Goal: Task Accomplishment & Management: Use online tool/utility

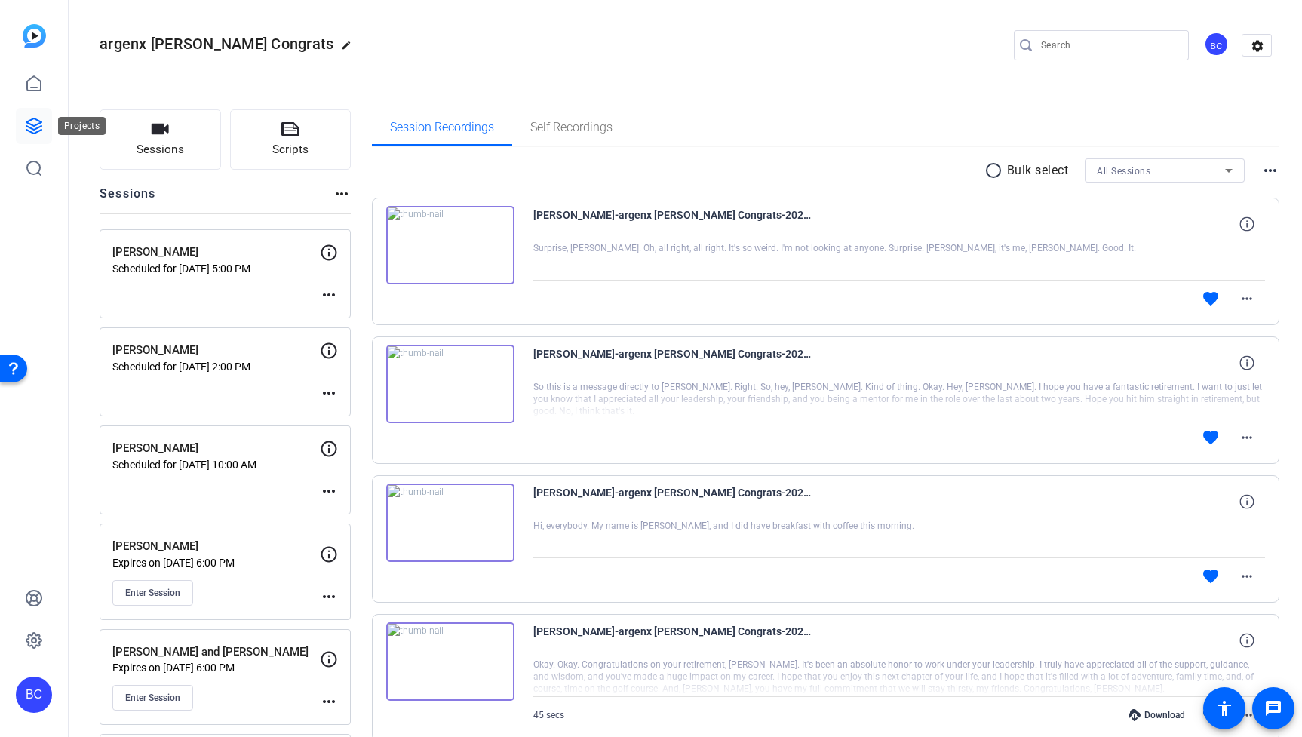
click at [36, 114] on link at bounding box center [34, 126] width 36 height 36
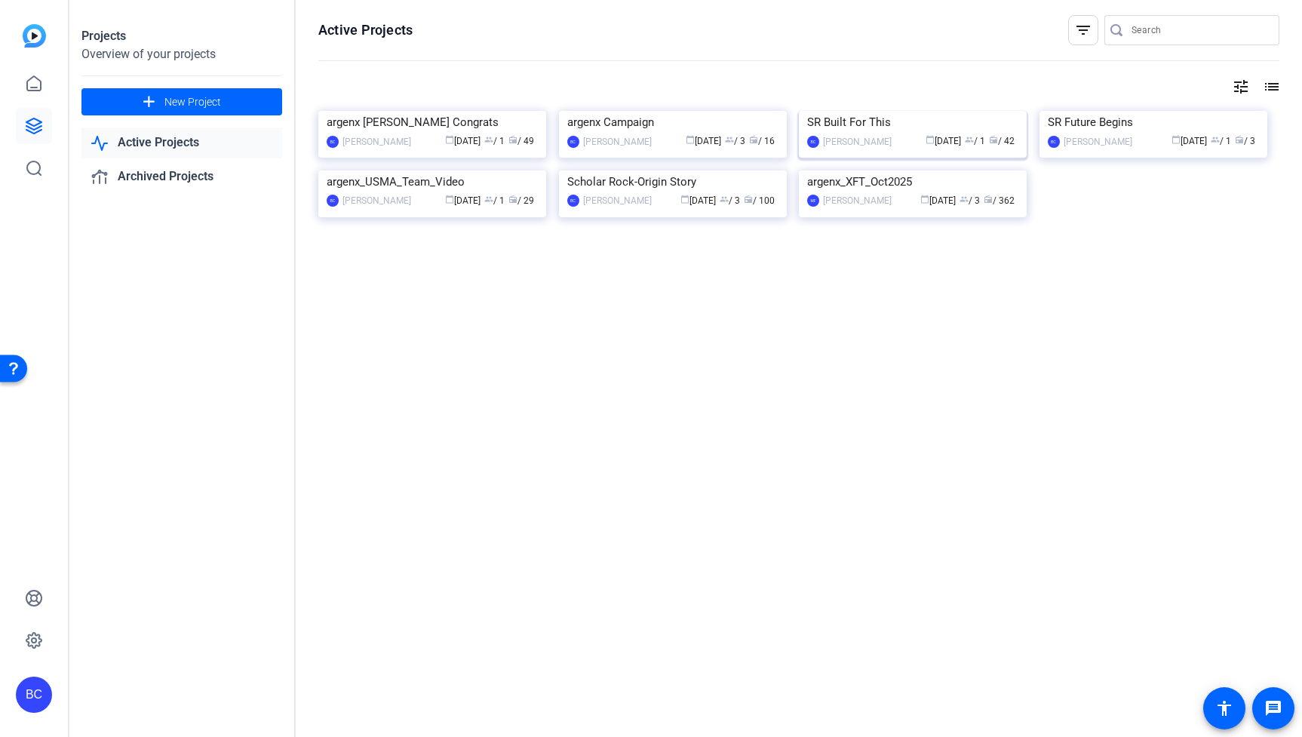
click at [928, 111] on img at bounding box center [913, 111] width 228 height 0
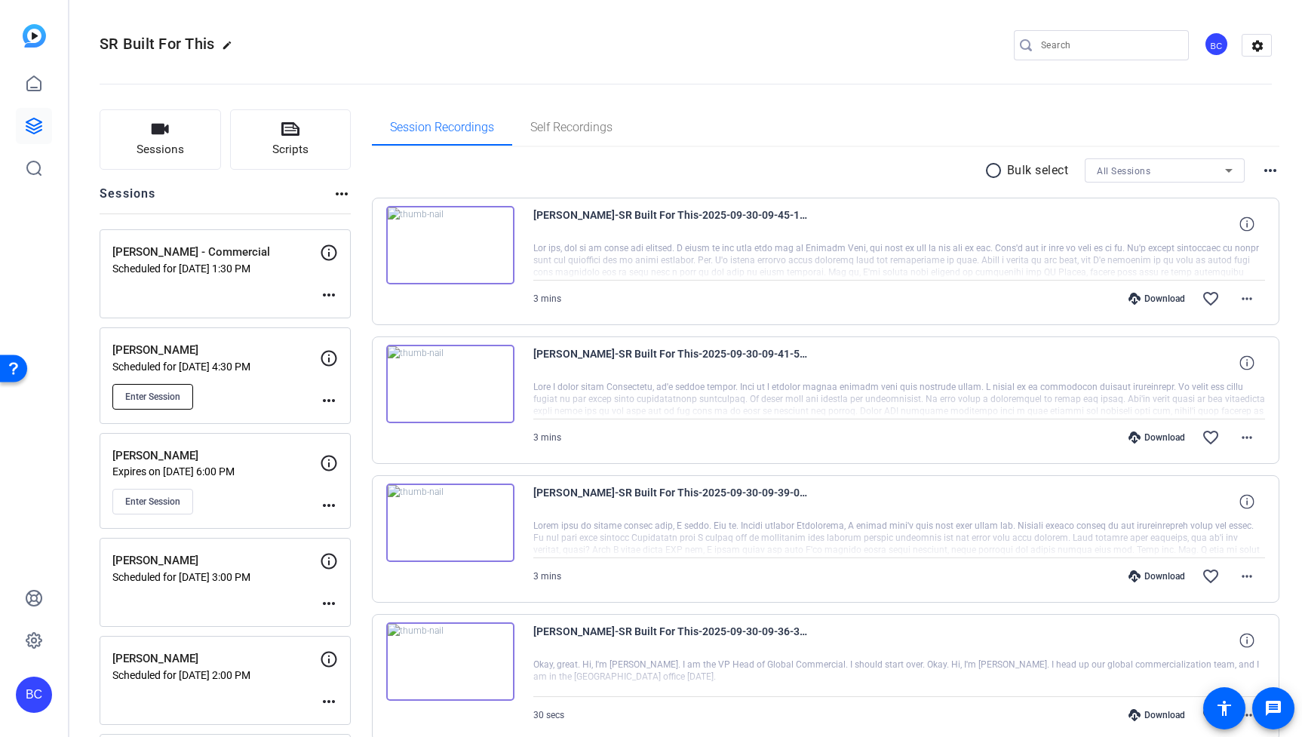
click at [177, 396] on span "Enter Session" at bounding box center [152, 397] width 55 height 12
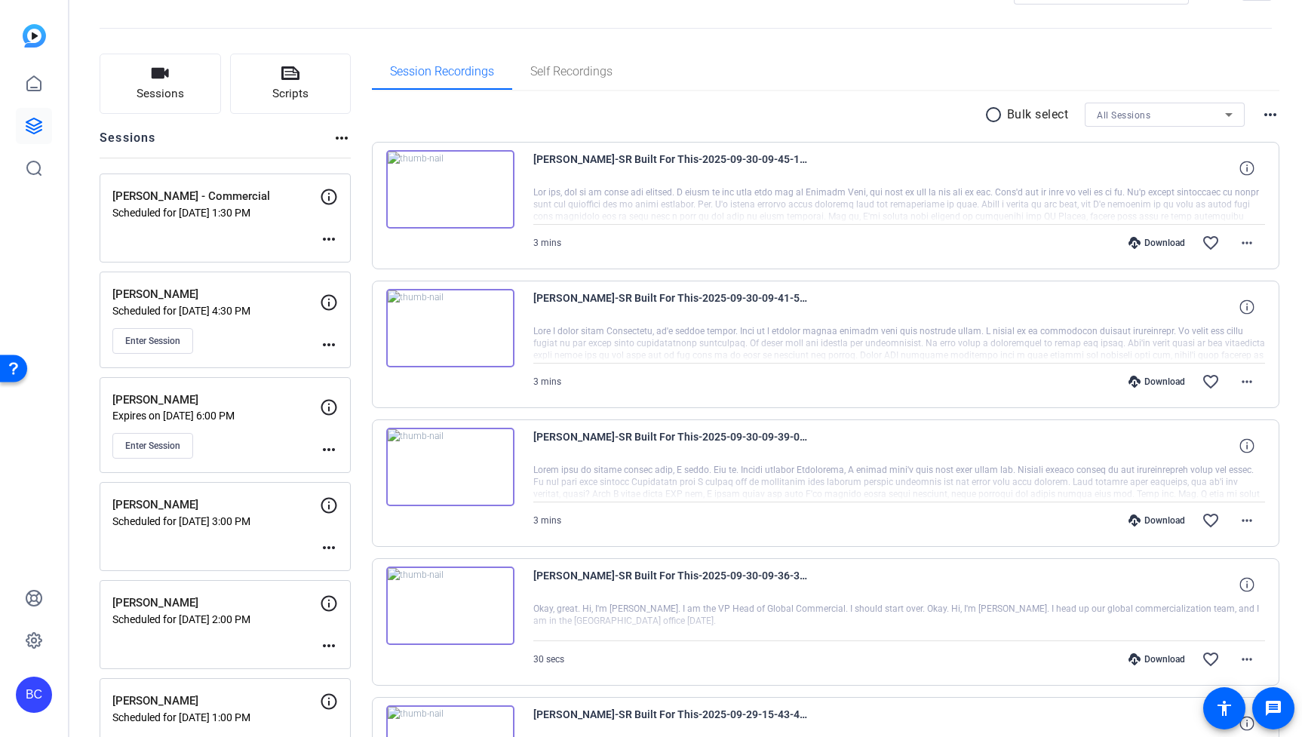
scroll to position [63, 0]
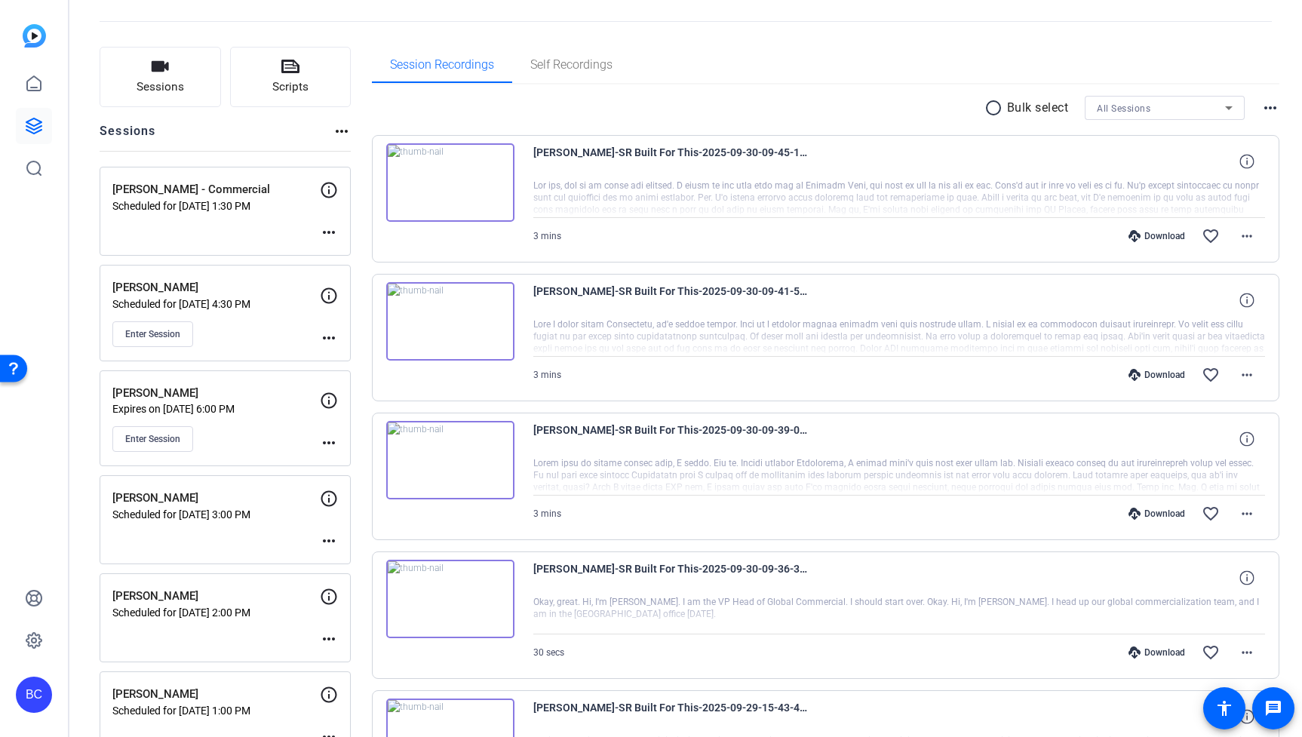
click at [324, 335] on mat-icon "more_horiz" at bounding box center [329, 338] width 18 height 18
click at [374, 357] on span "Edit Session" at bounding box center [366, 360] width 69 height 18
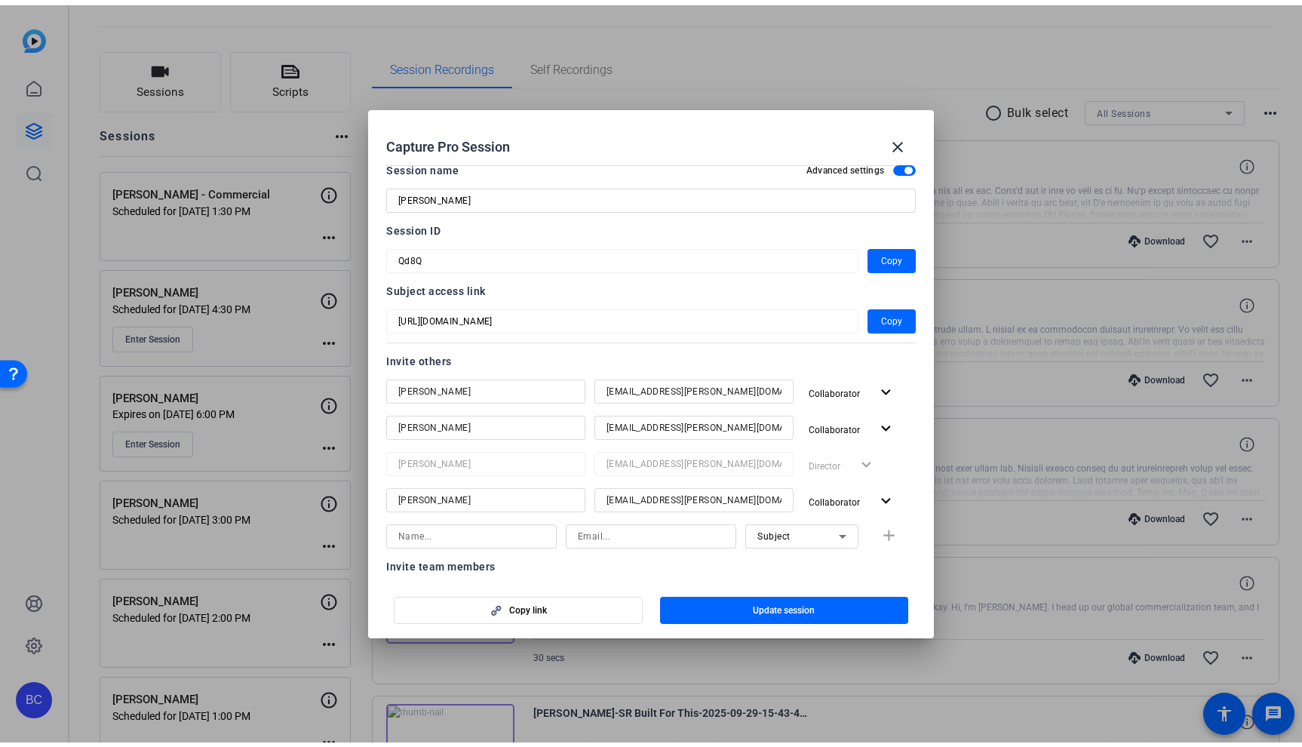
scroll to position [0, 0]
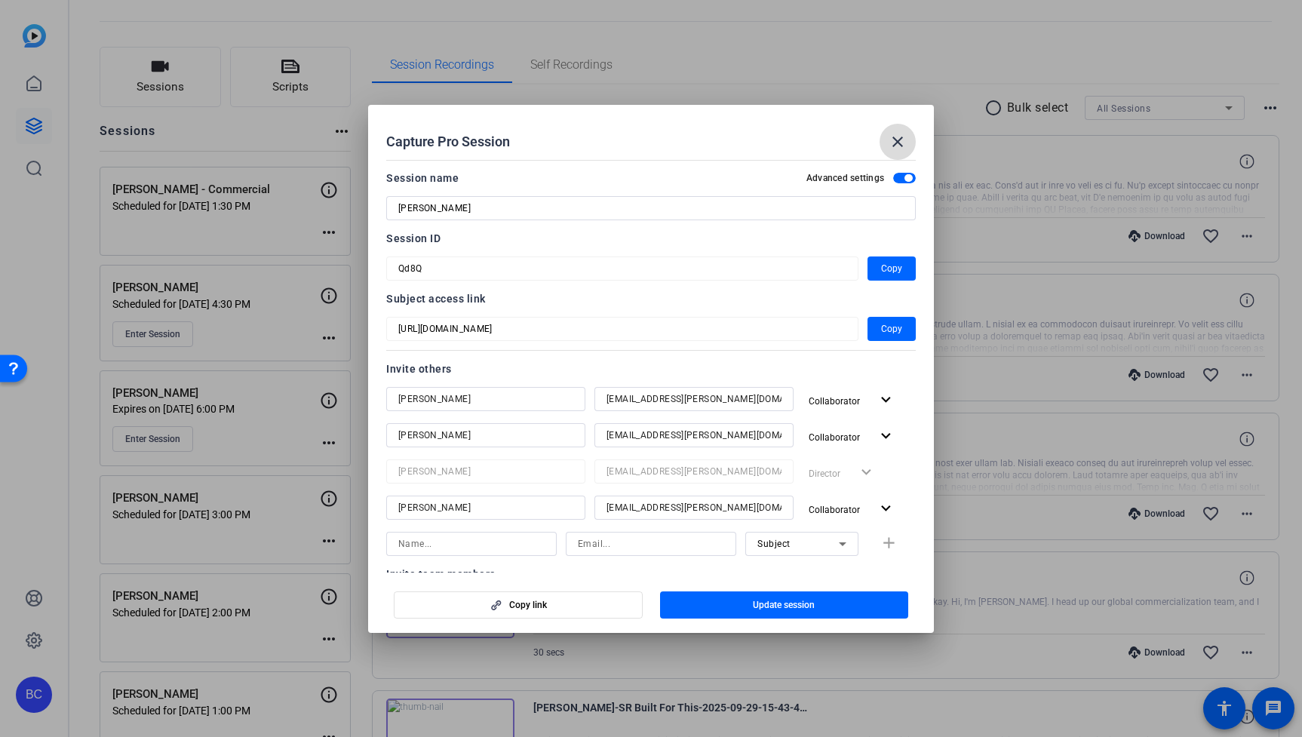
click at [893, 146] on mat-icon "close" at bounding box center [897, 142] width 18 height 18
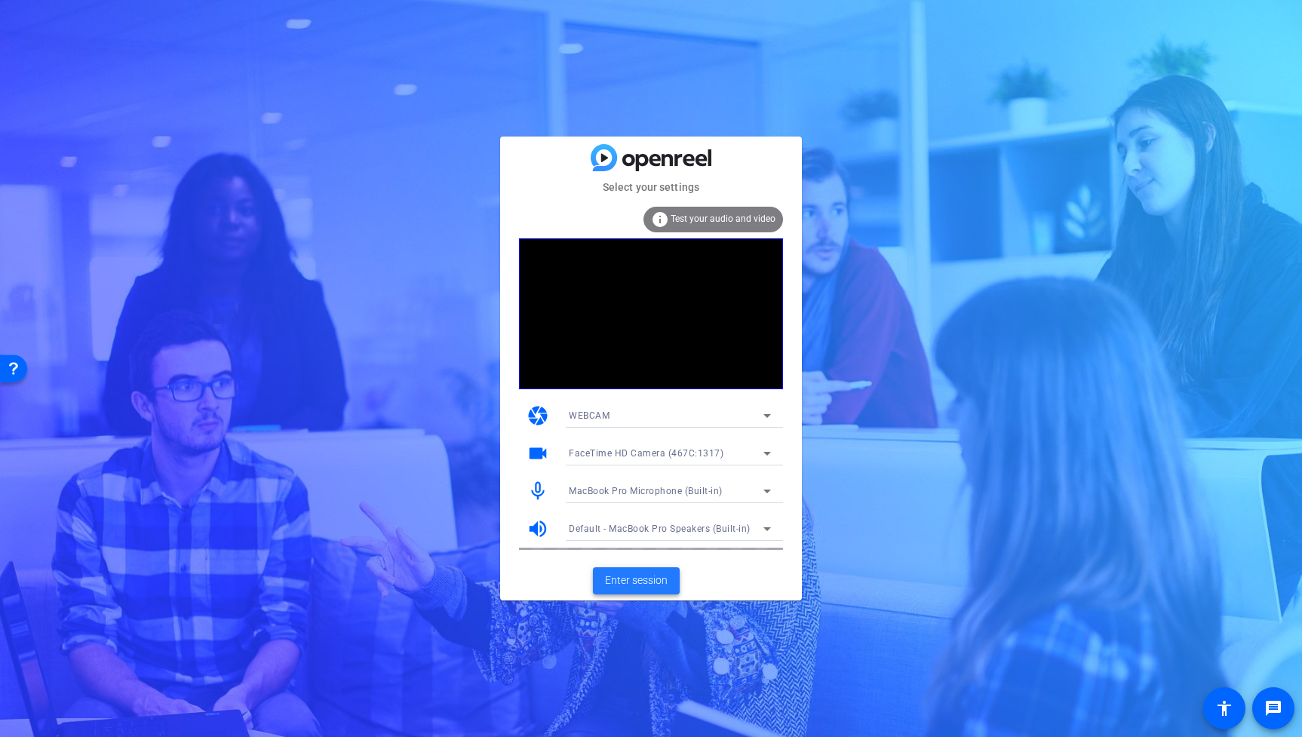
click at [660, 586] on span "Enter session" at bounding box center [636, 580] width 63 height 16
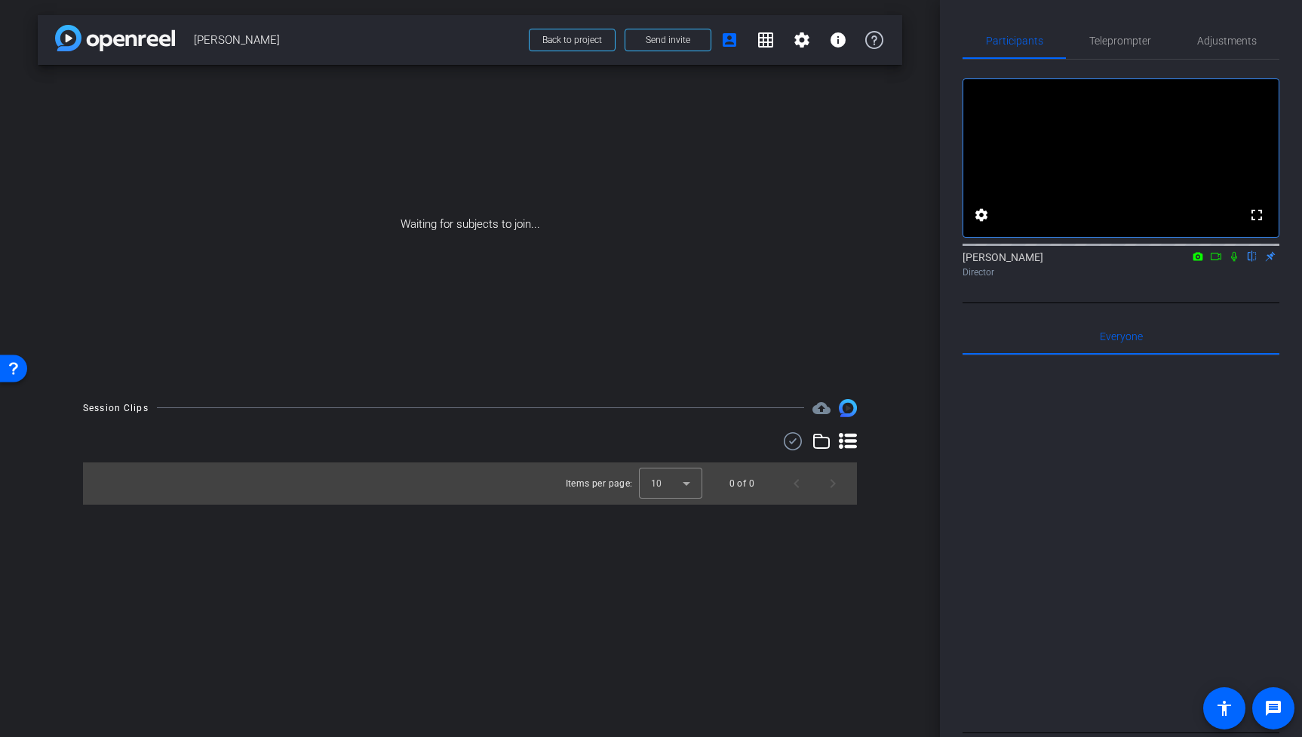
click at [1213, 260] on icon at bounding box center [1215, 257] width 11 height 8
click at [1234, 260] on icon at bounding box center [1233, 256] width 8 height 8
click at [1237, 262] on icon at bounding box center [1234, 256] width 12 height 11
click at [1217, 262] on icon at bounding box center [1216, 256] width 12 height 11
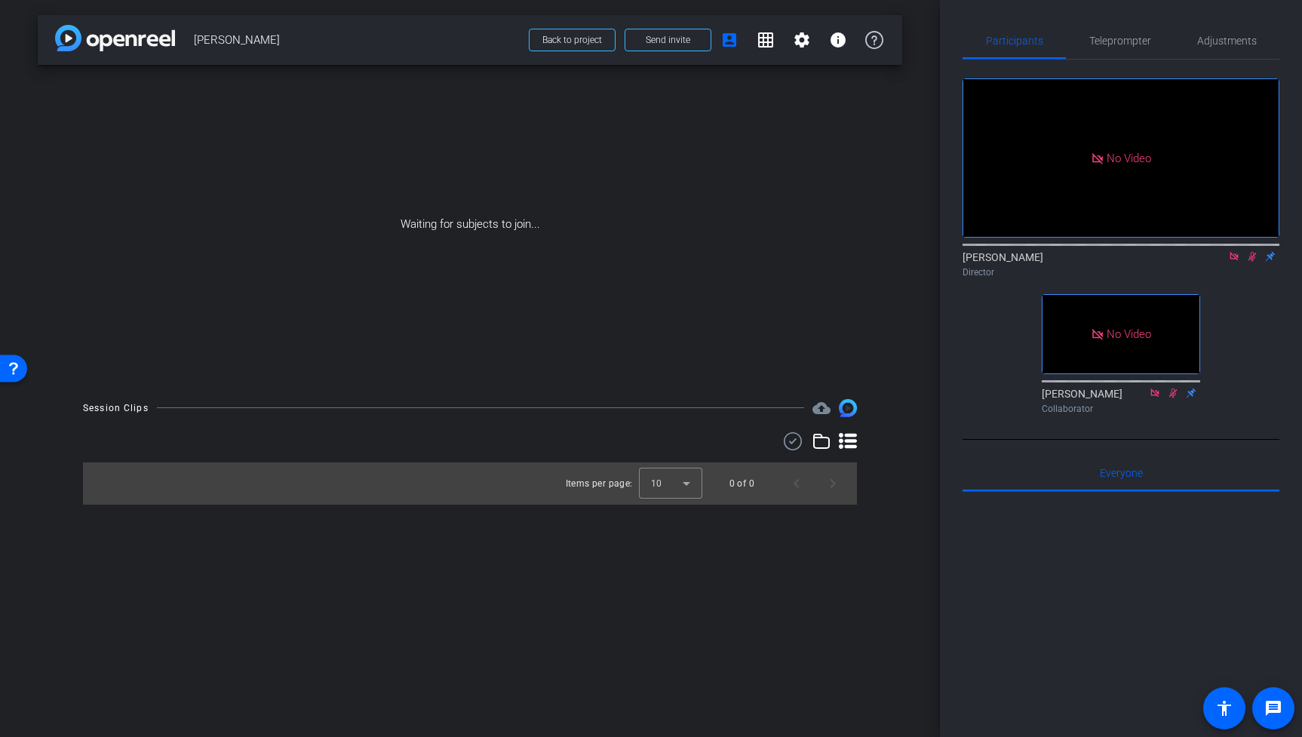
click at [1233, 262] on icon at bounding box center [1234, 256] width 12 height 11
click at [1235, 262] on icon at bounding box center [1234, 256] width 12 height 11
click at [1154, 733] on div at bounding box center [1120, 678] width 317 height 373
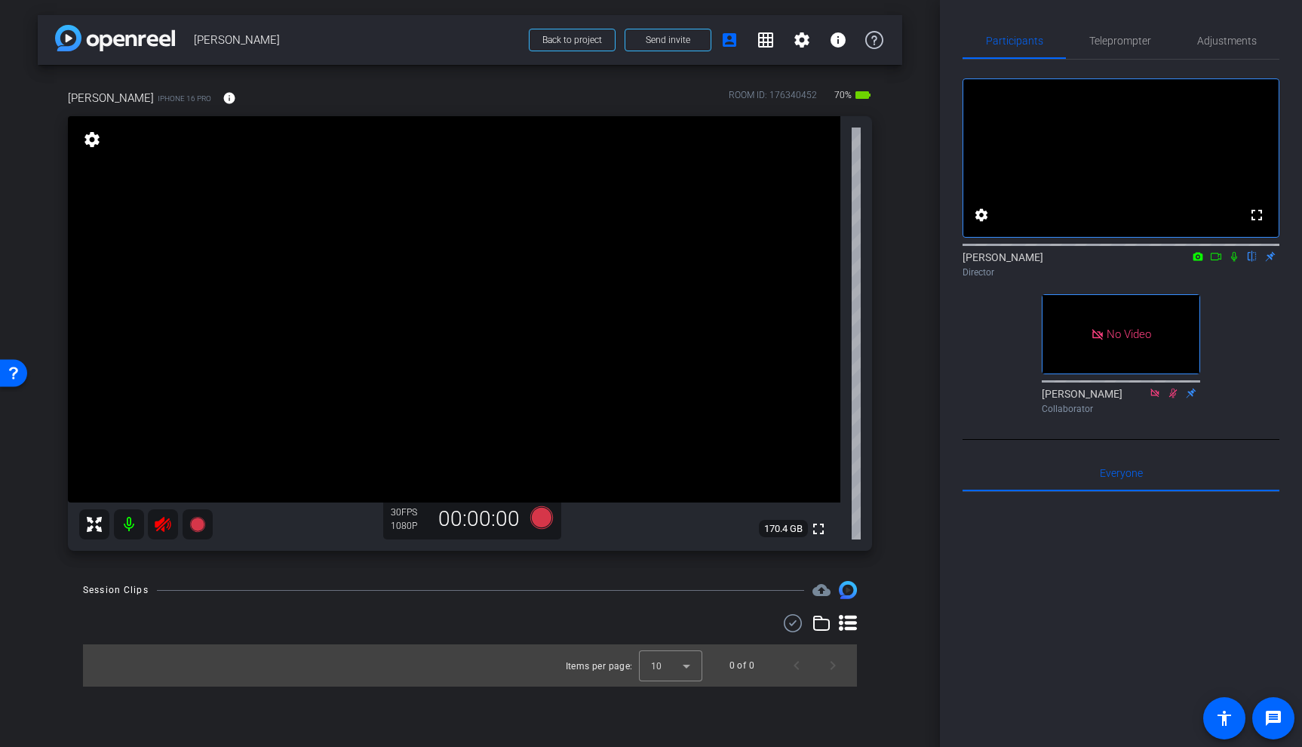
click at [158, 517] on icon at bounding box center [163, 524] width 18 height 18
click at [1219, 44] on span "Adjustments" at bounding box center [1227, 40] width 60 height 11
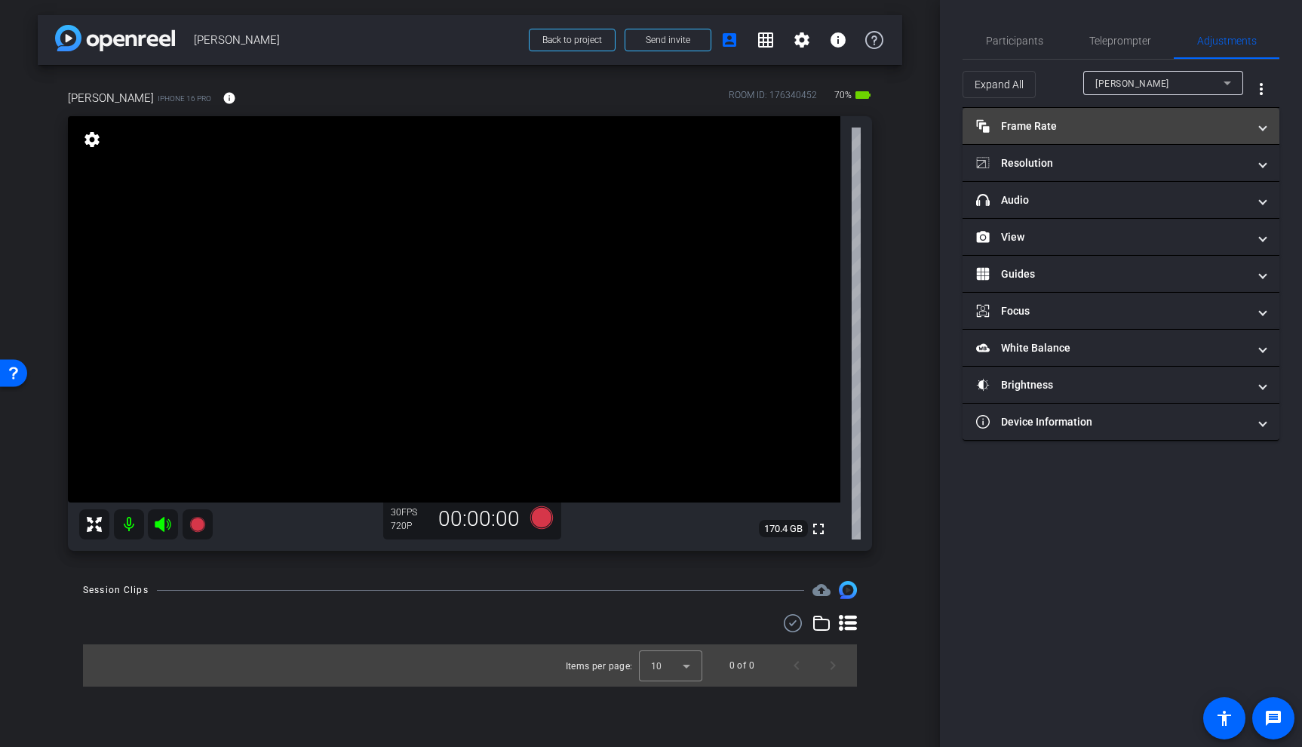
click at [1111, 130] on mat-panel-title "Frame Rate Frame Rate" at bounding box center [1111, 126] width 271 height 16
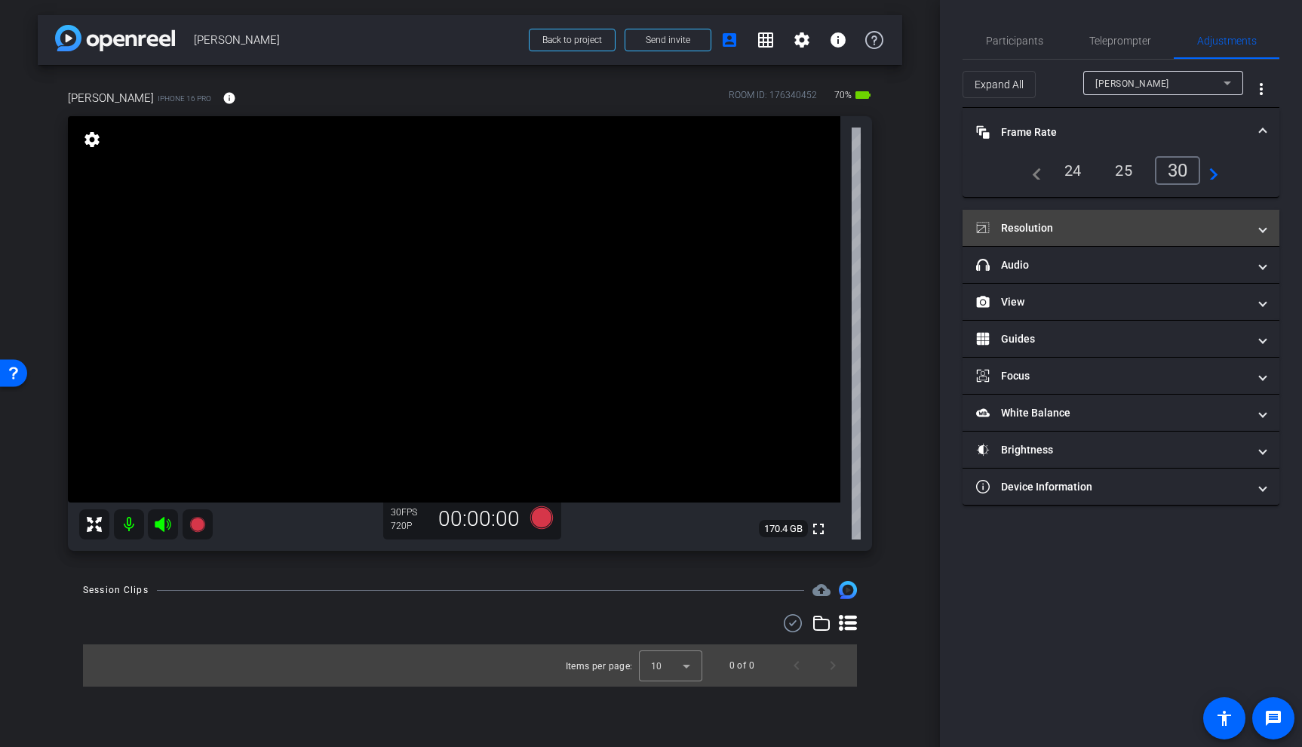
click at [1089, 222] on mat-panel-title "Resolution" at bounding box center [1111, 228] width 271 height 16
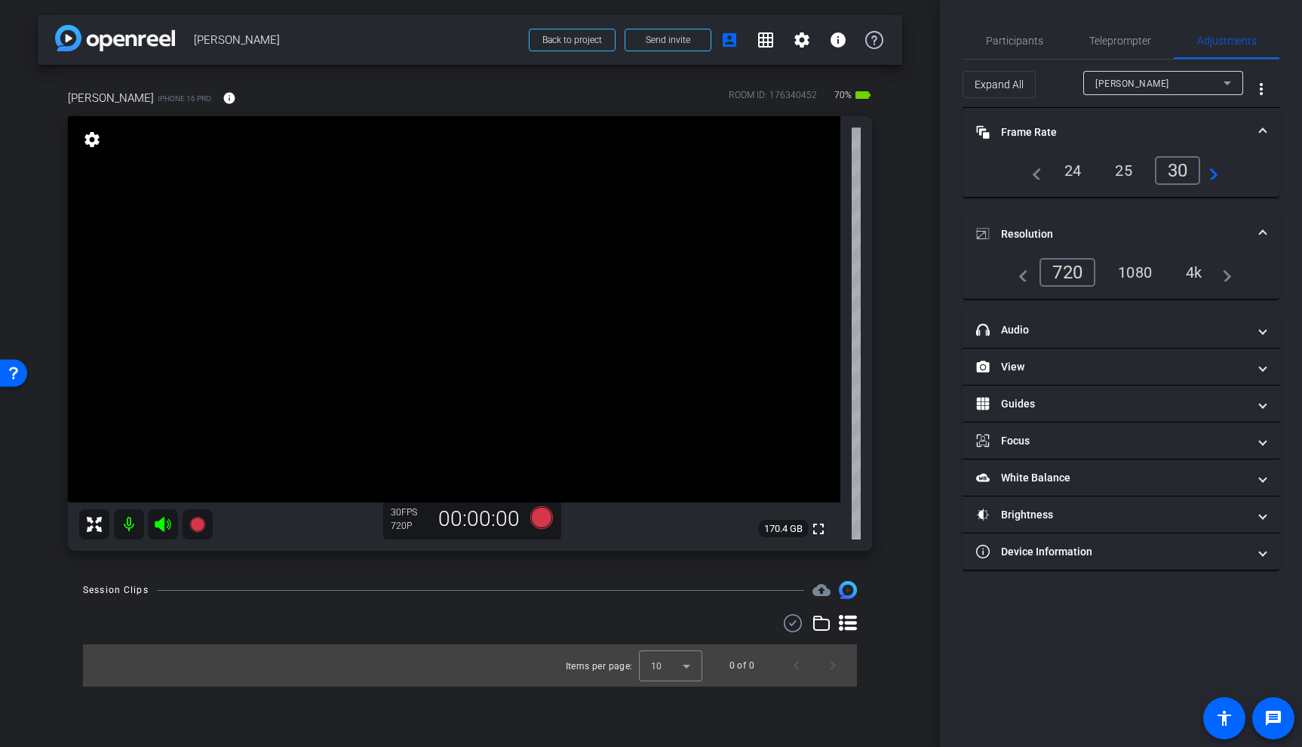
click at [1194, 273] on div "4k" at bounding box center [1193, 272] width 39 height 26
click at [1259, 232] on span at bounding box center [1262, 234] width 6 height 16
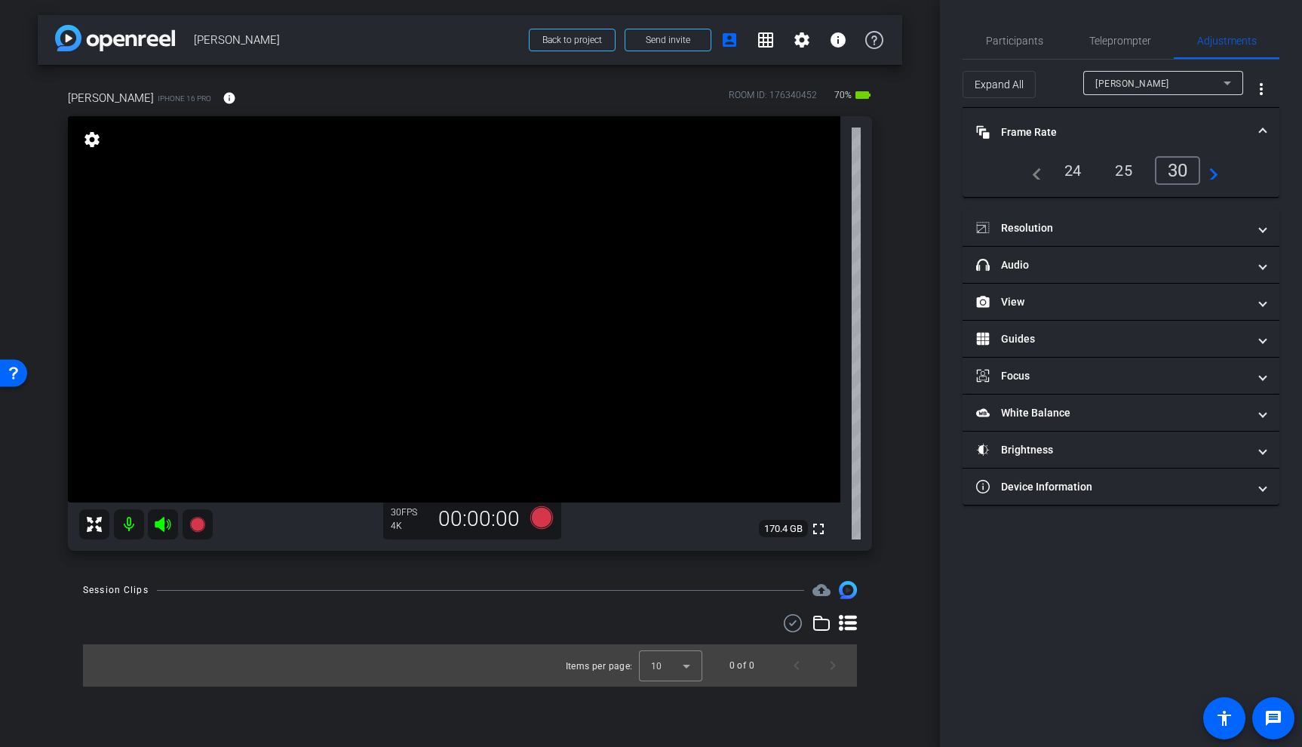
click at [1262, 126] on span at bounding box center [1262, 132] width 6 height 16
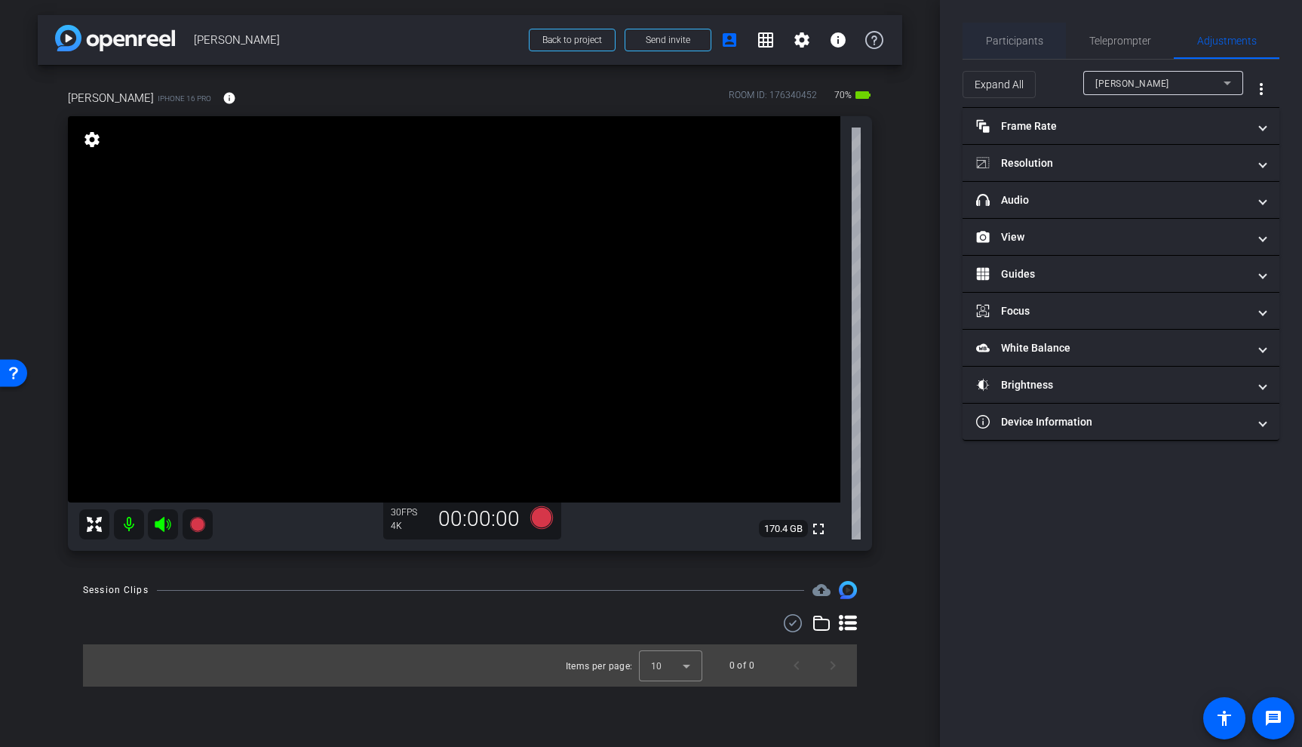
click at [1009, 36] on span "Participants" at bounding box center [1014, 40] width 57 height 11
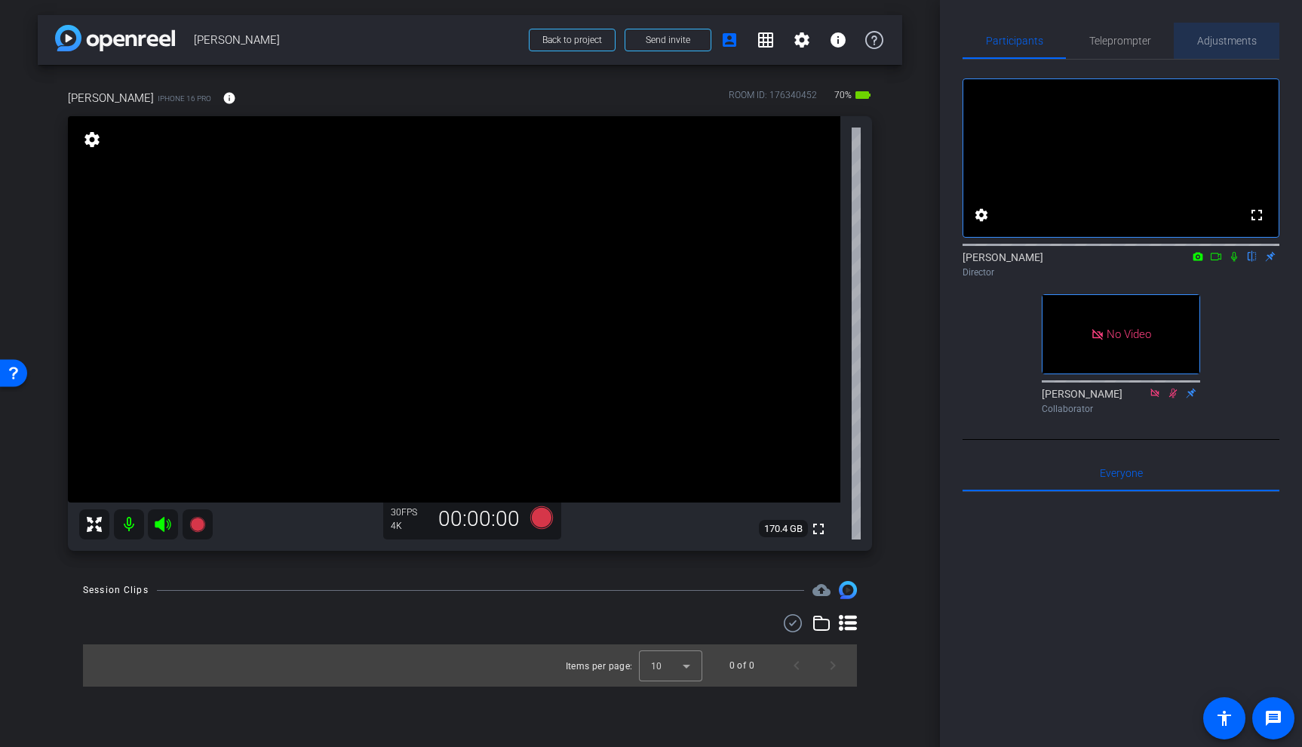
click at [1244, 40] on span "Adjustments" at bounding box center [1227, 40] width 60 height 11
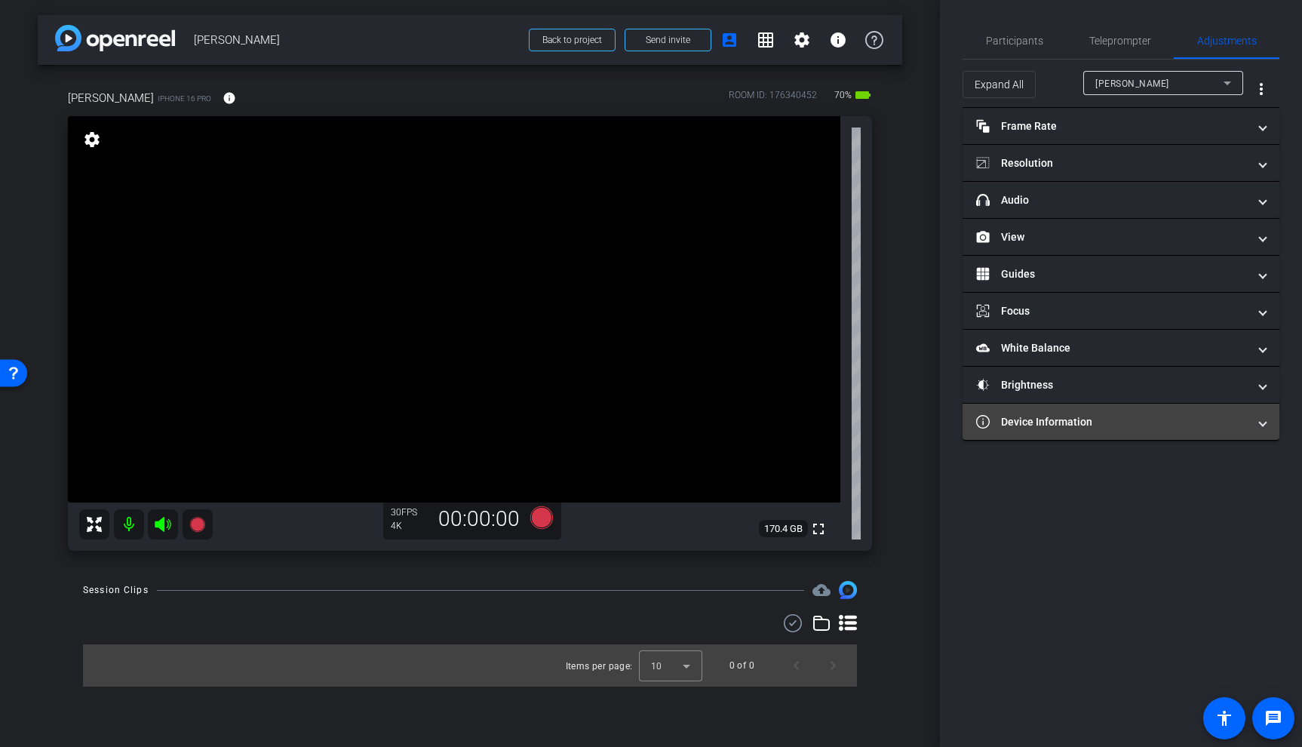
click at [1087, 430] on mat-expansion-panel-header "Device Information" at bounding box center [1120, 421] width 317 height 36
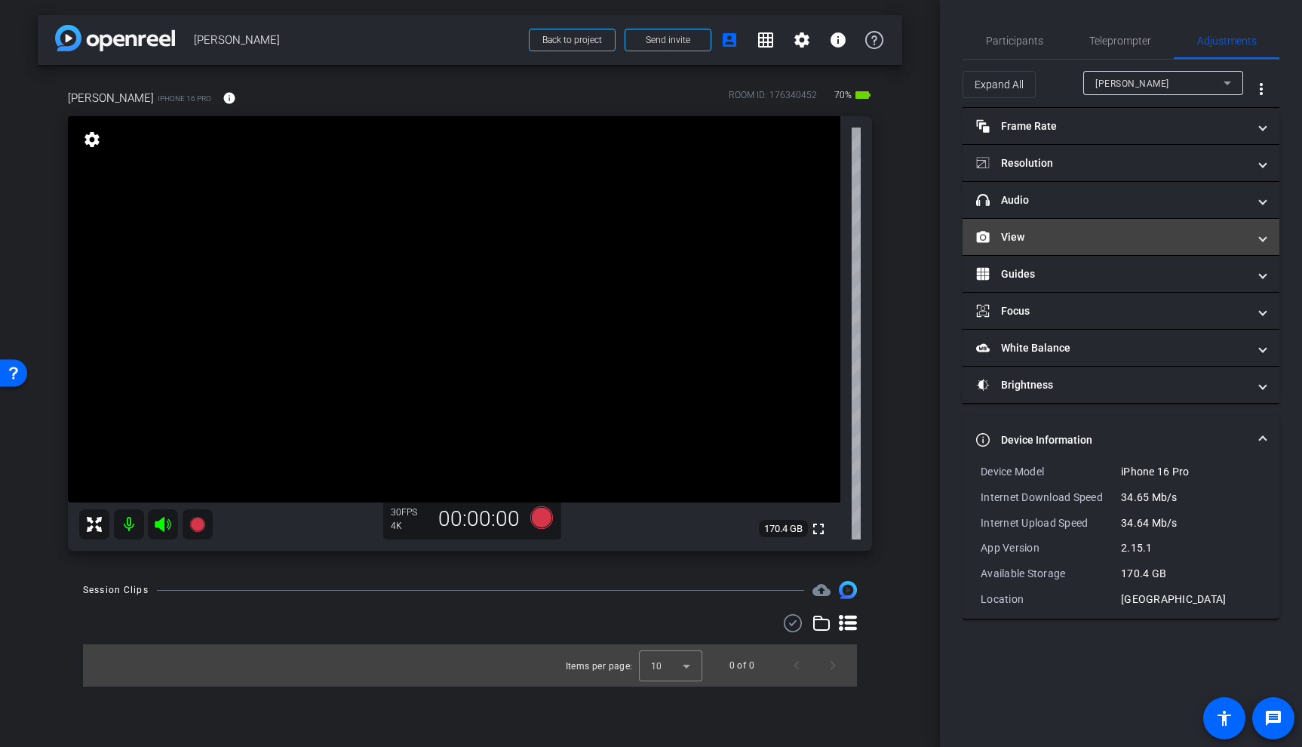
click at [1107, 234] on mat-panel-title "View" at bounding box center [1111, 237] width 271 height 16
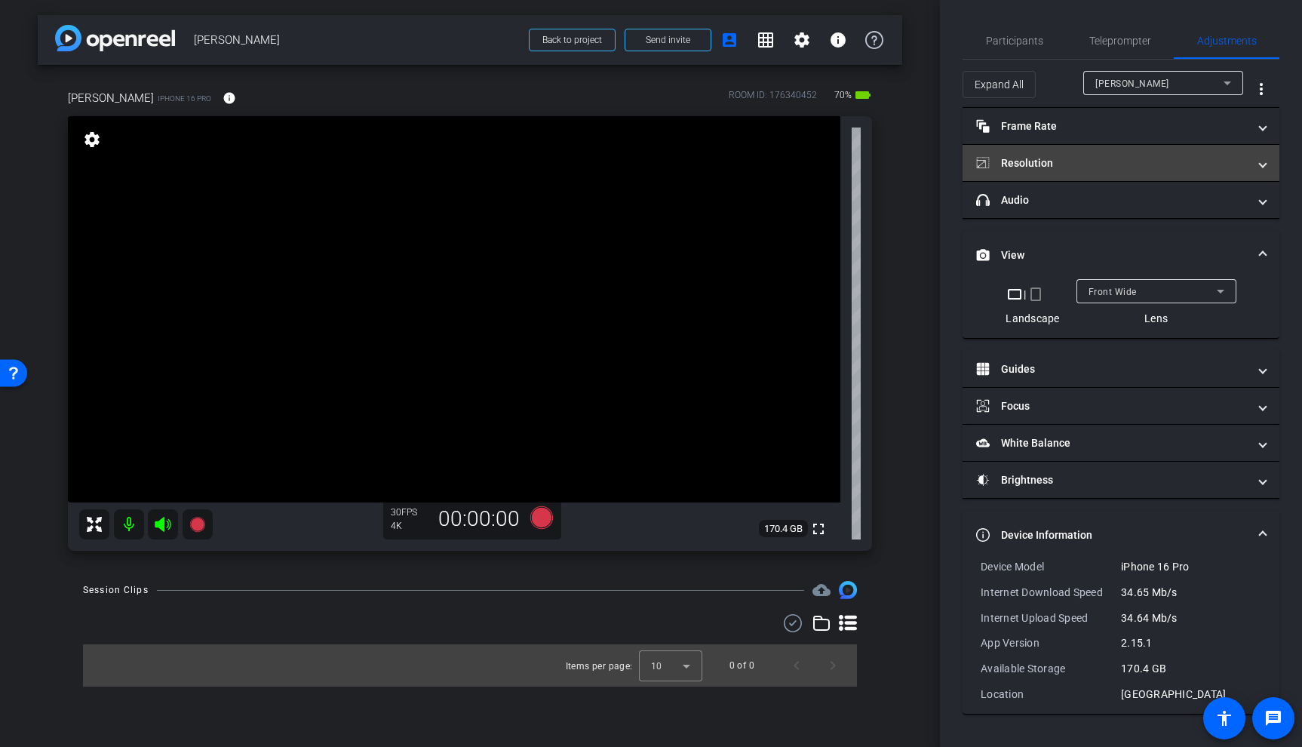
click at [1158, 164] on mat-panel-title "Resolution" at bounding box center [1111, 163] width 271 height 16
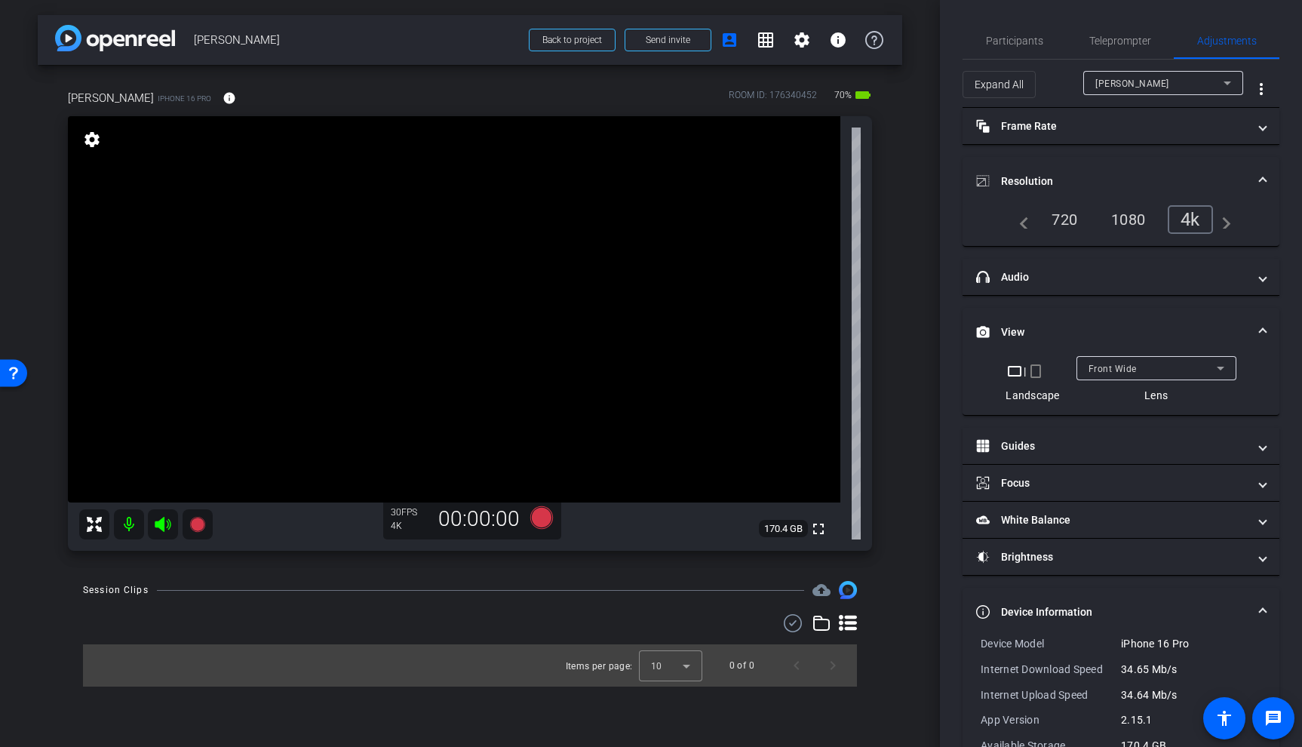
click at [1263, 171] on mat-expansion-panel-header "Resolution" at bounding box center [1120, 181] width 317 height 48
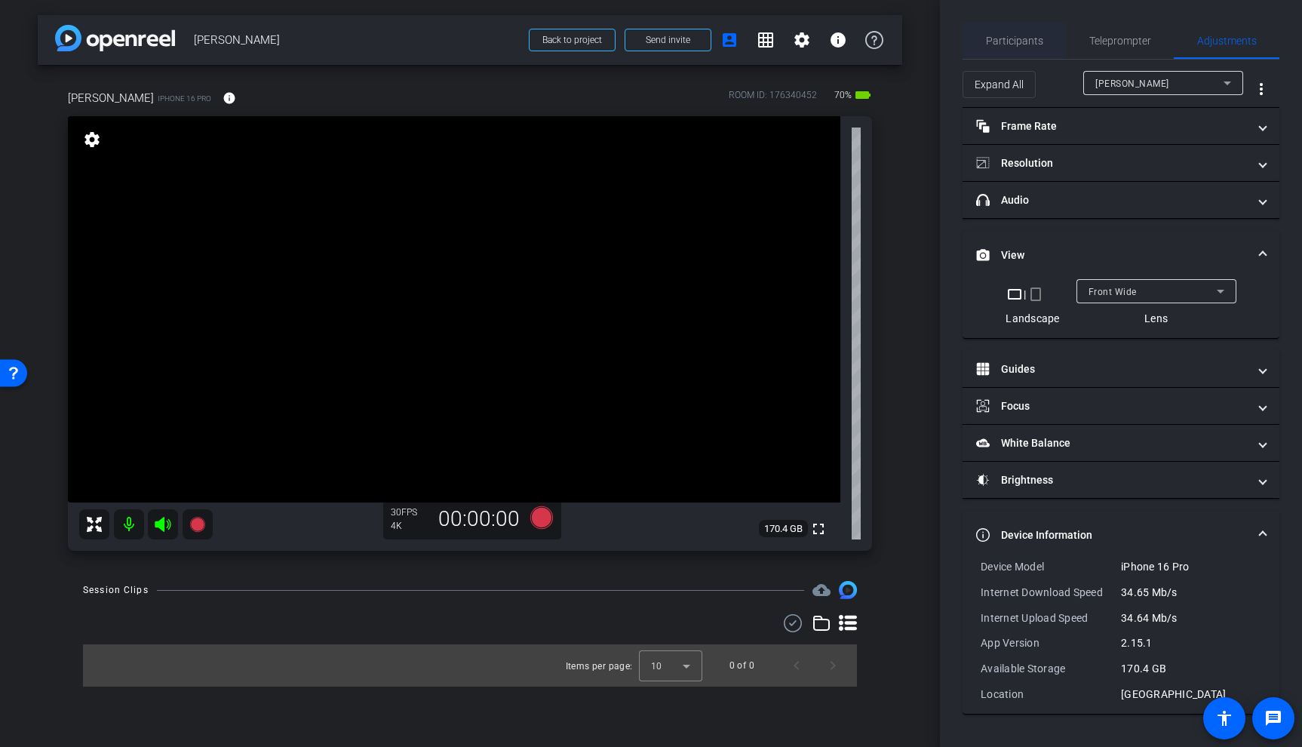
click at [1037, 44] on span "Participants" at bounding box center [1014, 40] width 57 height 11
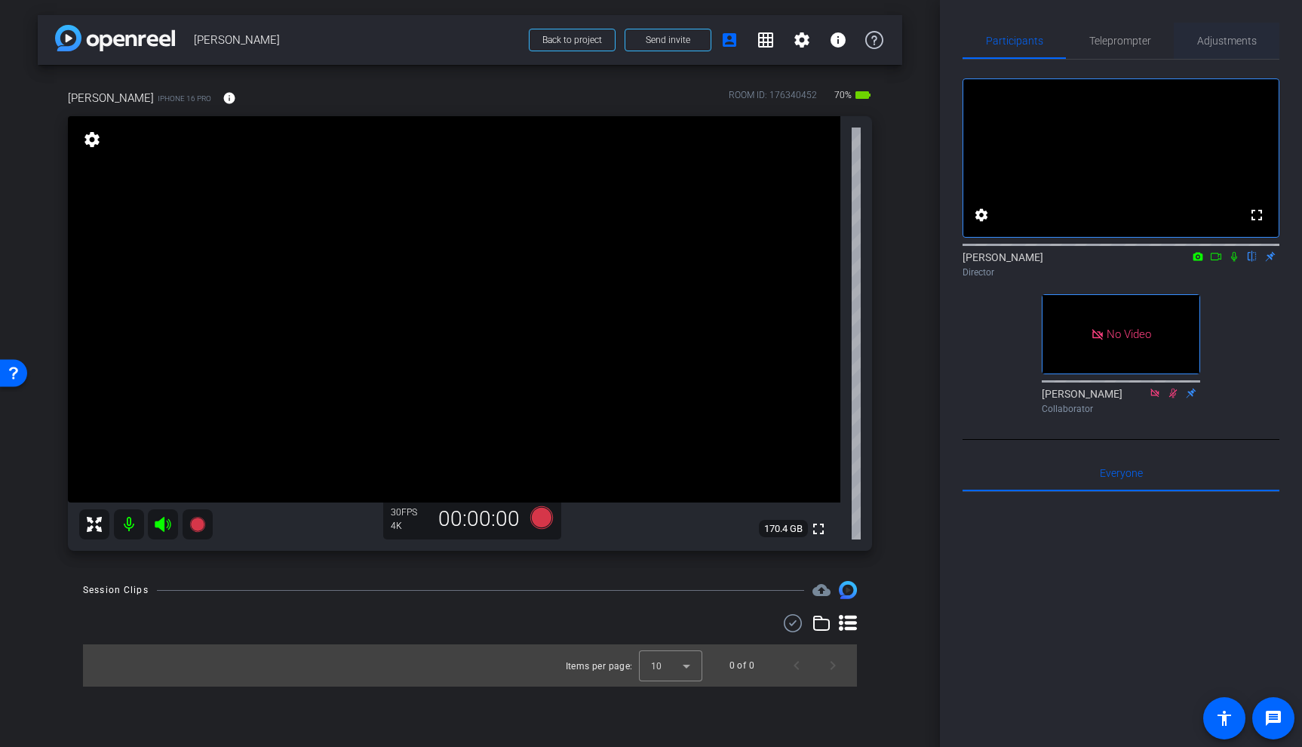
click at [1225, 39] on span "Adjustments" at bounding box center [1227, 40] width 60 height 11
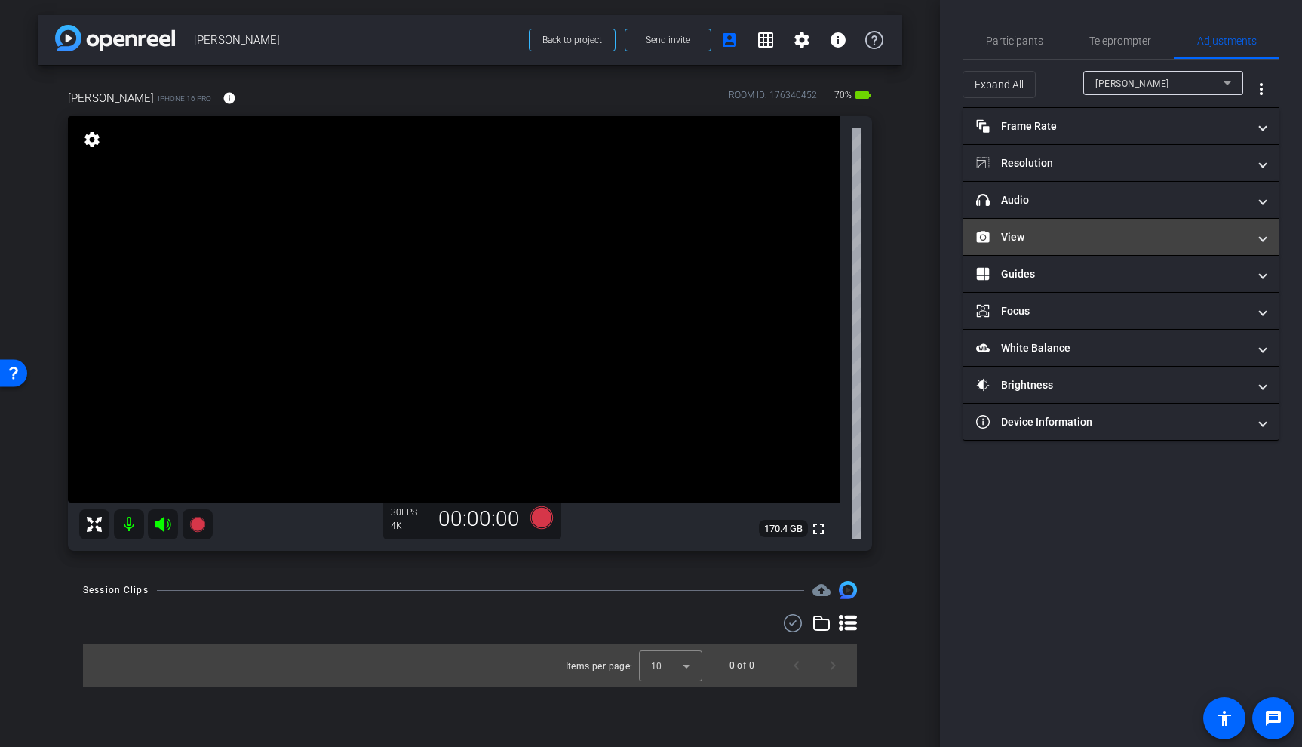
click at [1064, 235] on mat-panel-title "View" at bounding box center [1111, 237] width 271 height 16
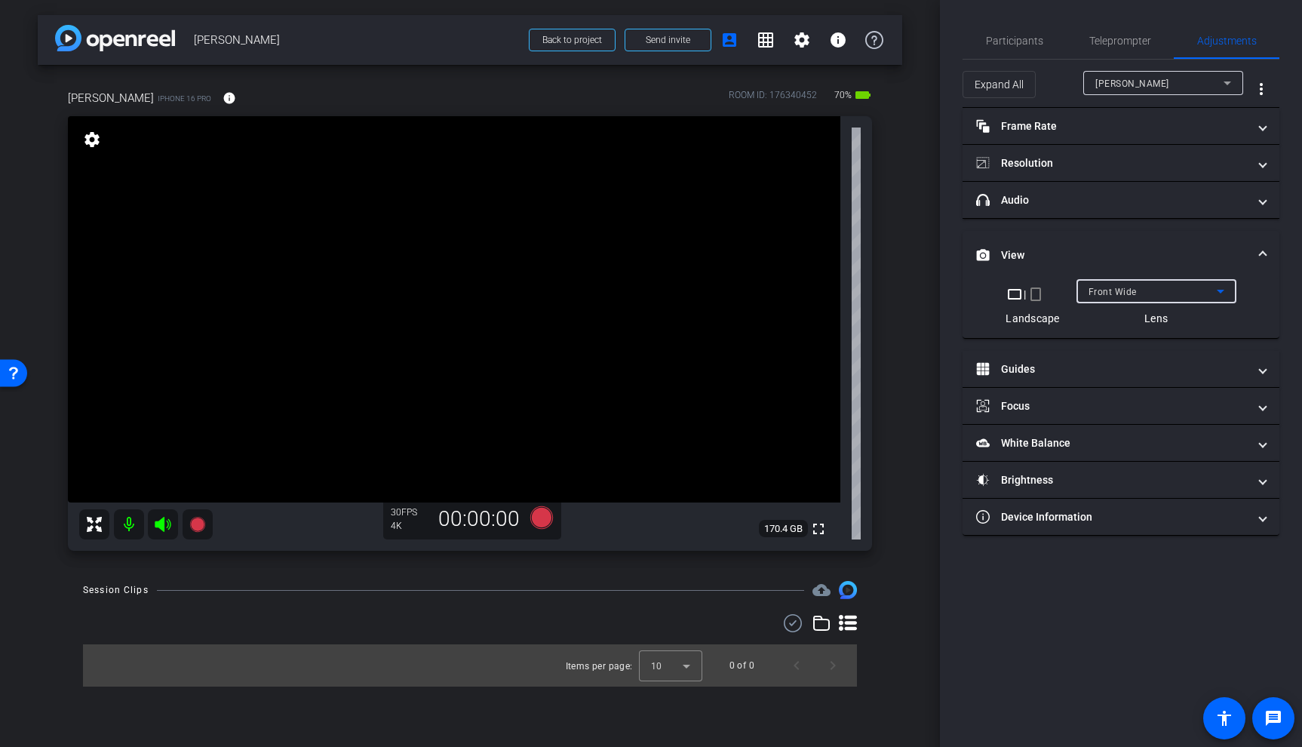
click at [1145, 297] on div "Front Wide" at bounding box center [1152, 291] width 128 height 19
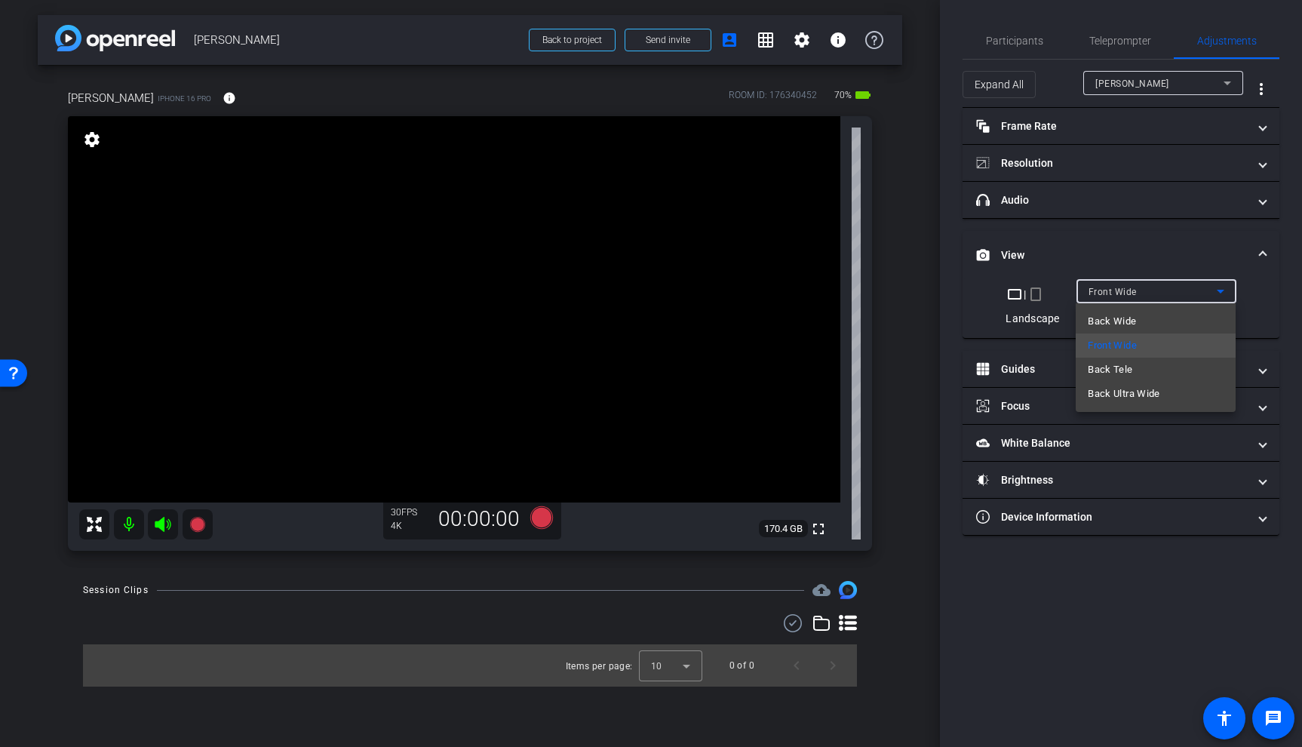
click at [1130, 322] on span "Back Wide" at bounding box center [1111, 321] width 48 height 18
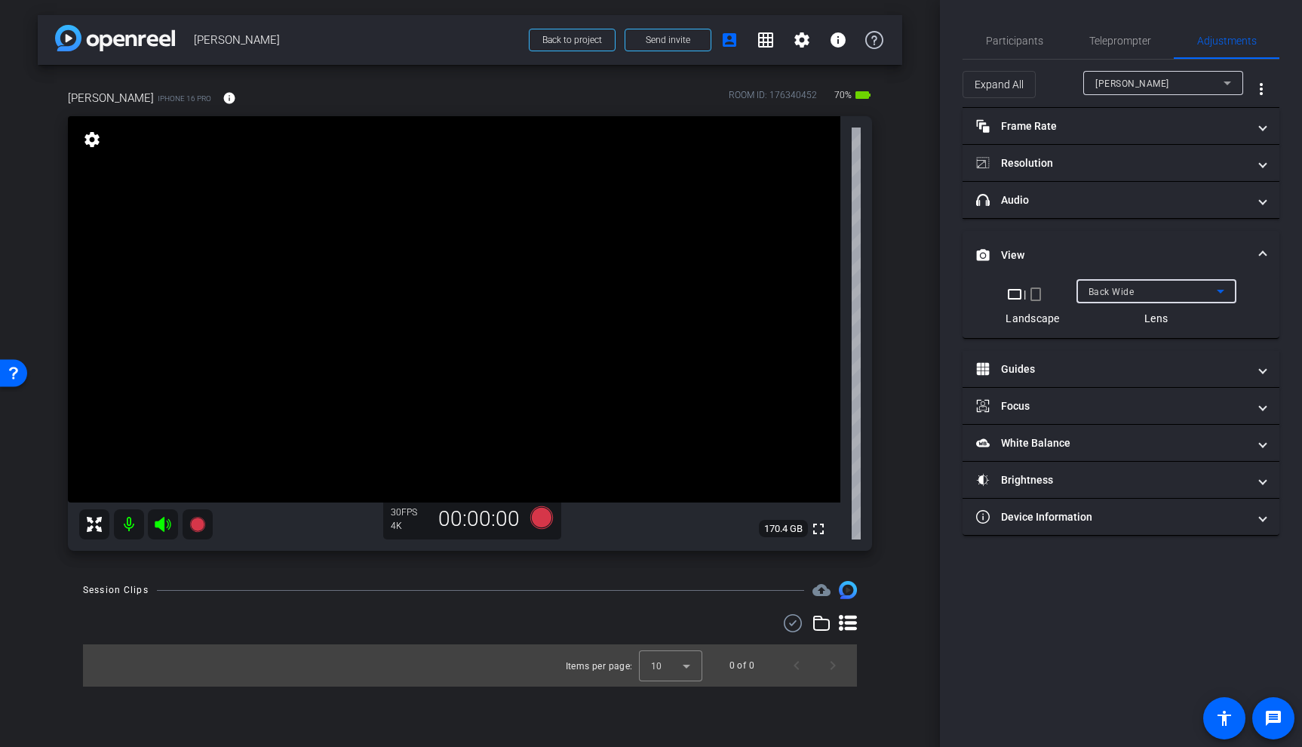
click at [436, 288] on video at bounding box center [454, 309] width 772 height 386
click at [468, 299] on video at bounding box center [454, 309] width 772 height 386
click at [454, 293] on div at bounding box center [468, 299] width 38 height 38
click at [451, 271] on video at bounding box center [454, 309] width 772 height 386
click at [471, 310] on video at bounding box center [454, 309] width 772 height 386
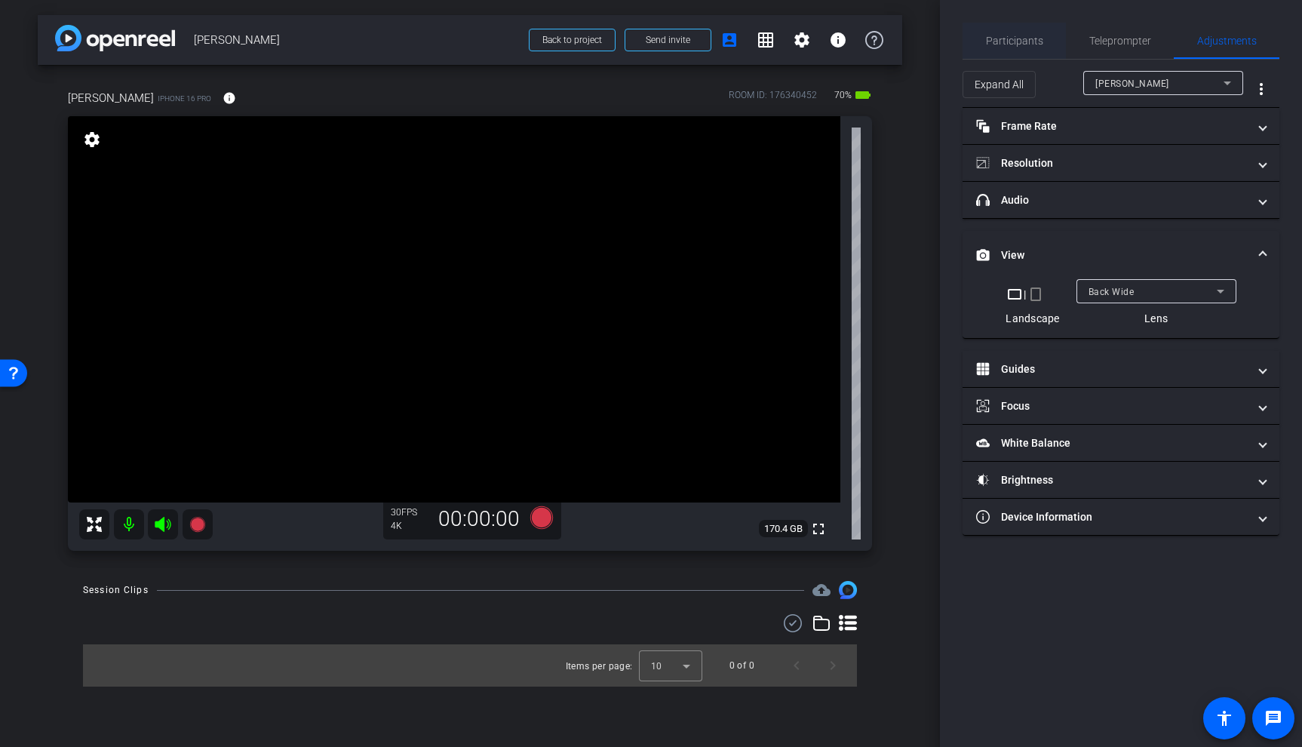
click at [1012, 37] on span "Participants" at bounding box center [1014, 40] width 57 height 11
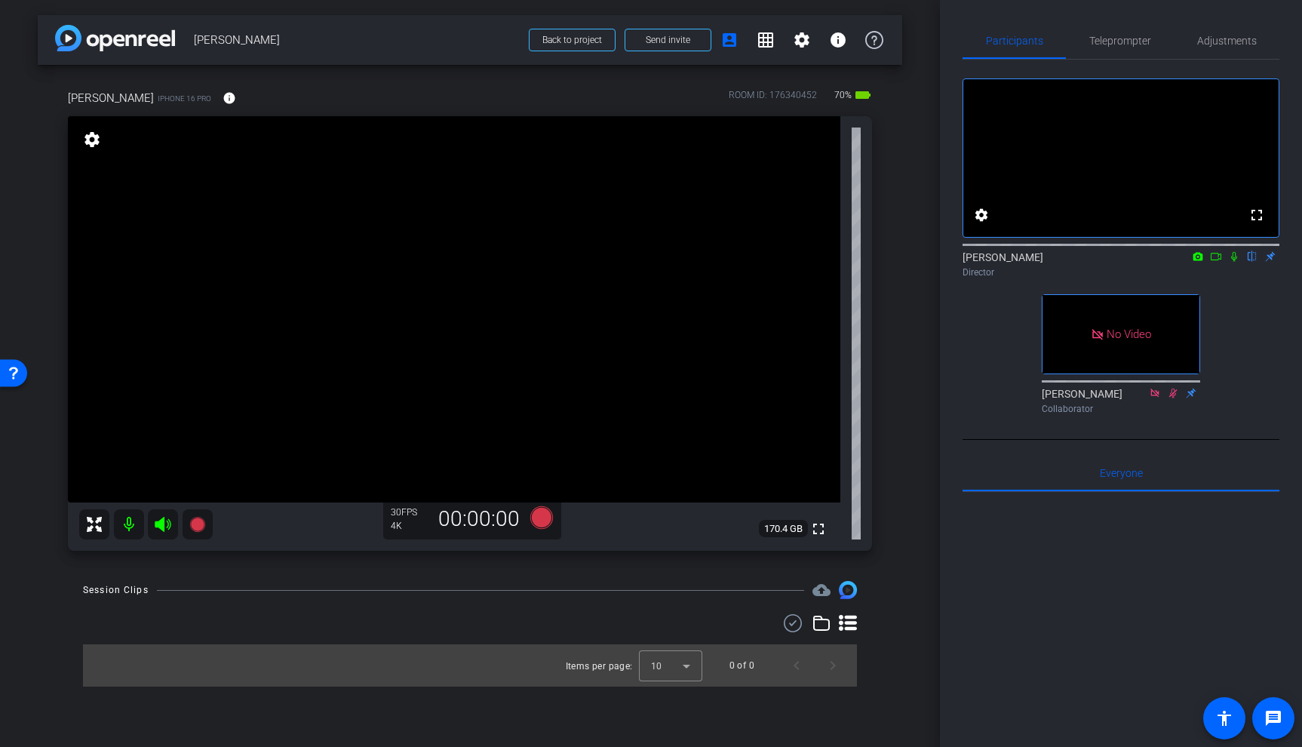
click at [462, 304] on video at bounding box center [454, 309] width 772 height 386
click at [468, 278] on video at bounding box center [454, 309] width 772 height 386
click at [539, 299] on video at bounding box center [454, 309] width 772 height 386
click at [1216, 262] on icon at bounding box center [1216, 256] width 12 height 11
click at [565, 310] on video at bounding box center [454, 309] width 772 height 386
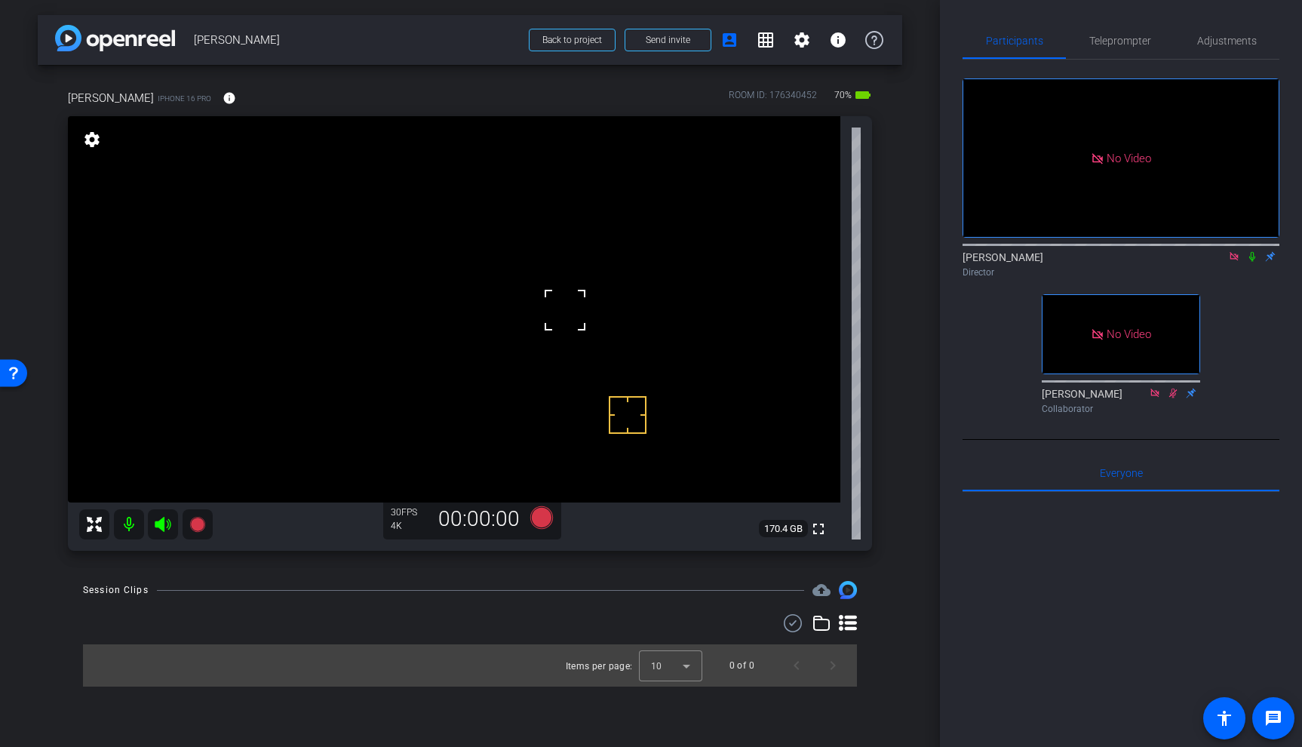
click at [549, 270] on video at bounding box center [454, 309] width 772 height 386
click at [568, 301] on video at bounding box center [454, 309] width 772 height 386
click at [560, 317] on div at bounding box center [568, 301] width 38 height 38
click at [548, 282] on video at bounding box center [454, 309] width 772 height 386
click at [578, 284] on video at bounding box center [454, 309] width 772 height 386
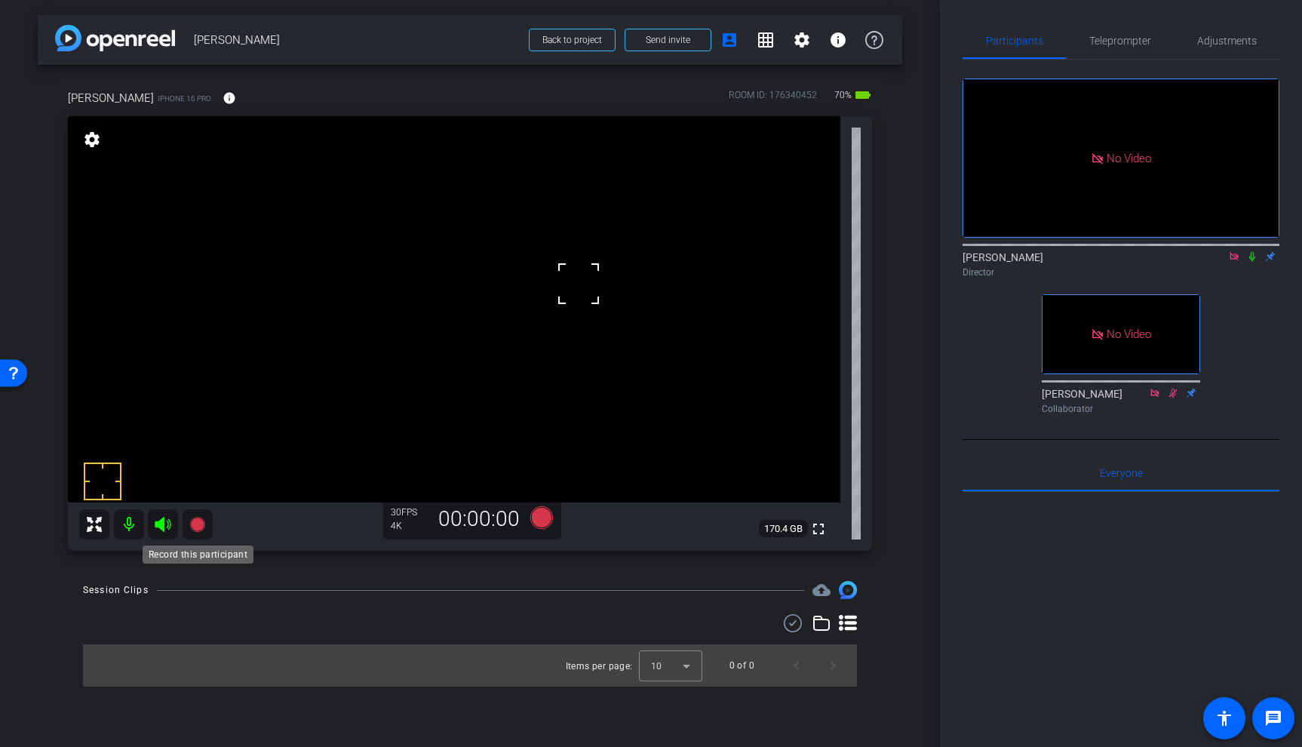
click at [201, 523] on icon at bounding box center [196, 524] width 15 height 15
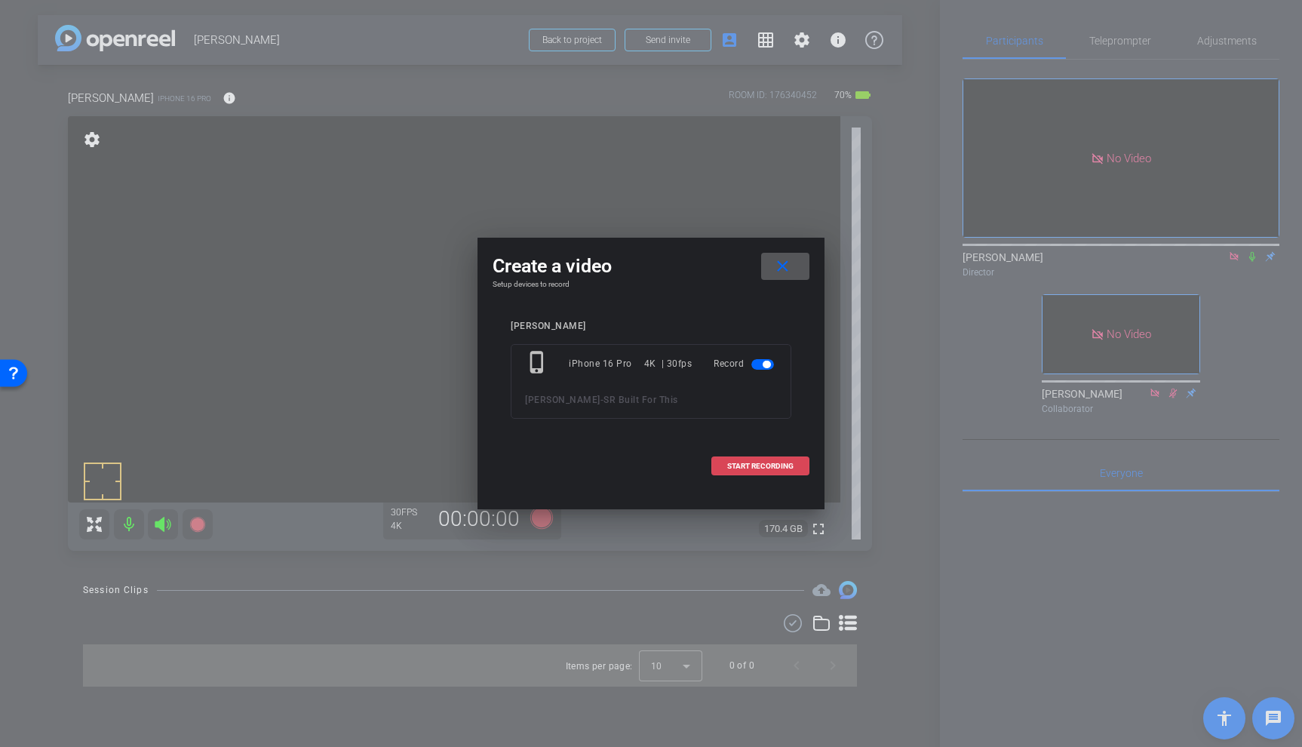
click at [744, 466] on span "START RECORDING" at bounding box center [760, 466] width 66 height 8
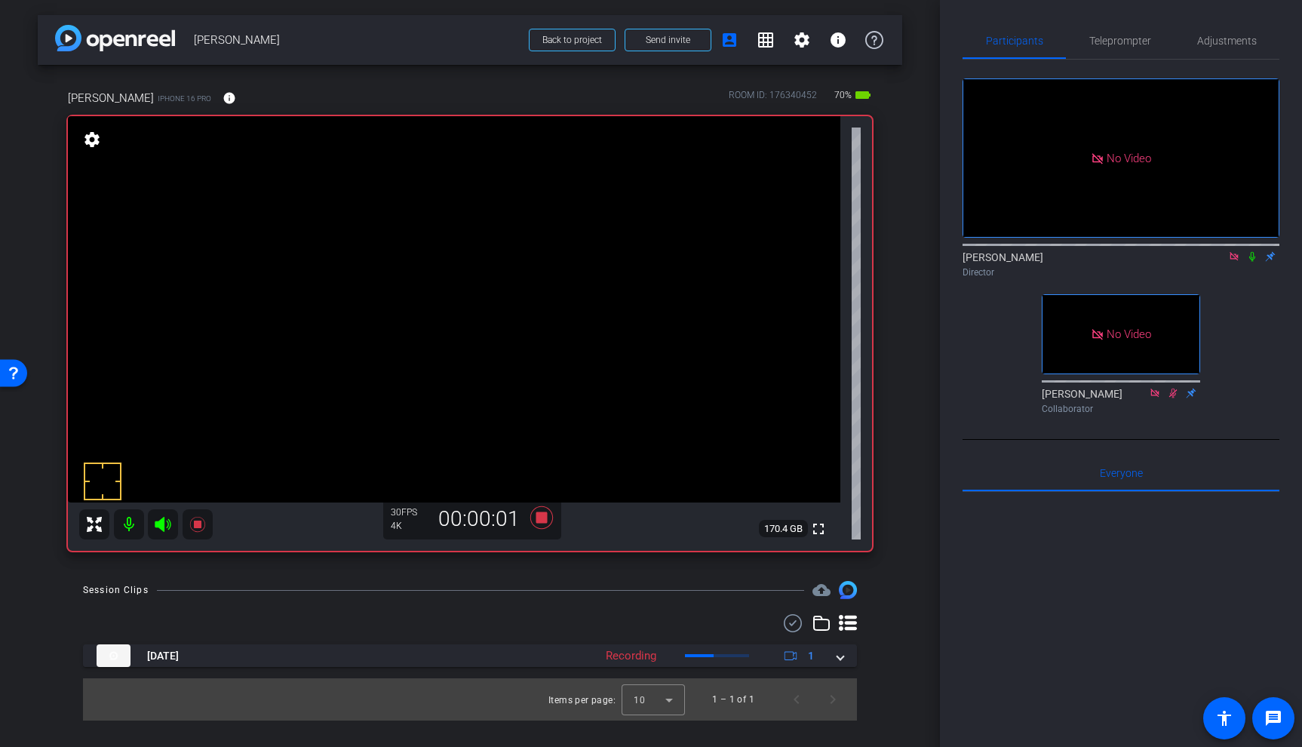
click at [584, 299] on video at bounding box center [454, 309] width 772 height 386
click at [193, 521] on icon at bounding box center [196, 524] width 15 height 15
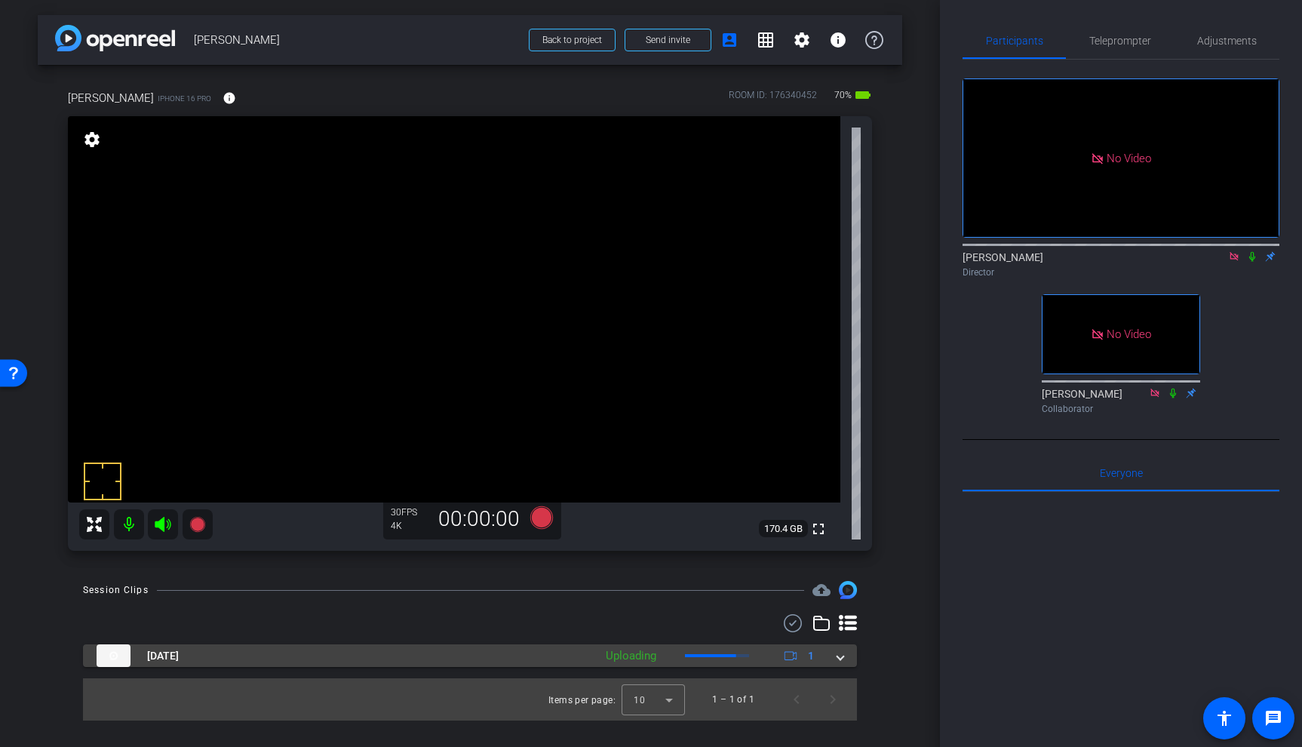
click at [841, 654] on span at bounding box center [840, 656] width 6 height 16
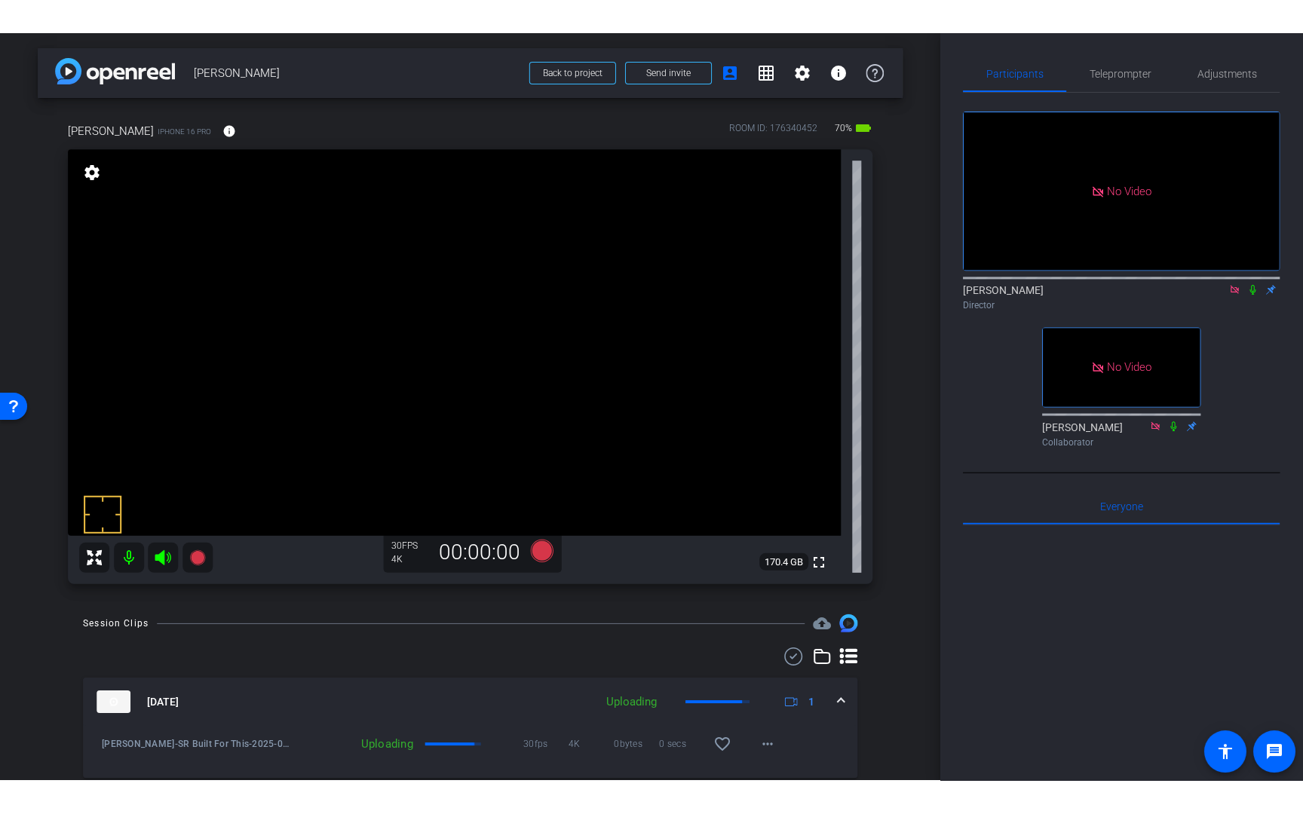
scroll to position [51, 0]
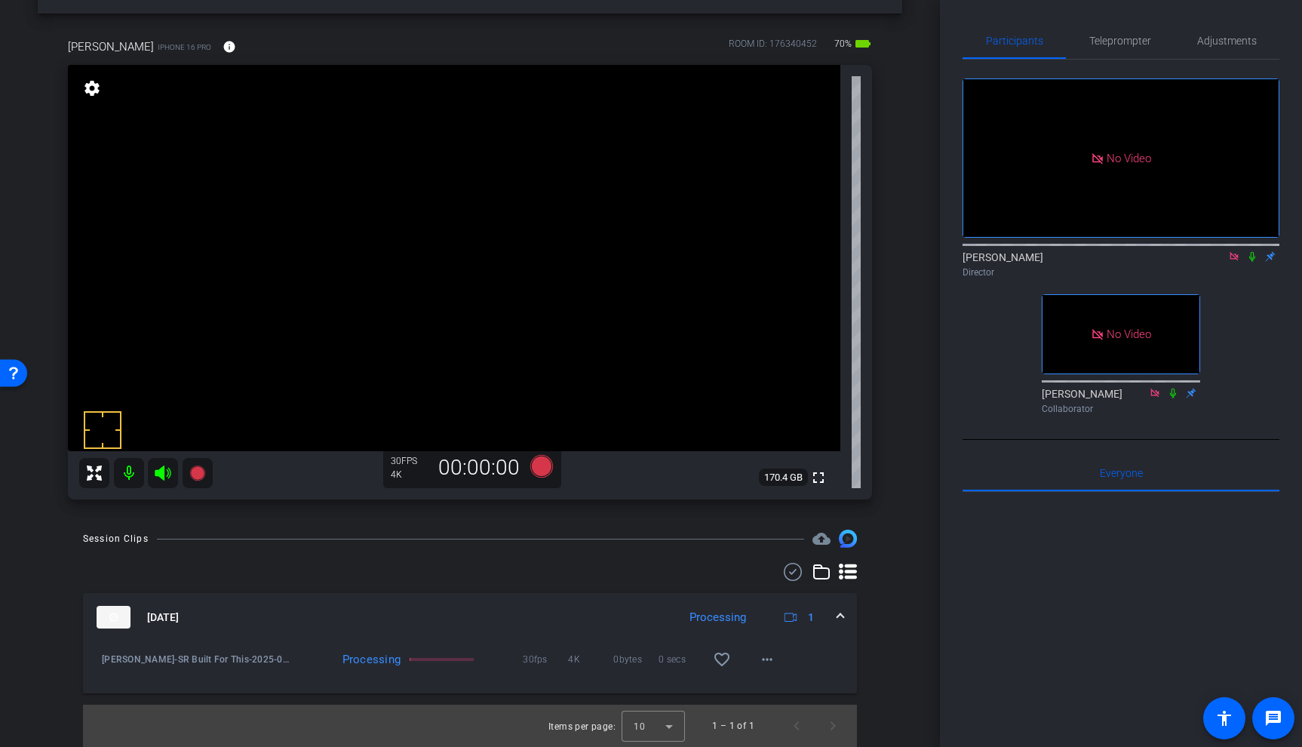
click at [1253, 262] on icon at bounding box center [1252, 256] width 12 height 11
click at [1250, 262] on icon at bounding box center [1252, 257] width 8 height 10
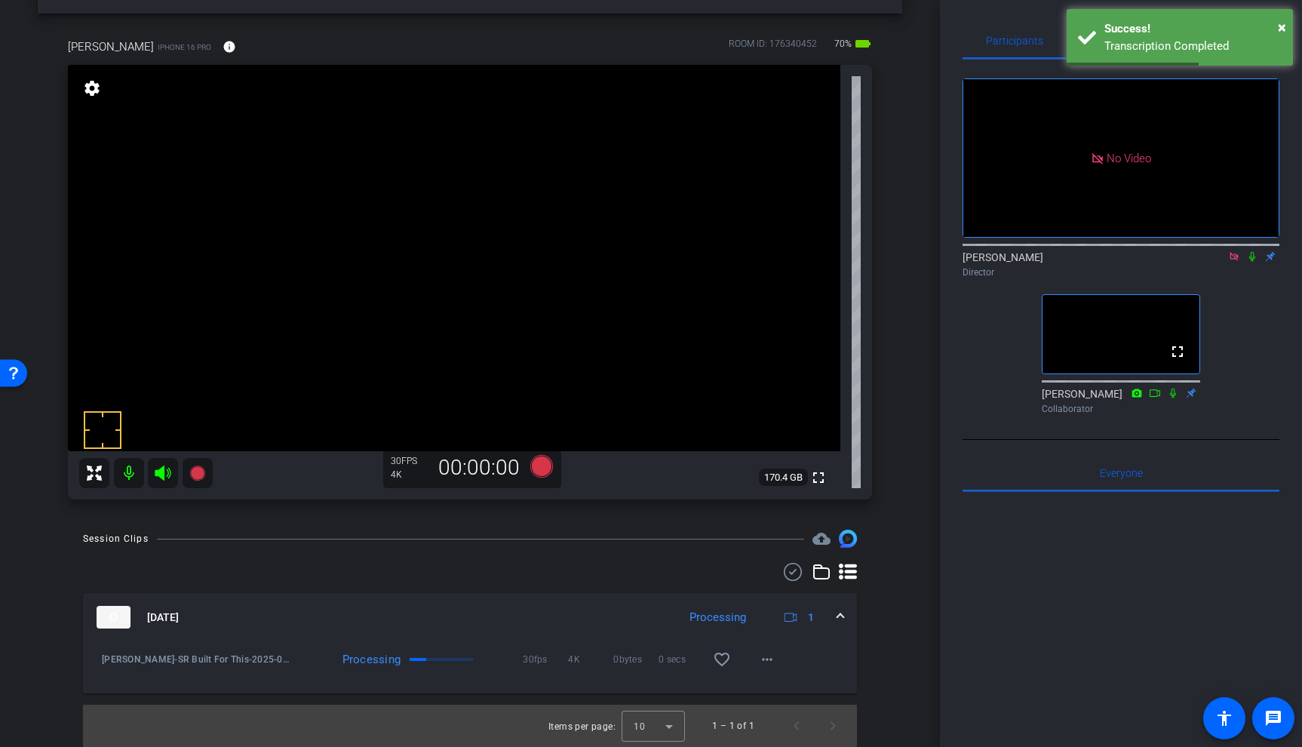
click at [1253, 262] on icon at bounding box center [1252, 257] width 6 height 10
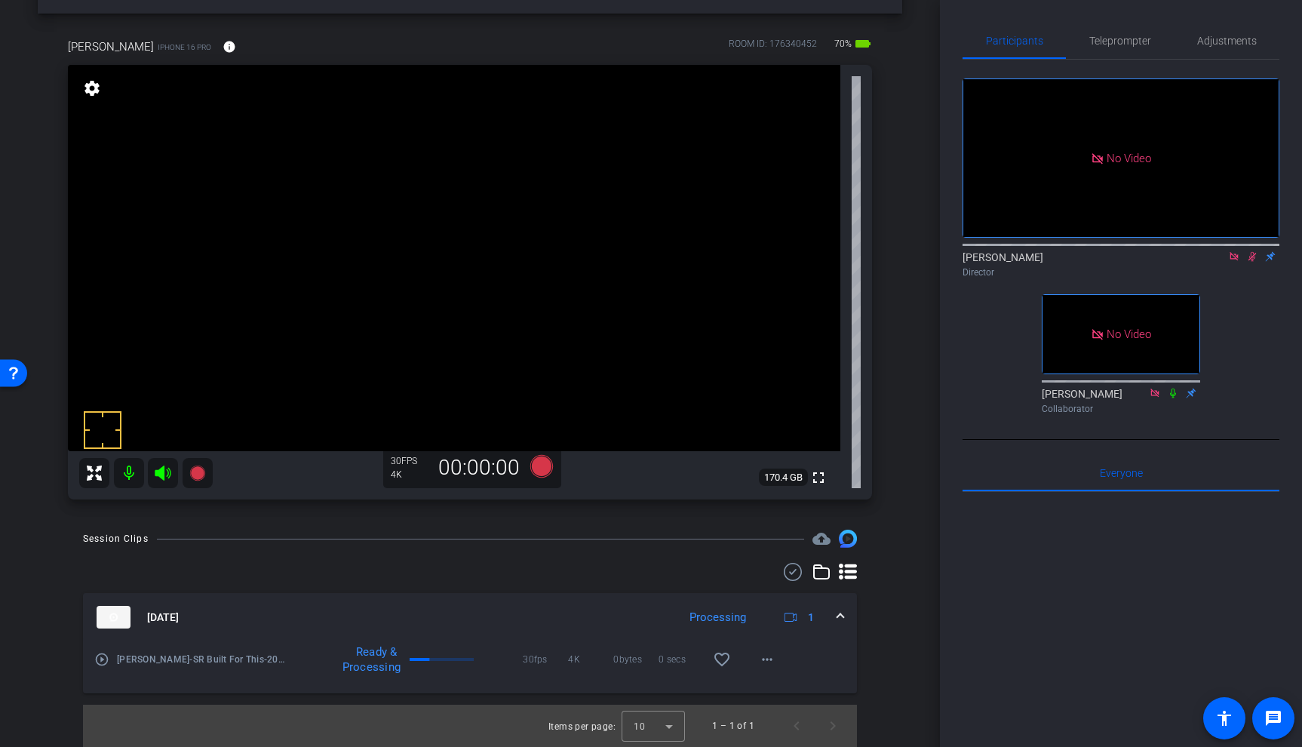
click at [99, 663] on mat-icon "play_circle_outline" at bounding box center [101, 659] width 15 height 15
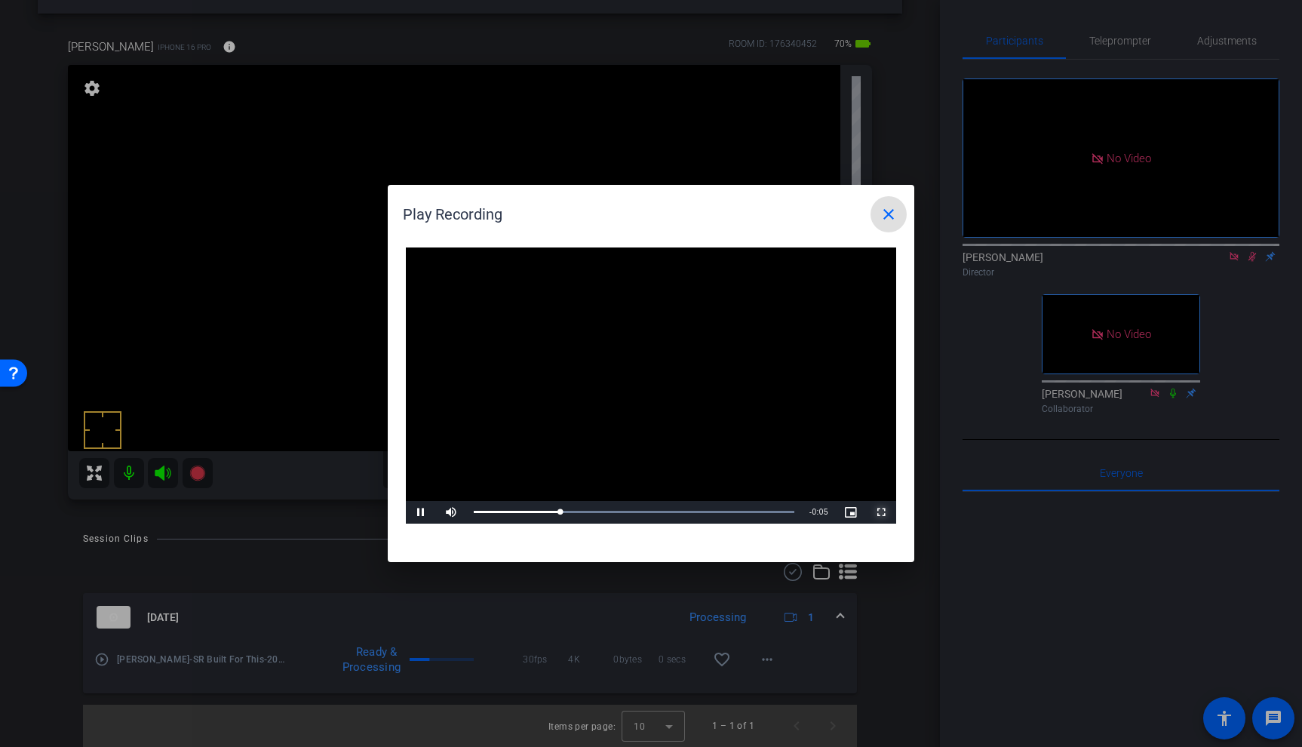
click at [881, 512] on span "Video Player" at bounding box center [881, 512] width 30 height 0
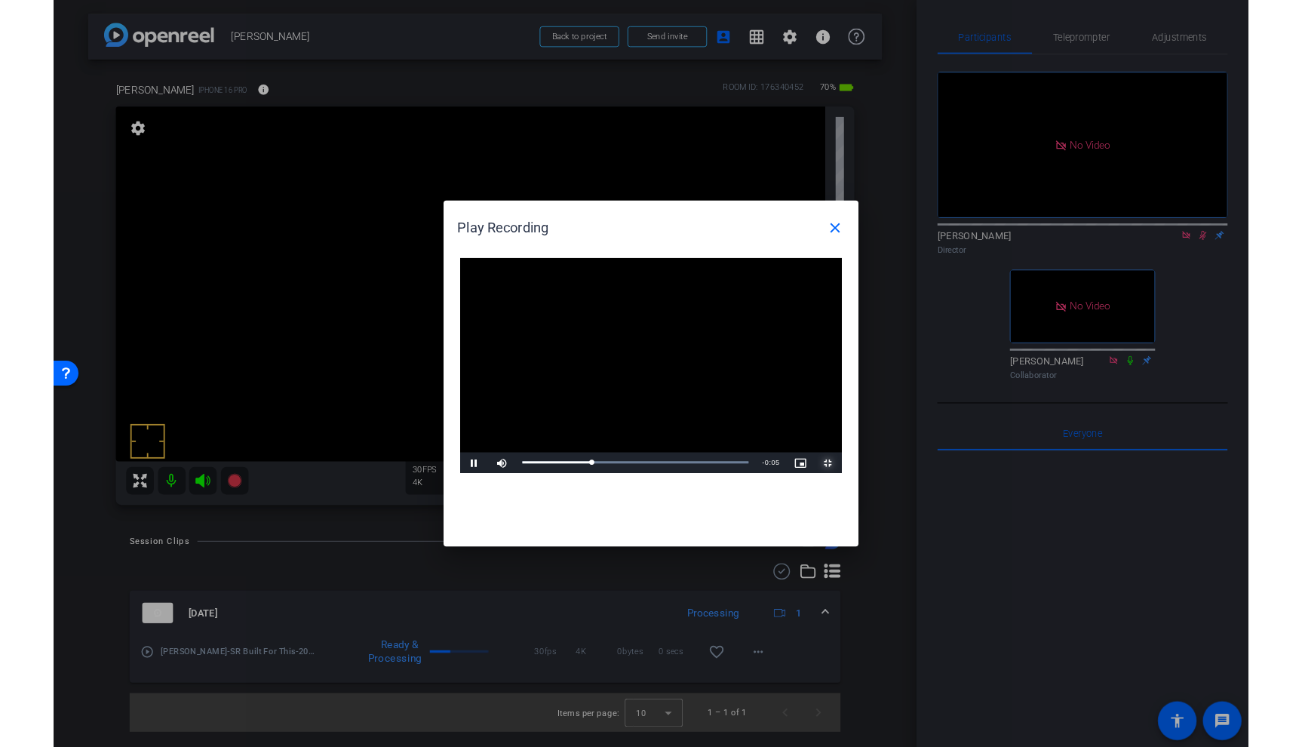
scroll to position [0, 0]
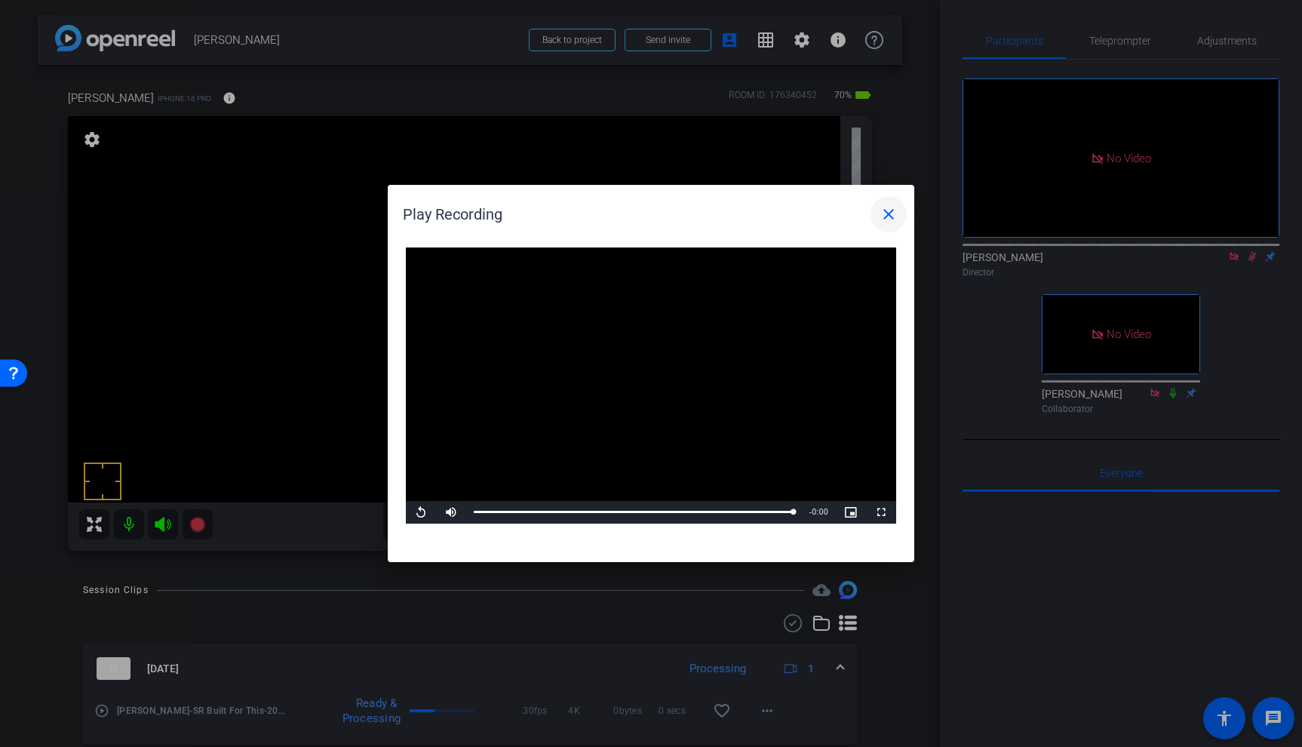
click at [891, 216] on mat-icon "close" at bounding box center [888, 214] width 18 height 18
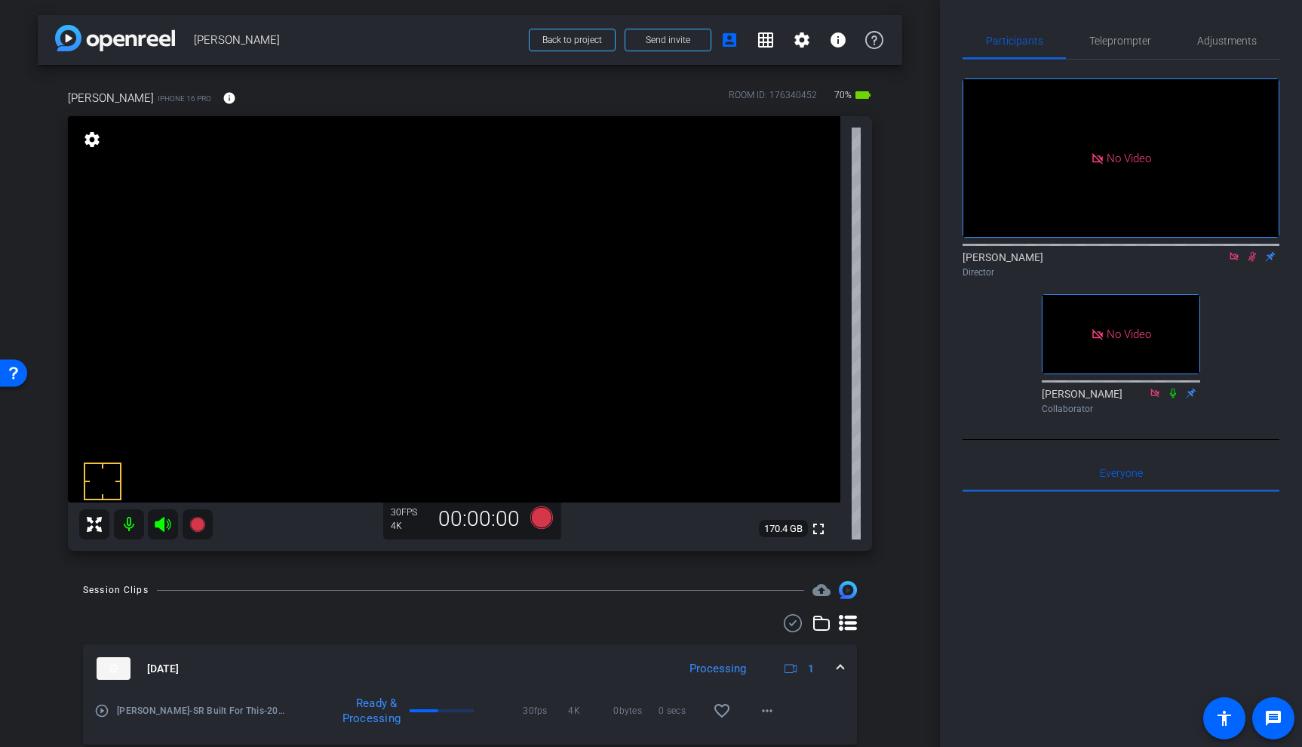
click at [560, 291] on video at bounding box center [454, 309] width 772 height 386
click at [1254, 262] on icon at bounding box center [1252, 257] width 8 height 10
click at [836, 664] on div "Sep 30, 2025 Processing 1" at bounding box center [467, 668] width 741 height 23
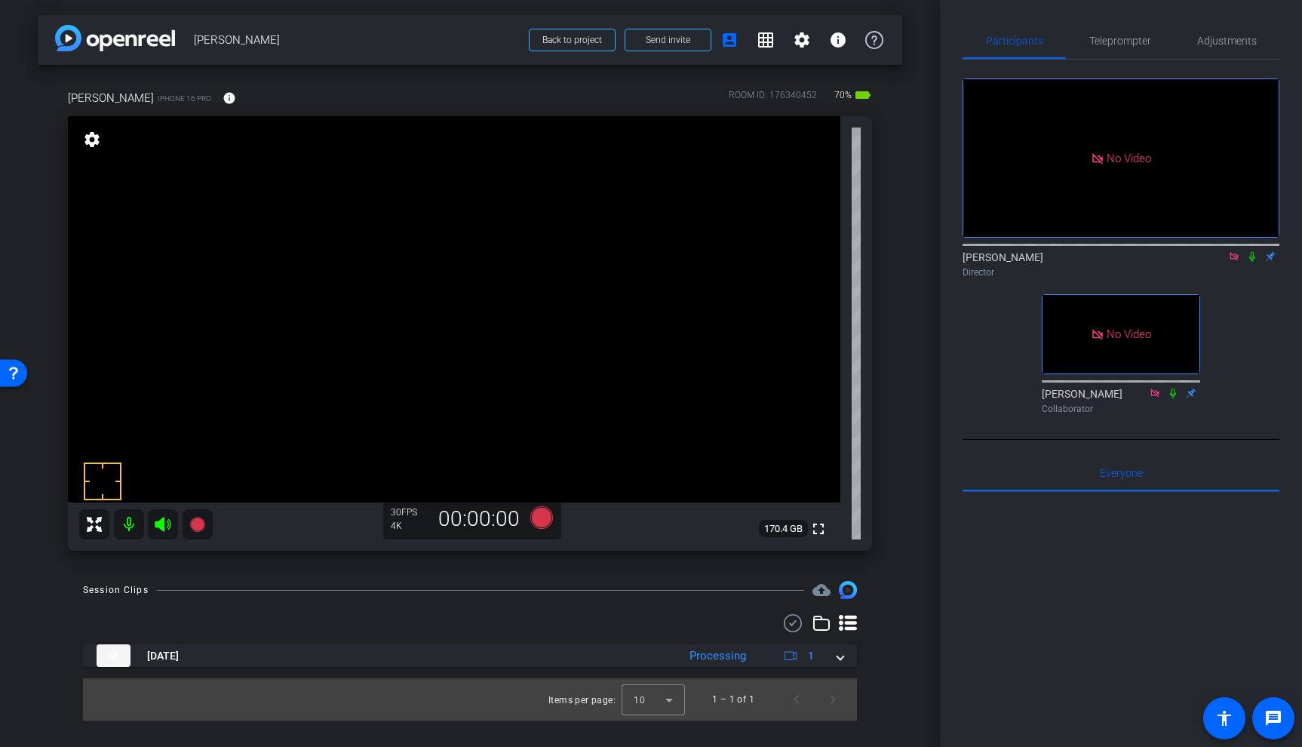
click at [588, 305] on video at bounding box center [454, 309] width 772 height 386
click at [1254, 262] on icon at bounding box center [1252, 257] width 6 height 10
click at [1252, 262] on icon at bounding box center [1252, 256] width 12 height 11
click at [574, 300] on video at bounding box center [454, 309] width 772 height 386
click at [575, 268] on video at bounding box center [454, 309] width 772 height 386
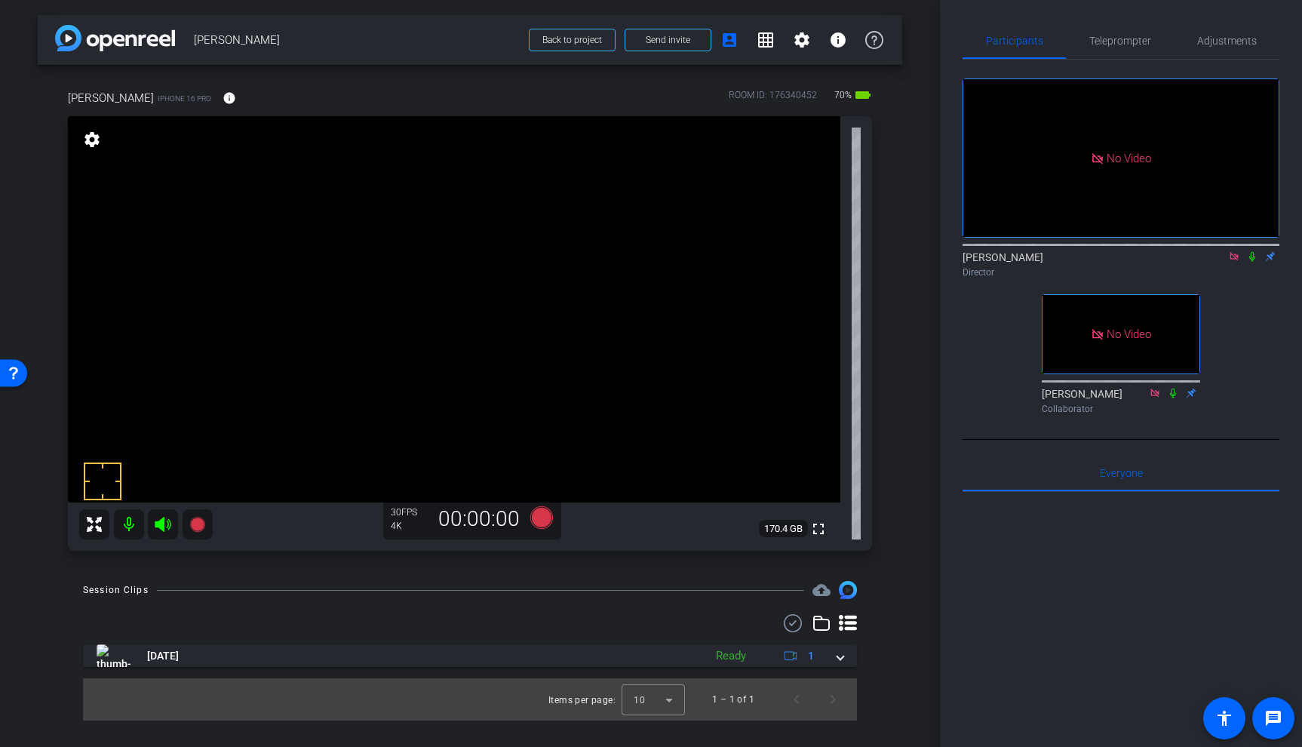
click at [582, 316] on video at bounding box center [454, 309] width 772 height 386
click at [575, 303] on video at bounding box center [454, 309] width 772 height 386
click at [584, 274] on video at bounding box center [454, 309] width 772 height 386
click at [578, 244] on video at bounding box center [454, 309] width 772 height 386
click at [578, 268] on video at bounding box center [454, 309] width 772 height 386
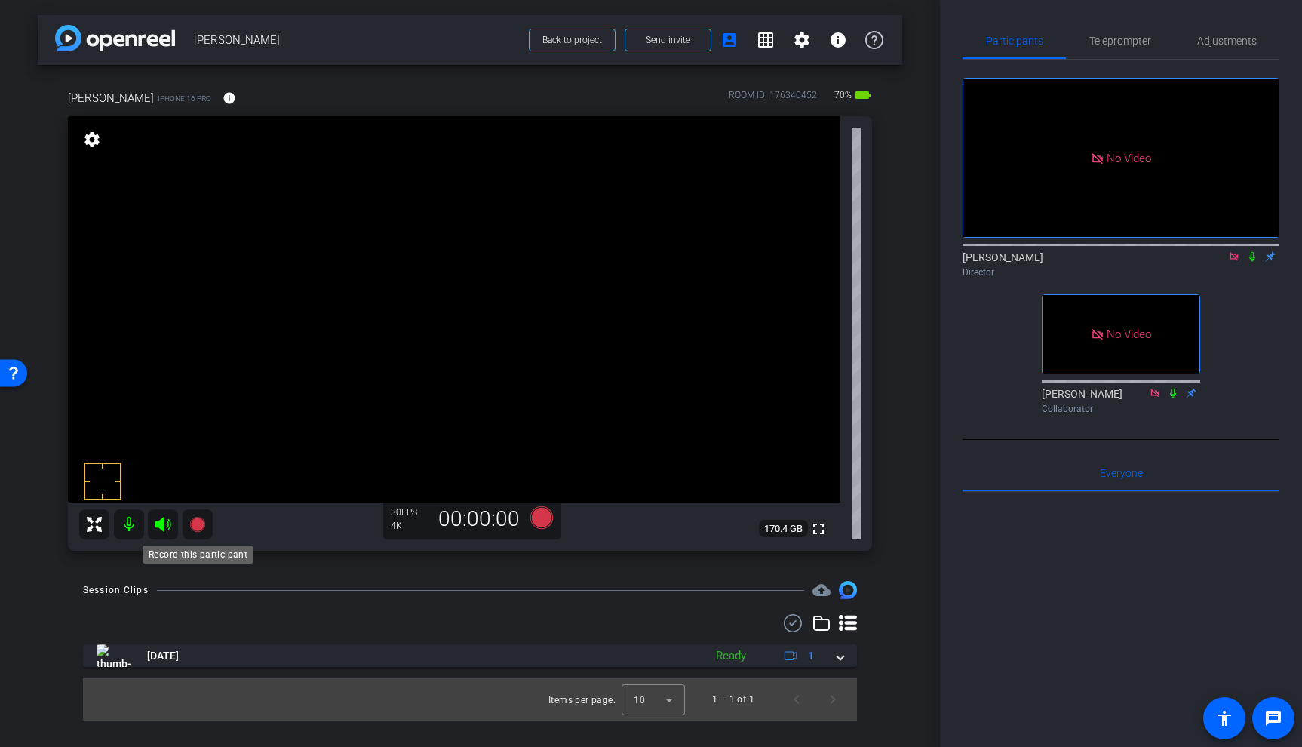
click at [204, 517] on icon at bounding box center [198, 524] width 18 height 18
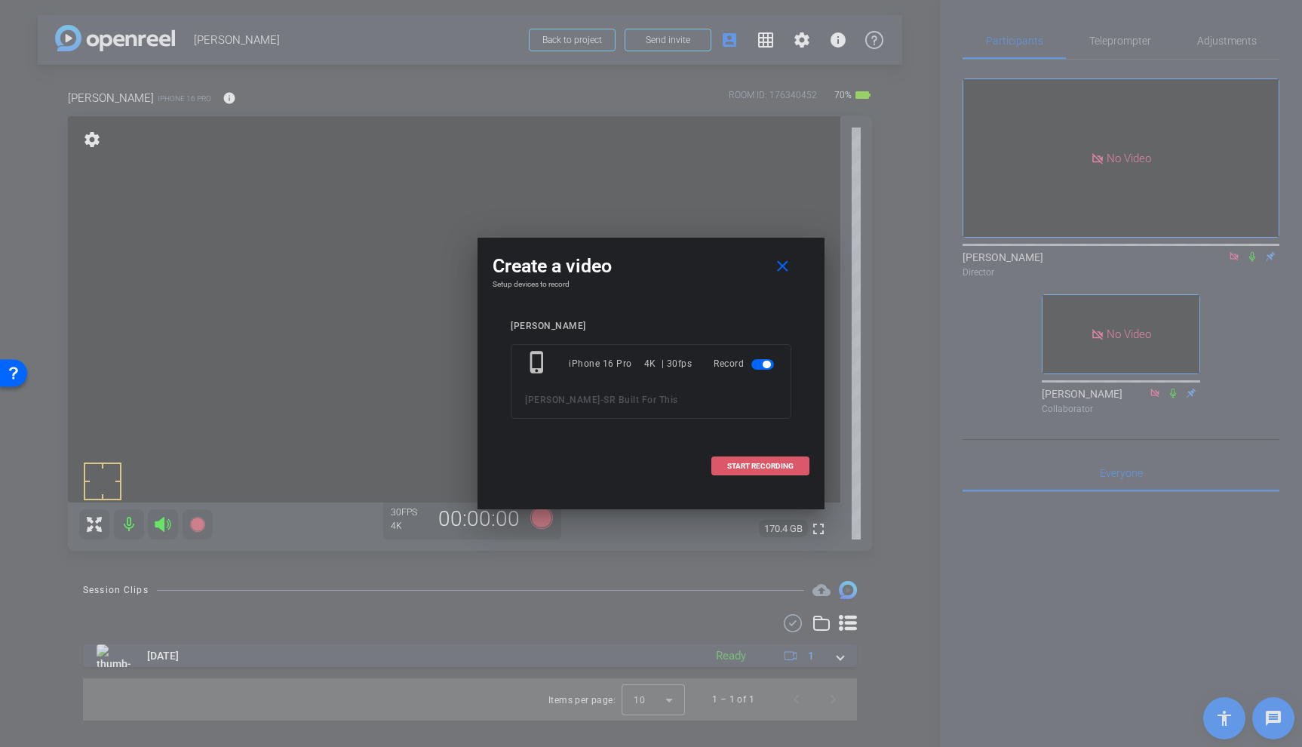
click at [781, 466] on span "START RECORDING" at bounding box center [760, 466] width 66 height 8
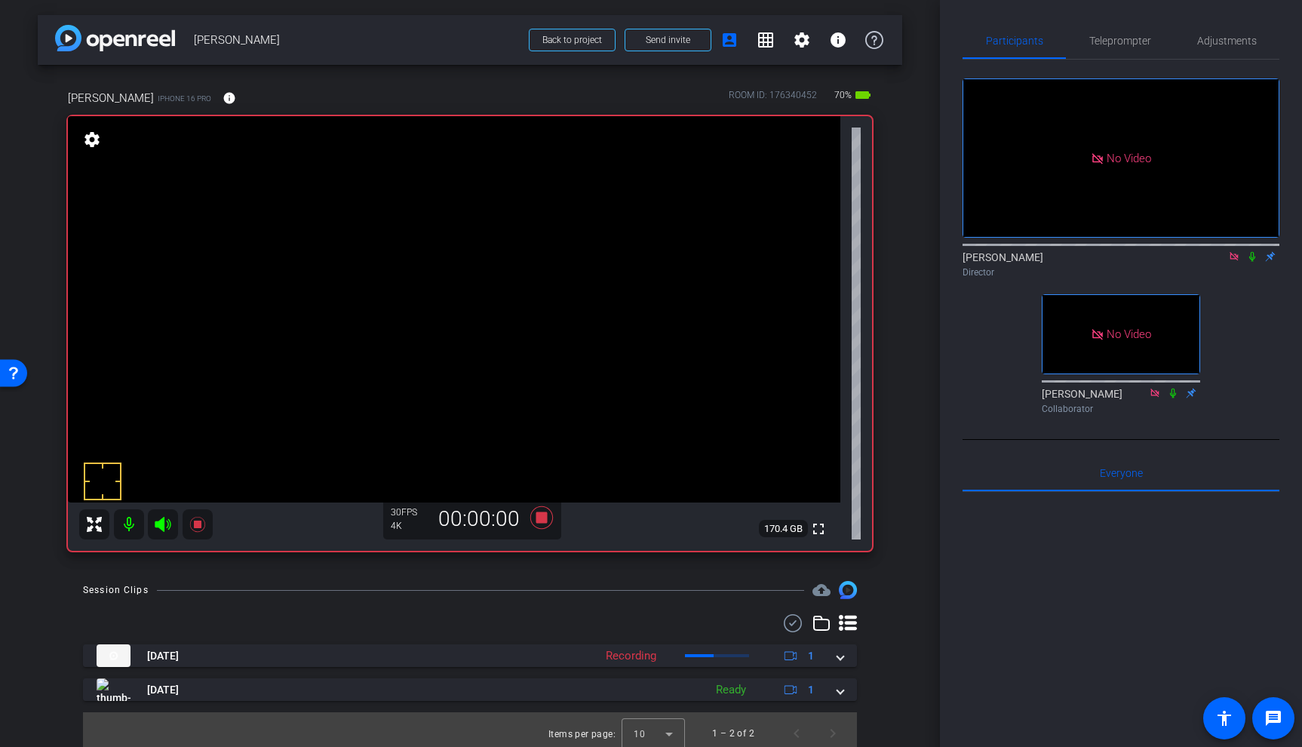
click at [1254, 262] on icon at bounding box center [1252, 256] width 12 height 11
click at [581, 285] on video at bounding box center [454, 309] width 772 height 386
click at [196, 529] on icon at bounding box center [198, 524] width 18 height 18
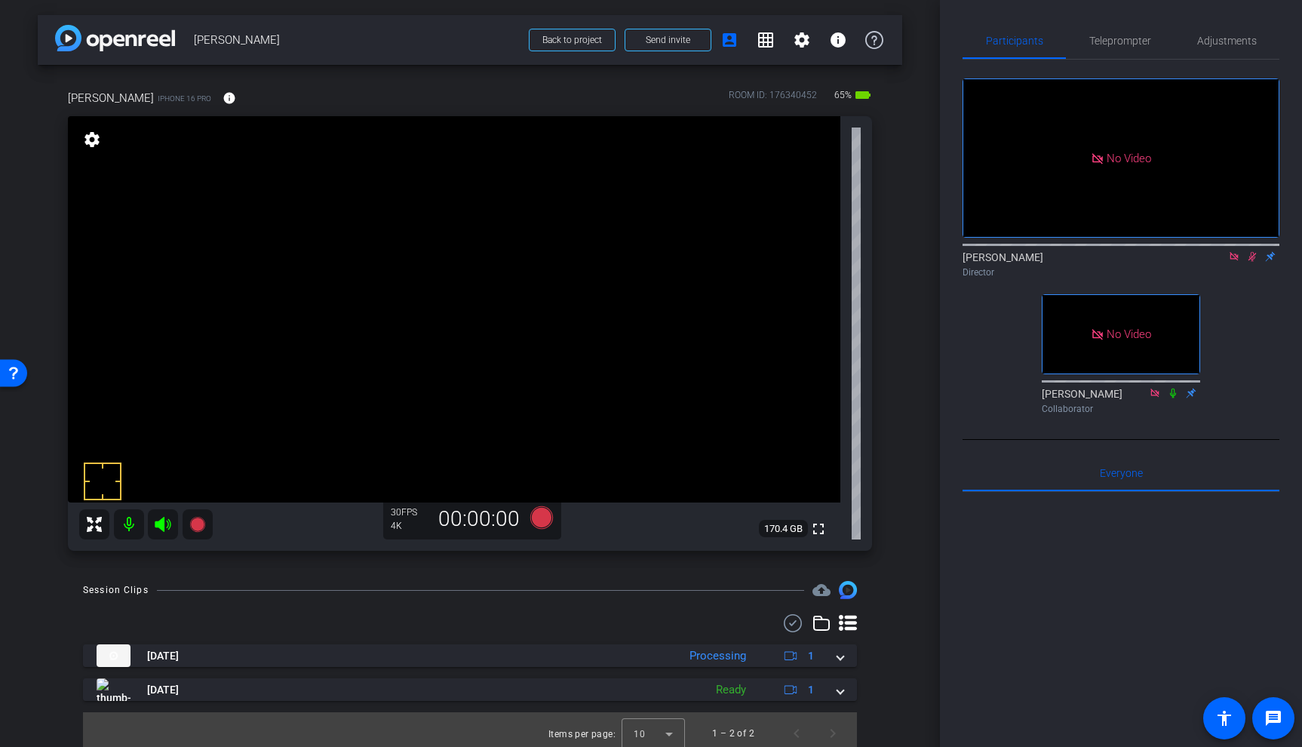
click at [610, 293] on video at bounding box center [454, 309] width 772 height 386
click at [622, 250] on video at bounding box center [454, 309] width 772 height 386
click at [197, 520] on icon at bounding box center [196, 524] width 15 height 15
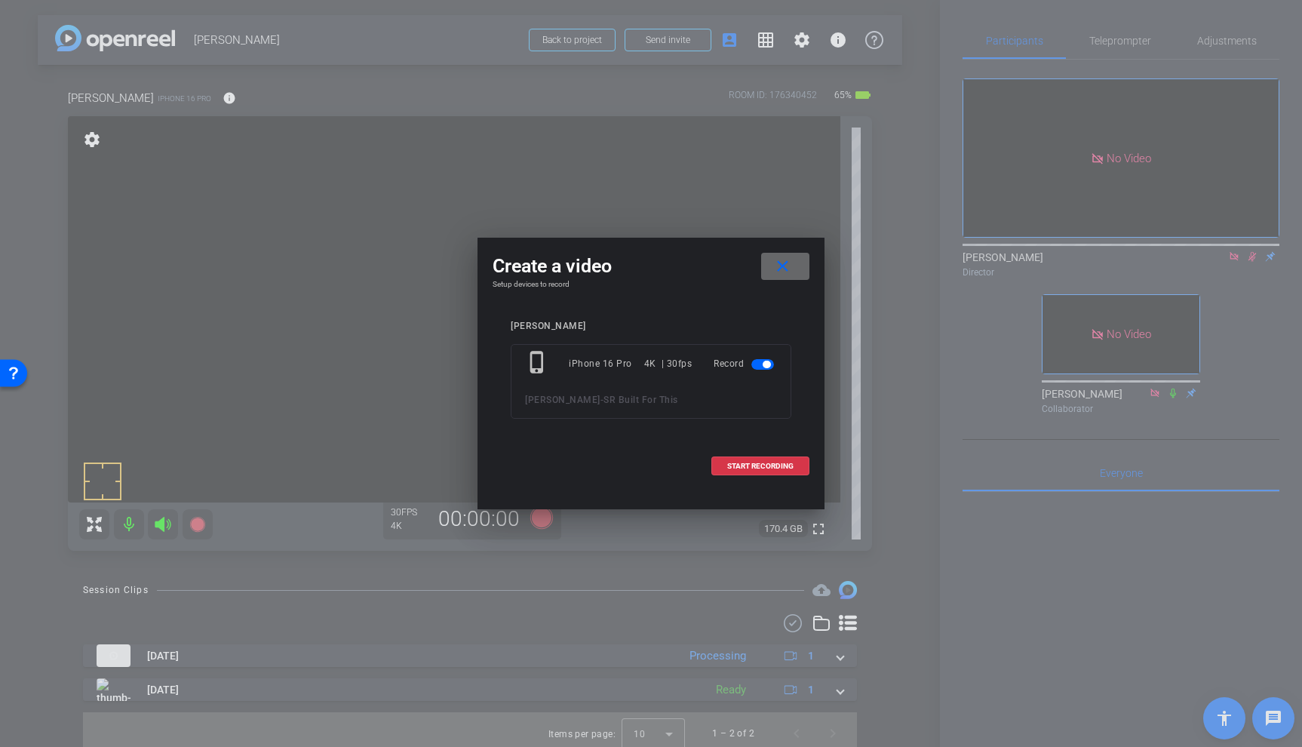
click at [792, 262] on span at bounding box center [785, 266] width 48 height 36
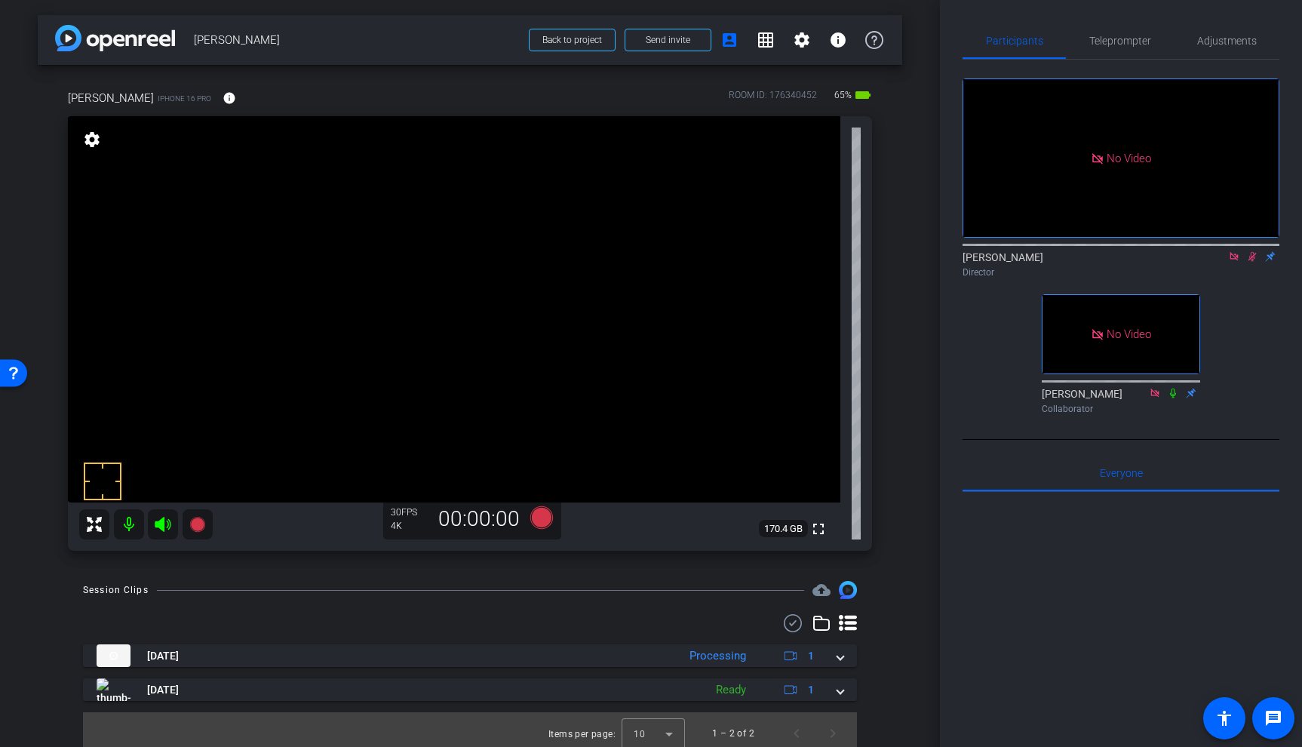
click at [1248, 262] on icon at bounding box center [1252, 256] width 12 height 11
click at [606, 286] on video at bounding box center [454, 309] width 772 height 386
click at [597, 264] on video at bounding box center [454, 309] width 772 height 386
click at [198, 520] on icon at bounding box center [196, 524] width 15 height 15
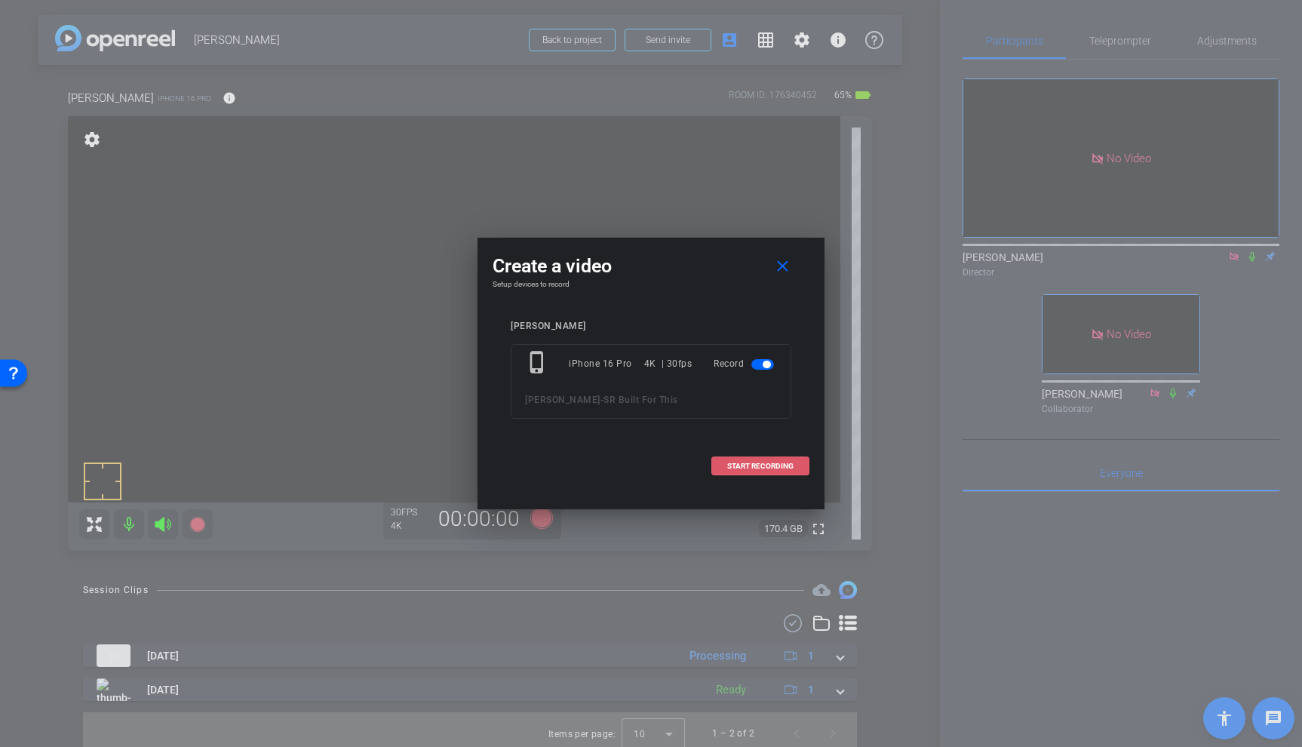
click at [799, 465] on span at bounding box center [760, 466] width 97 height 36
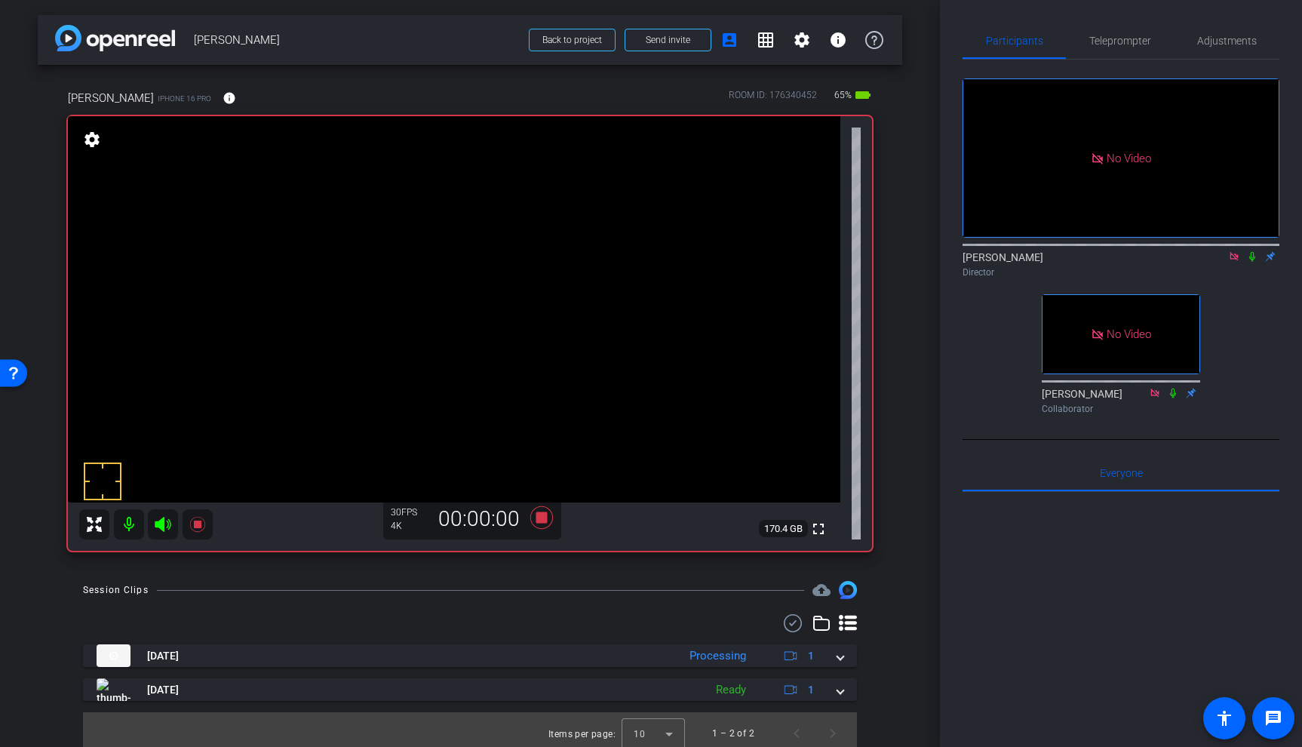
click at [1253, 263] on mat-icon at bounding box center [1252, 257] width 18 height 14
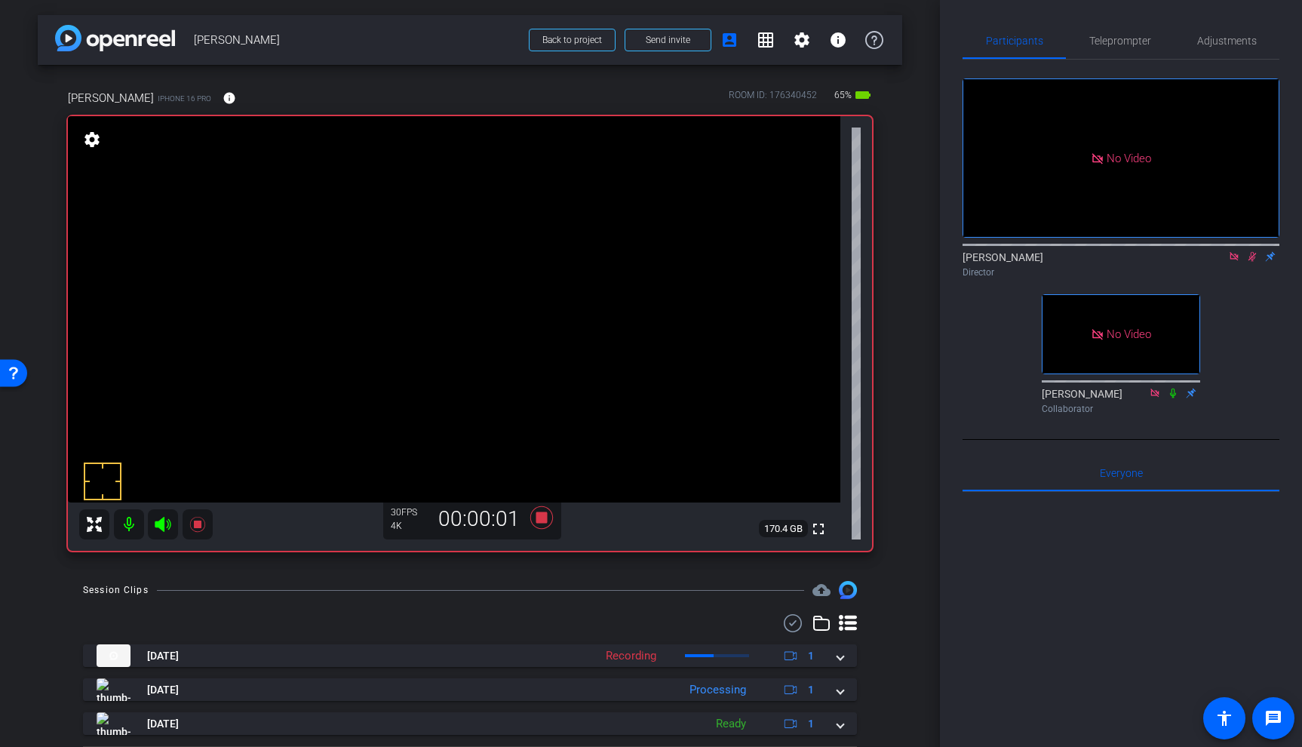
click at [604, 270] on video at bounding box center [454, 309] width 772 height 386
click at [198, 521] on icon at bounding box center [196, 524] width 15 height 15
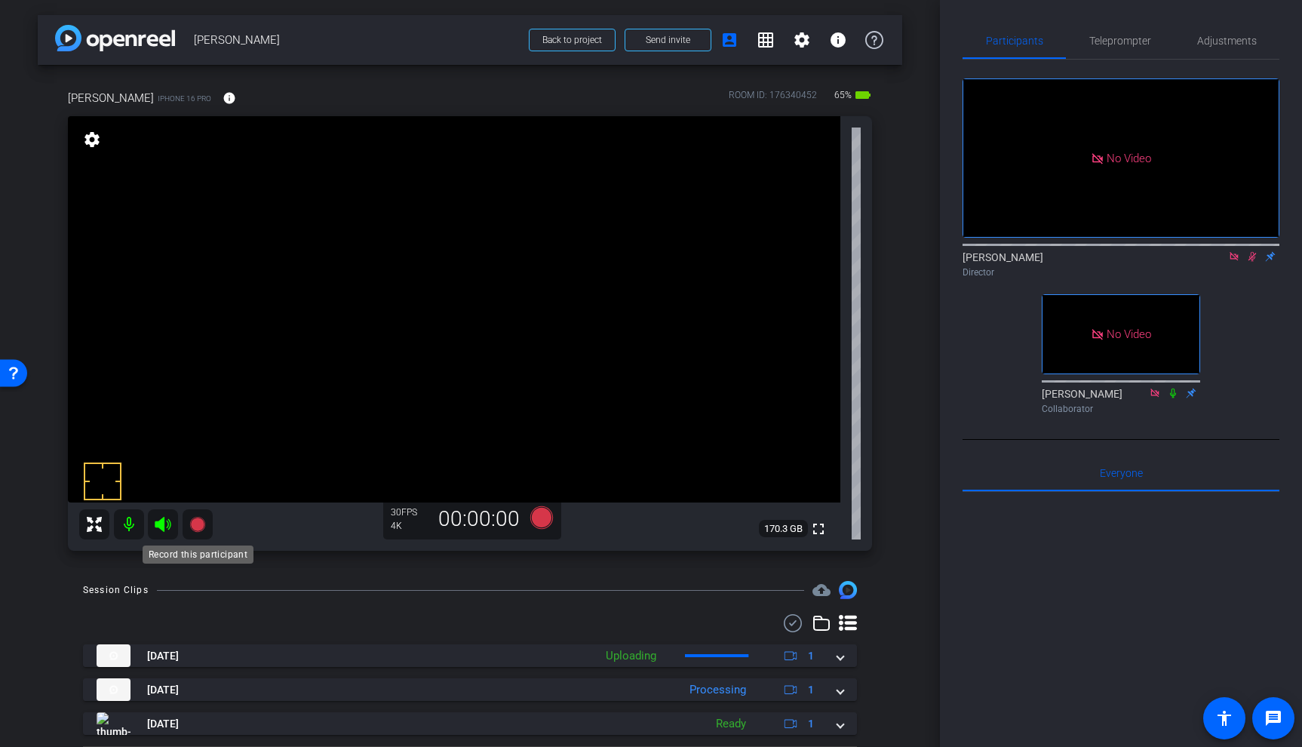
click at [201, 524] on icon at bounding box center [196, 524] width 15 height 15
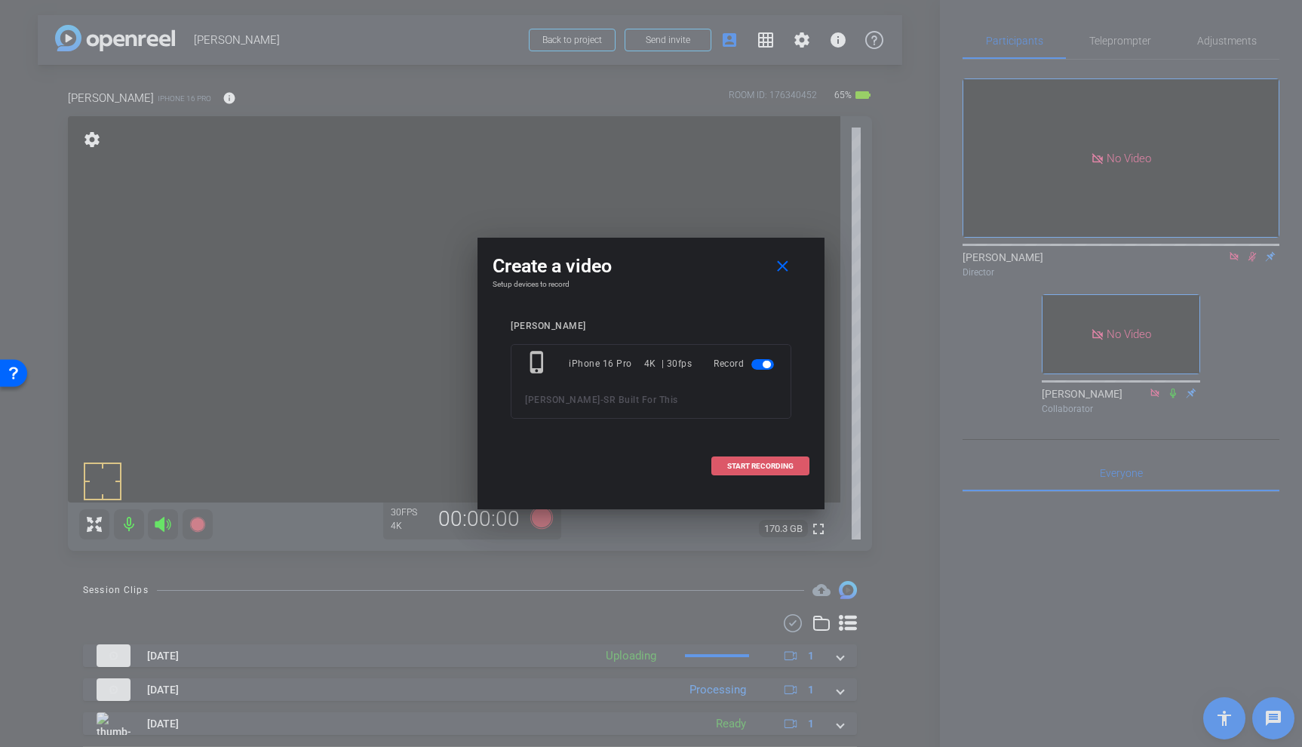
click at [786, 474] on span at bounding box center [760, 466] width 97 height 36
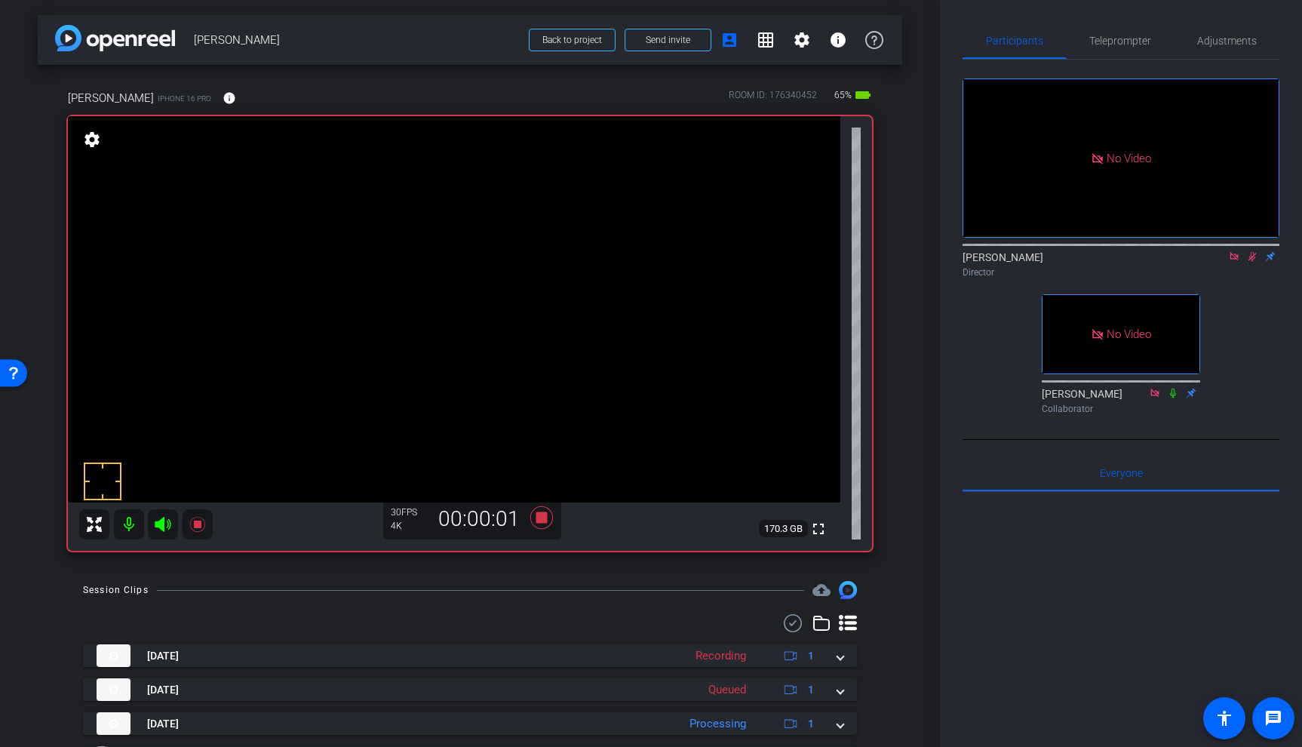
click at [609, 274] on video at bounding box center [454, 309] width 772 height 386
click at [614, 268] on video at bounding box center [454, 309] width 772 height 386
click at [609, 311] on video at bounding box center [454, 309] width 772 height 386
click at [633, 324] on video at bounding box center [454, 309] width 772 height 386
click at [617, 292] on video at bounding box center [454, 309] width 772 height 386
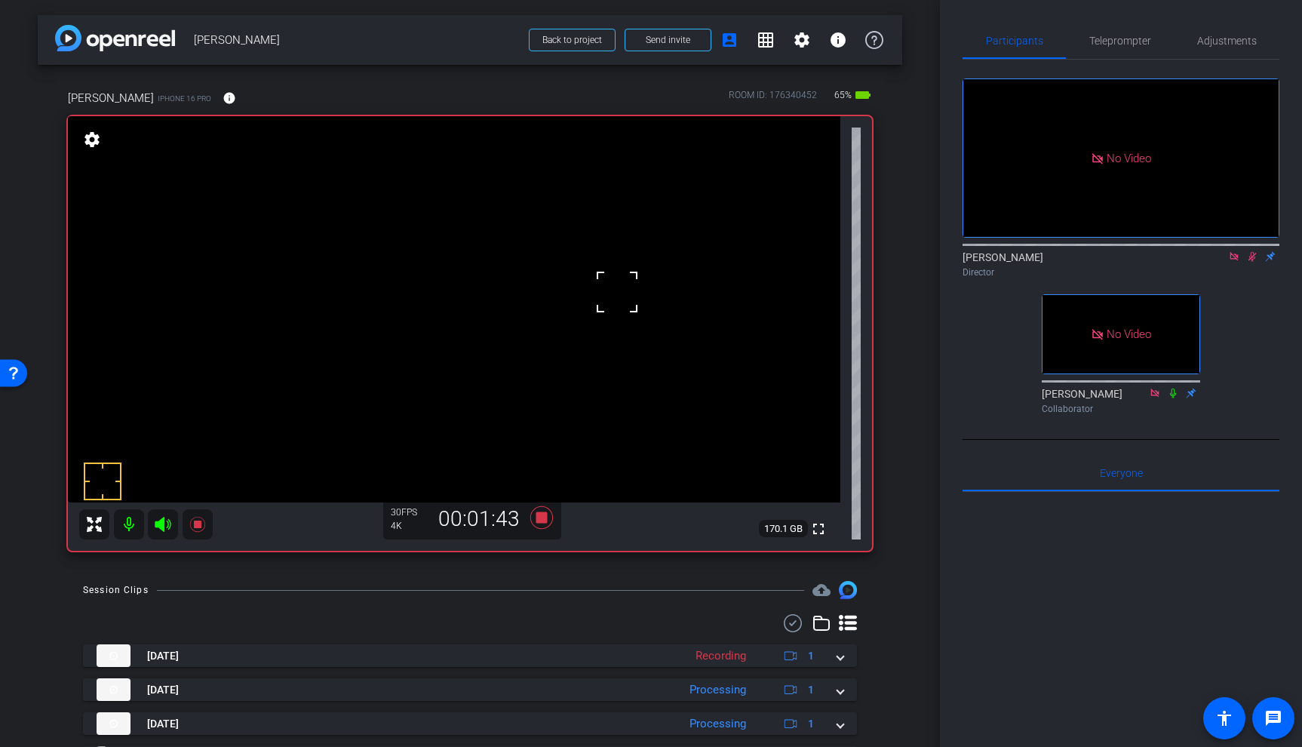
click at [1252, 262] on icon at bounding box center [1252, 256] width 12 height 11
click at [1248, 262] on icon at bounding box center [1252, 256] width 12 height 11
click at [1256, 262] on icon at bounding box center [1252, 256] width 12 height 11
click at [198, 522] on icon at bounding box center [196, 524] width 15 height 15
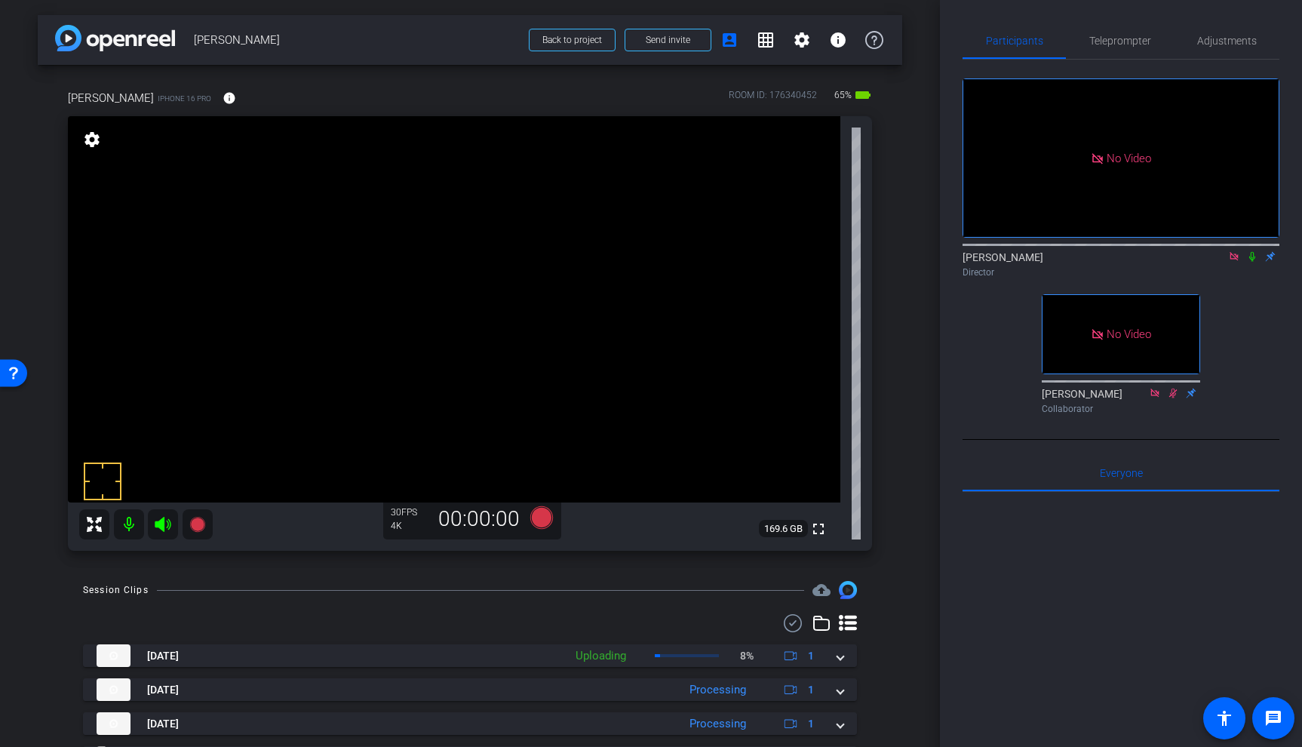
click at [575, 301] on video at bounding box center [454, 309] width 772 height 386
click at [1253, 262] on icon at bounding box center [1252, 256] width 12 height 11
click at [198, 522] on icon at bounding box center [196, 524] width 15 height 15
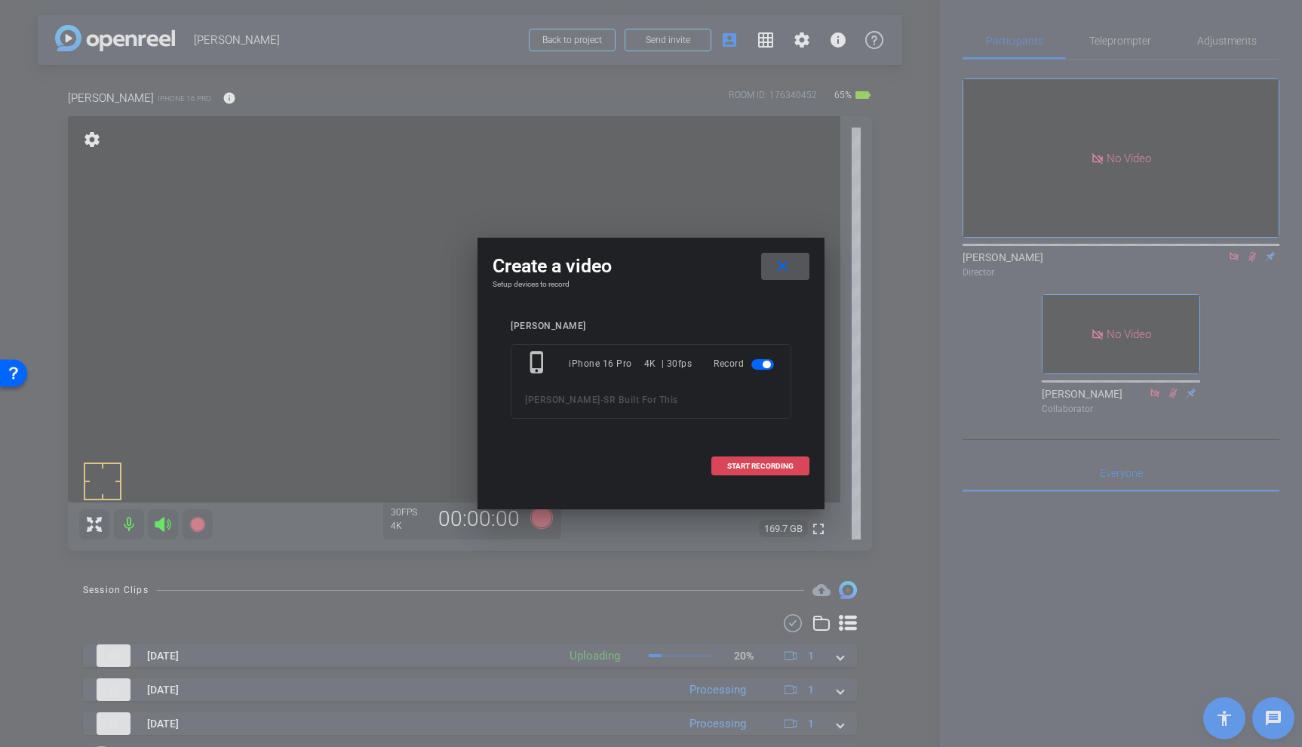
click at [759, 467] on span "START RECORDING" at bounding box center [760, 466] width 66 height 8
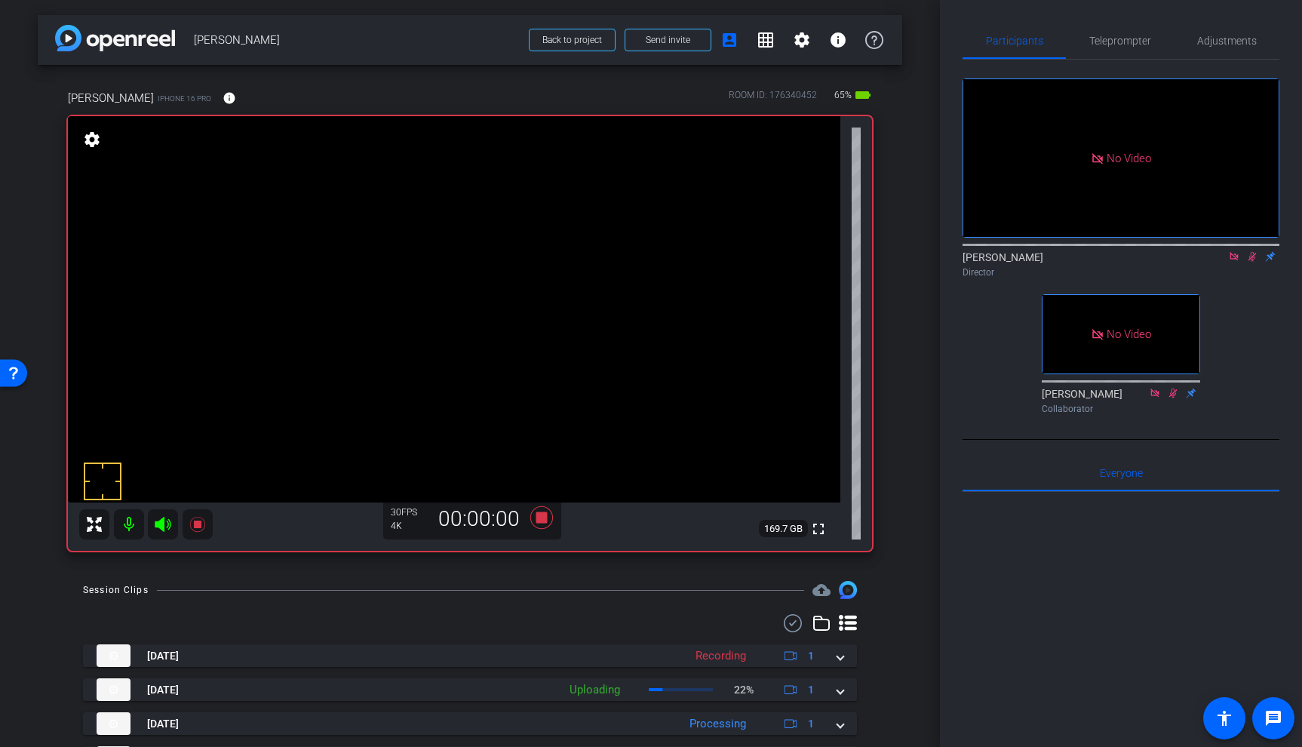
click at [585, 282] on video at bounding box center [454, 309] width 772 height 386
click at [584, 305] on video at bounding box center [454, 309] width 772 height 386
click at [572, 287] on video at bounding box center [454, 309] width 772 height 386
click at [201, 530] on icon at bounding box center [198, 524] width 18 height 18
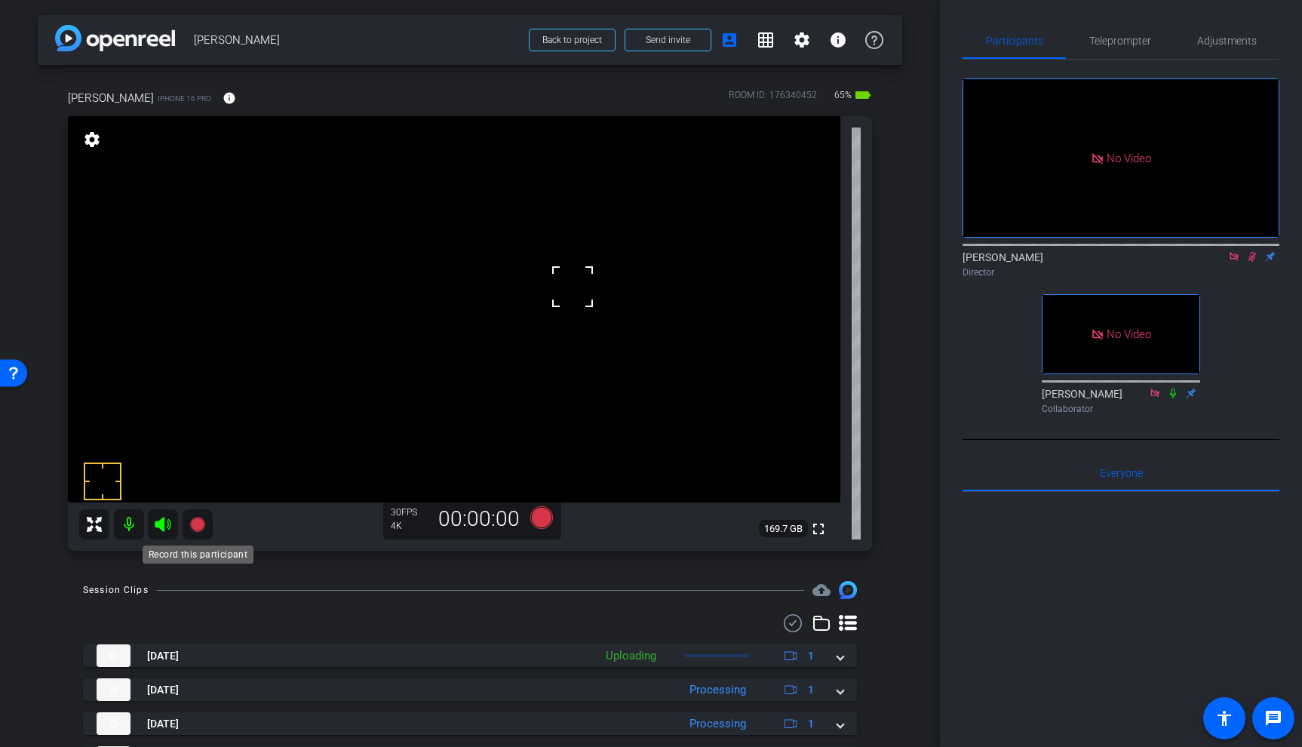
click at [200, 522] on icon at bounding box center [196, 524] width 15 height 15
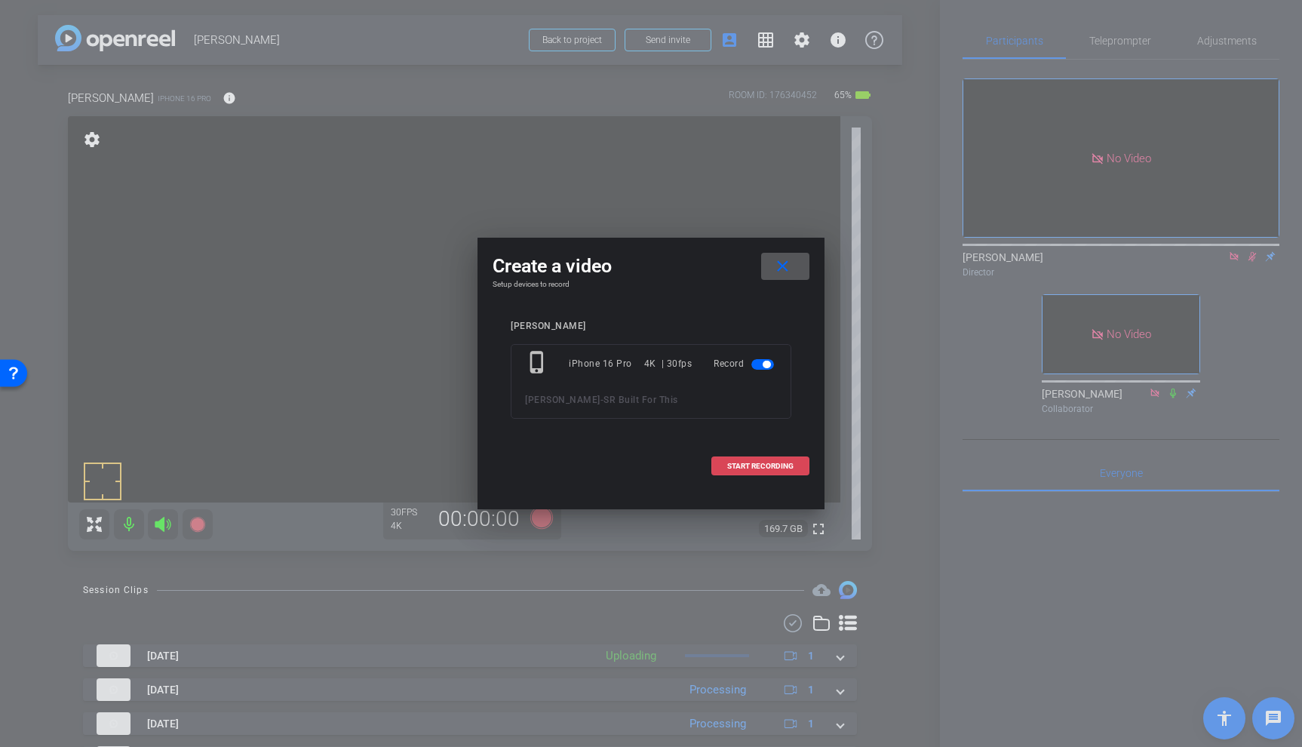
click at [742, 466] on span "START RECORDING" at bounding box center [760, 466] width 66 height 8
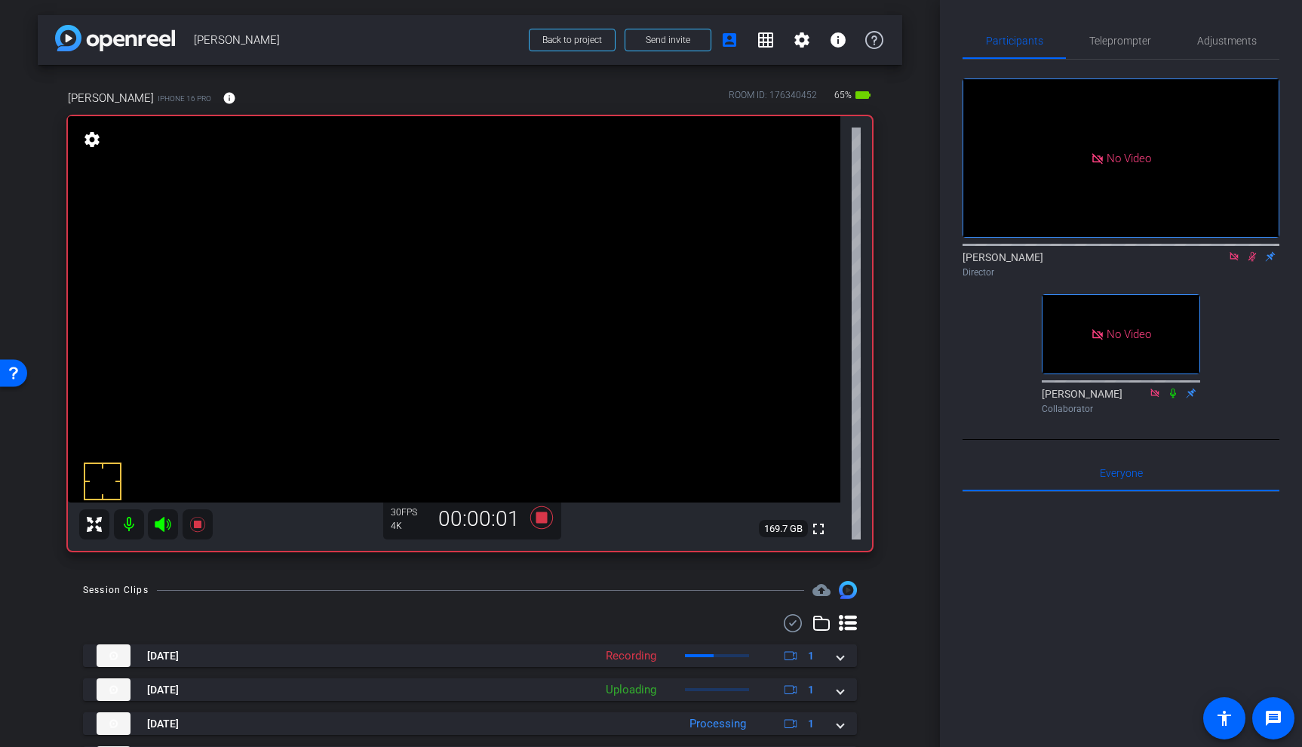
click at [572, 281] on video at bounding box center [454, 309] width 772 height 386
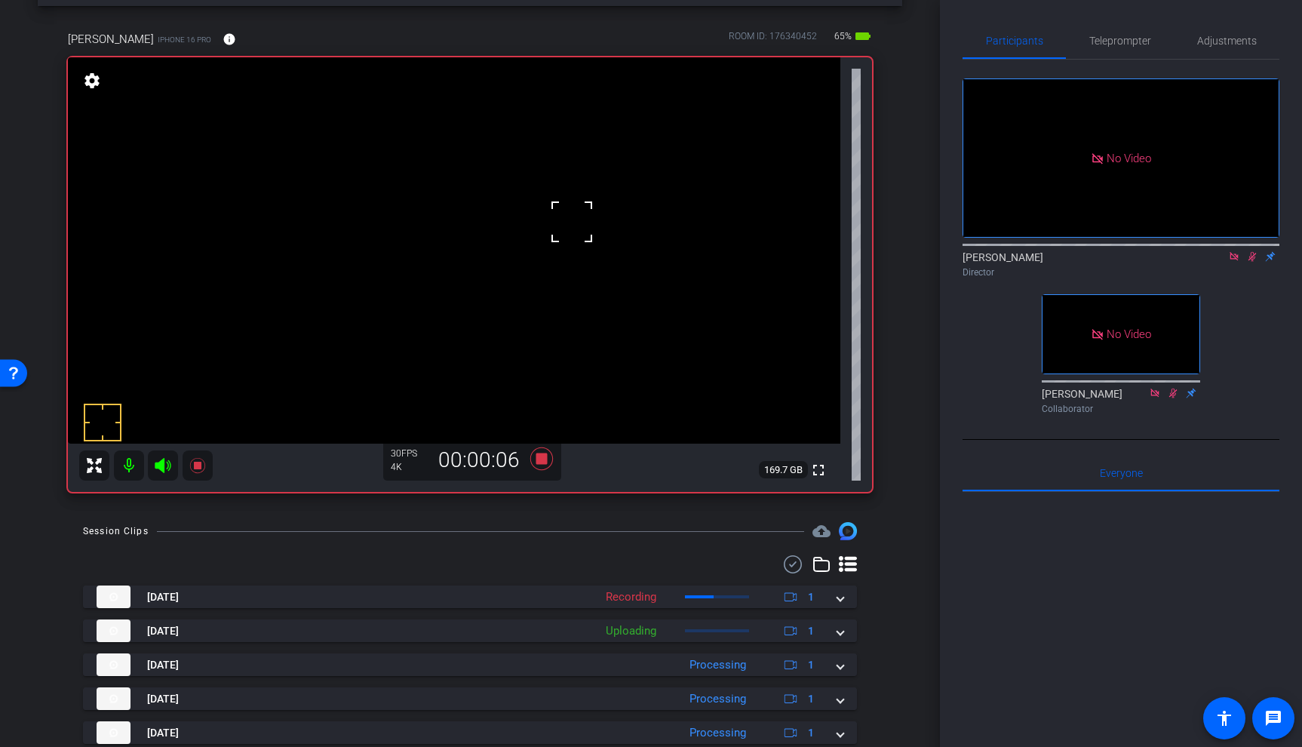
scroll to position [70, 0]
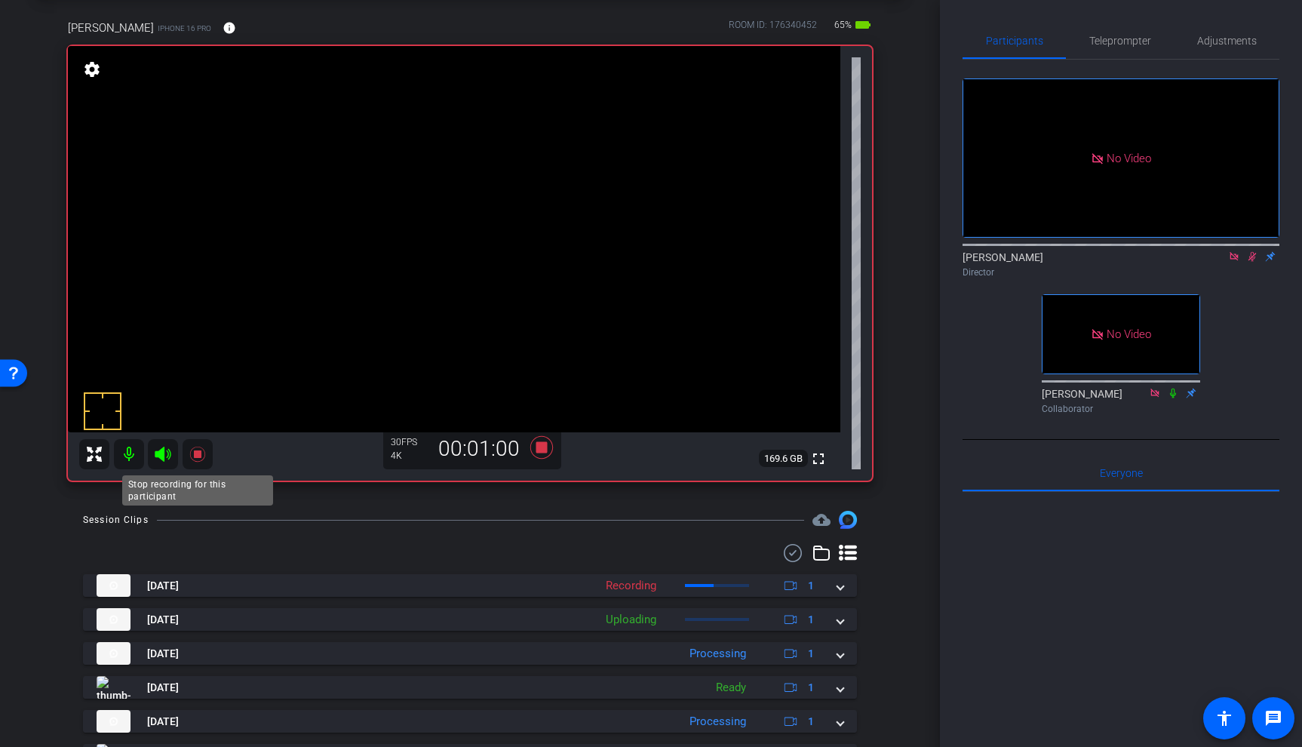
click at [194, 453] on icon at bounding box center [196, 453] width 15 height 15
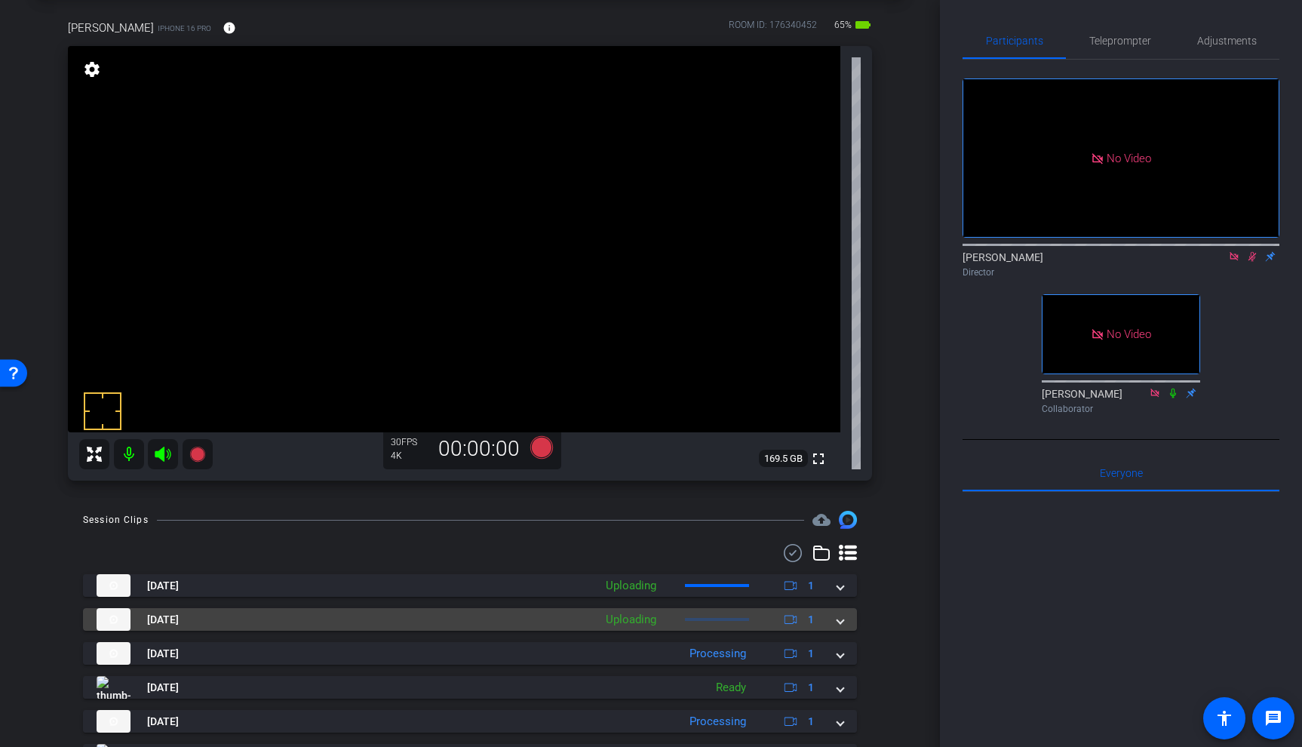
click at [842, 618] on span at bounding box center [840, 620] width 6 height 16
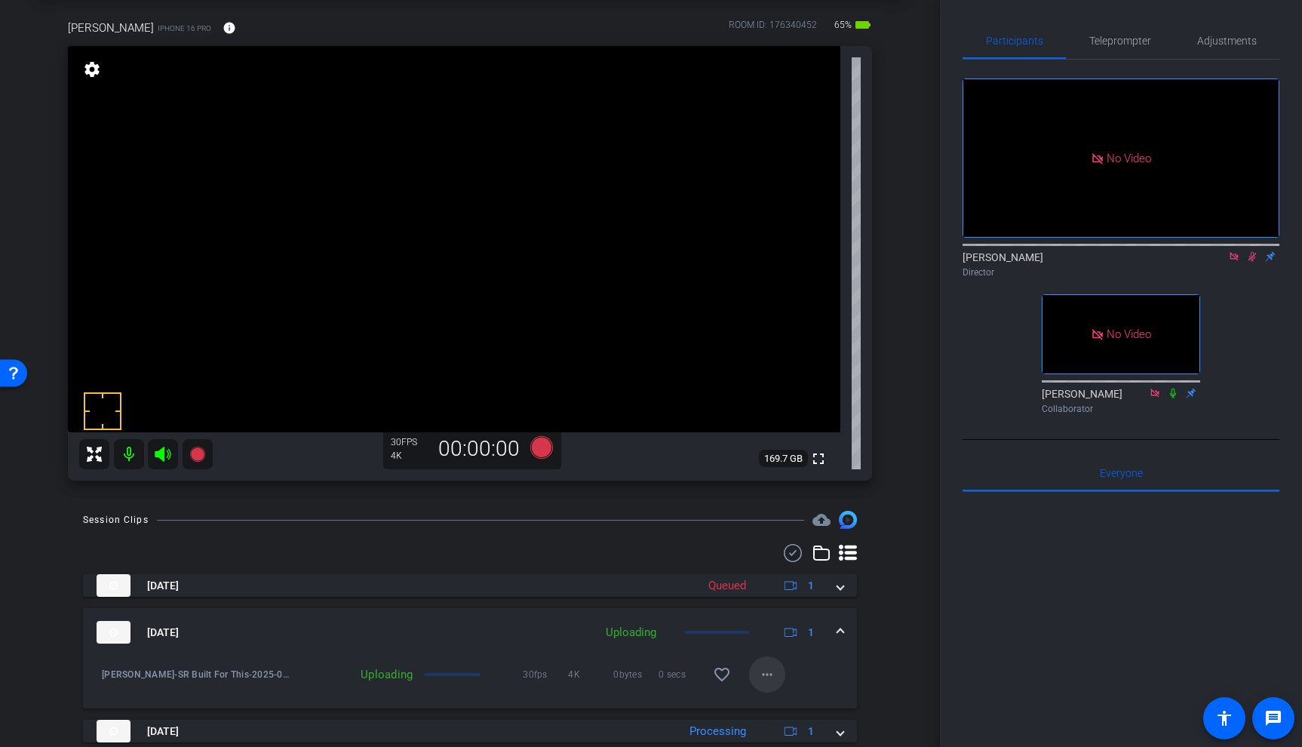
click at [773, 673] on mat-icon "more_horiz" at bounding box center [767, 674] width 18 height 18
click at [888, 638] on div at bounding box center [651, 373] width 1302 height 747
click at [200, 443] on mat-icon at bounding box center [197, 454] width 30 height 30
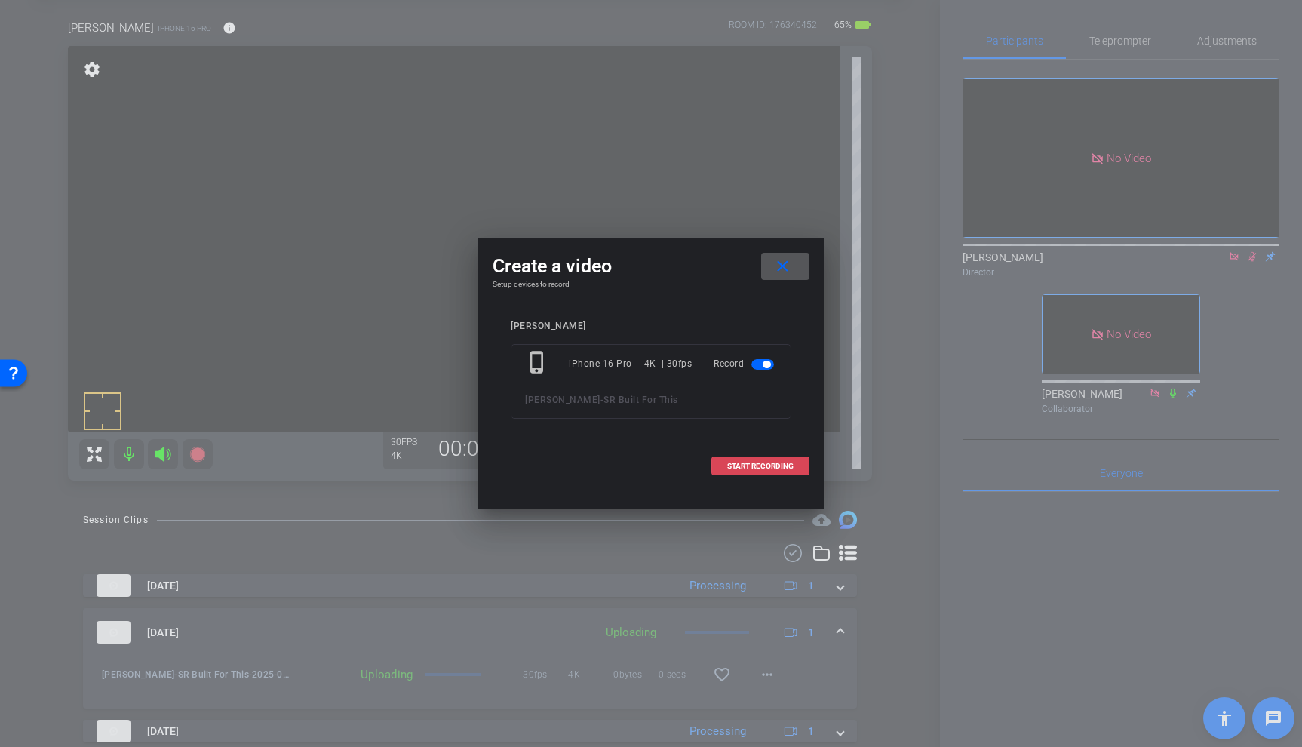
click at [756, 462] on span "START RECORDING" at bounding box center [760, 466] width 66 height 8
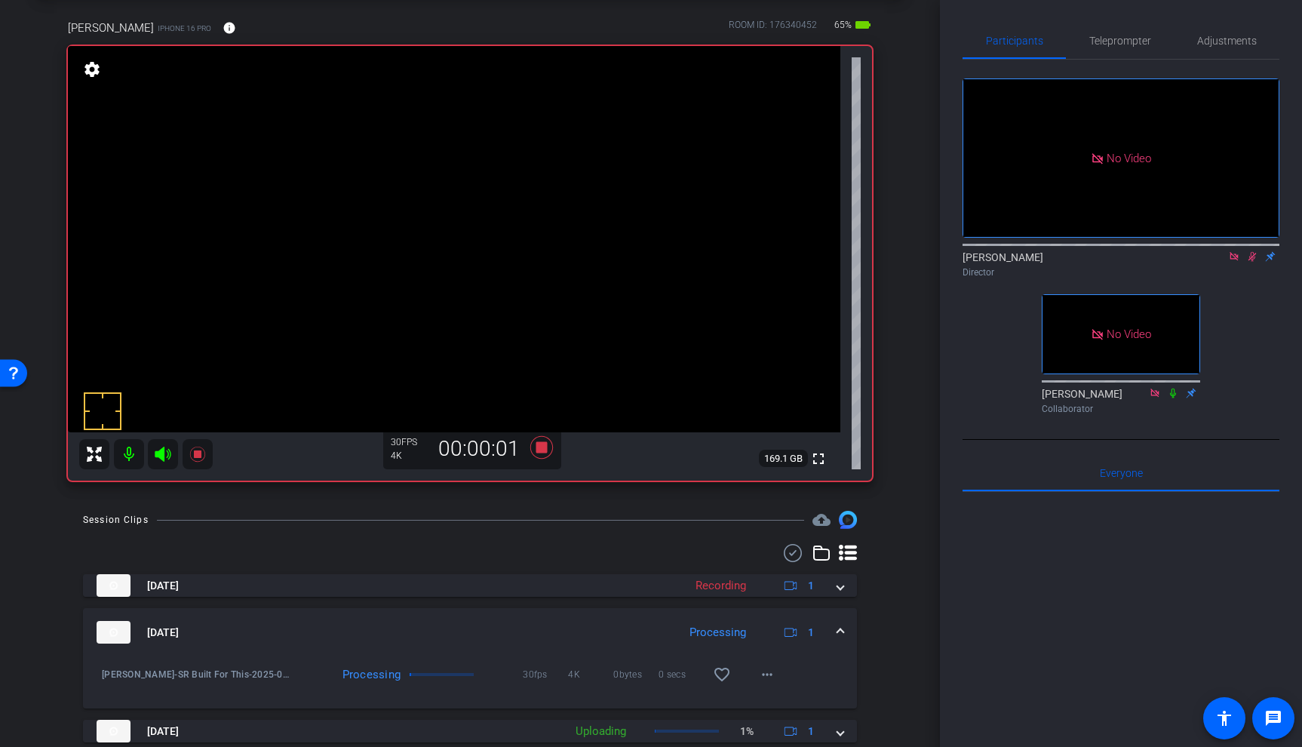
click at [569, 227] on video at bounding box center [454, 239] width 772 height 386
click at [839, 627] on span at bounding box center [840, 632] width 6 height 16
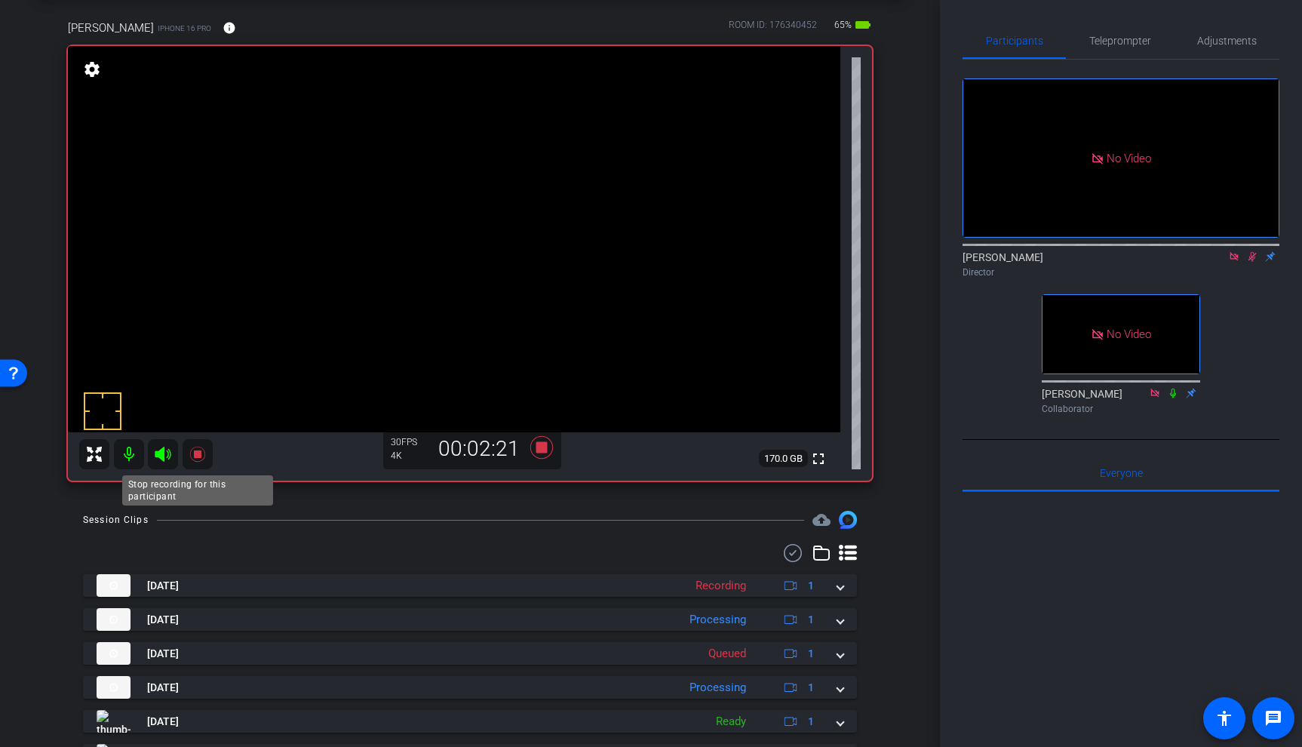
click at [196, 453] on icon at bounding box center [196, 453] width 15 height 15
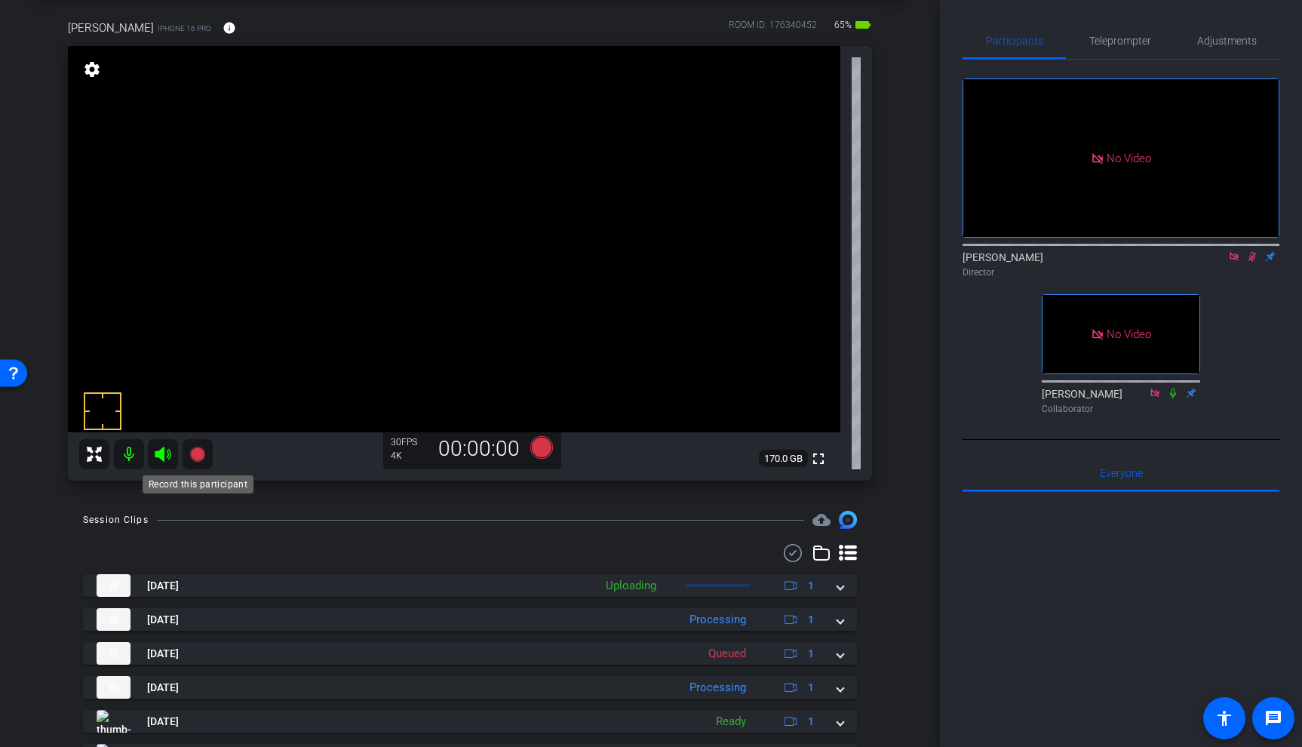
click at [199, 455] on icon at bounding box center [196, 453] width 15 height 15
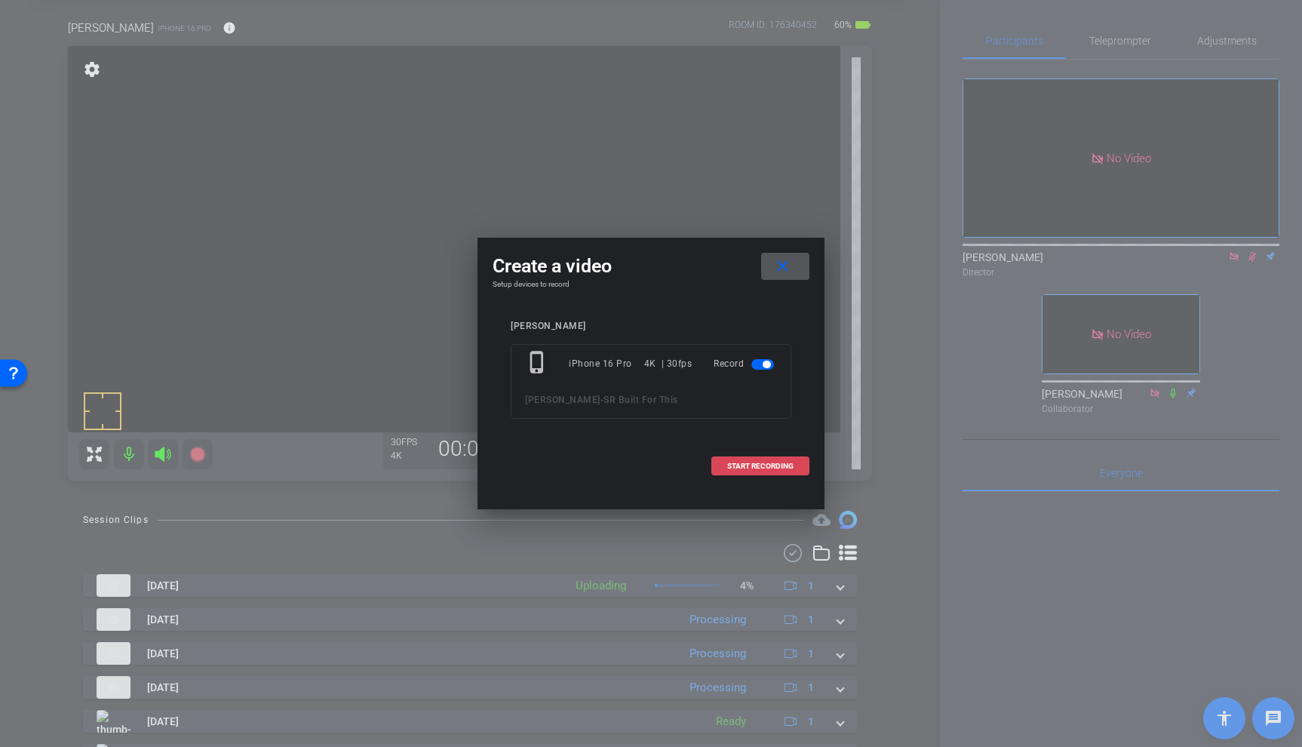
click at [773, 466] on span "START RECORDING" at bounding box center [760, 466] width 66 height 8
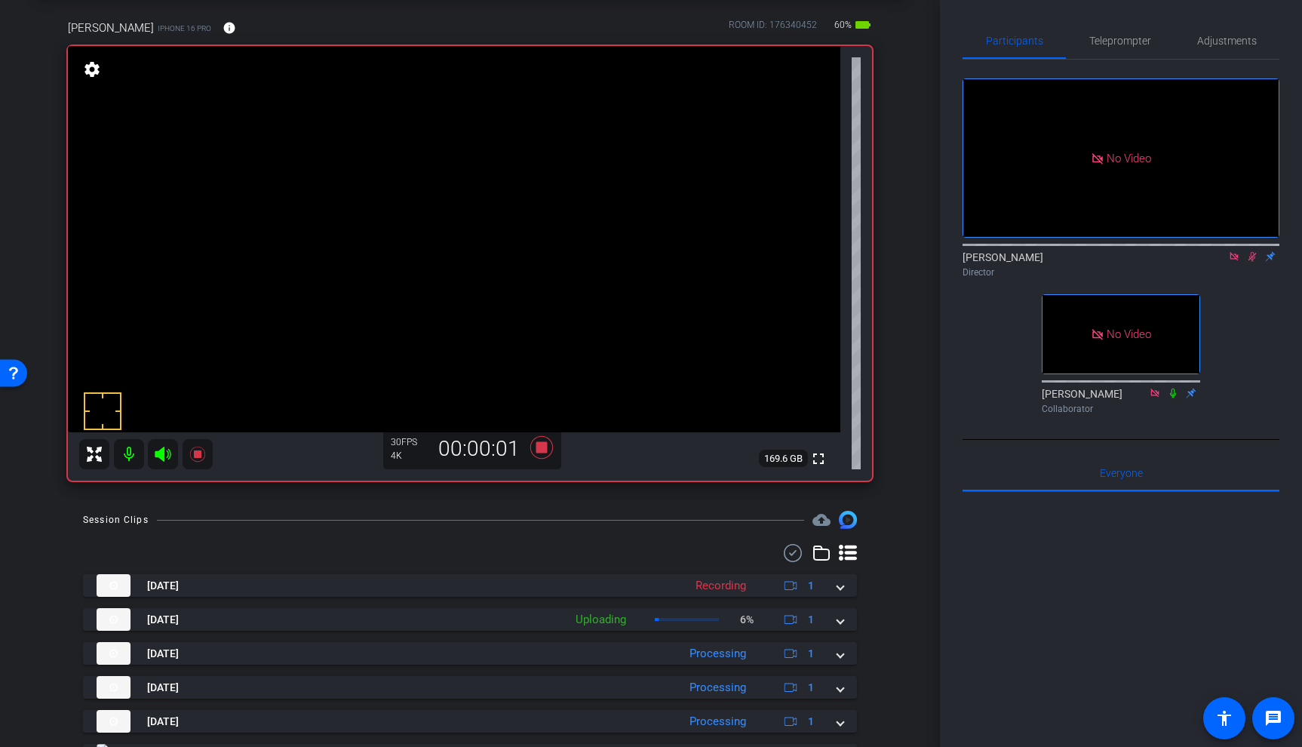
click at [576, 224] on video at bounding box center [454, 239] width 772 height 386
click at [575, 209] on video at bounding box center [454, 239] width 772 height 386
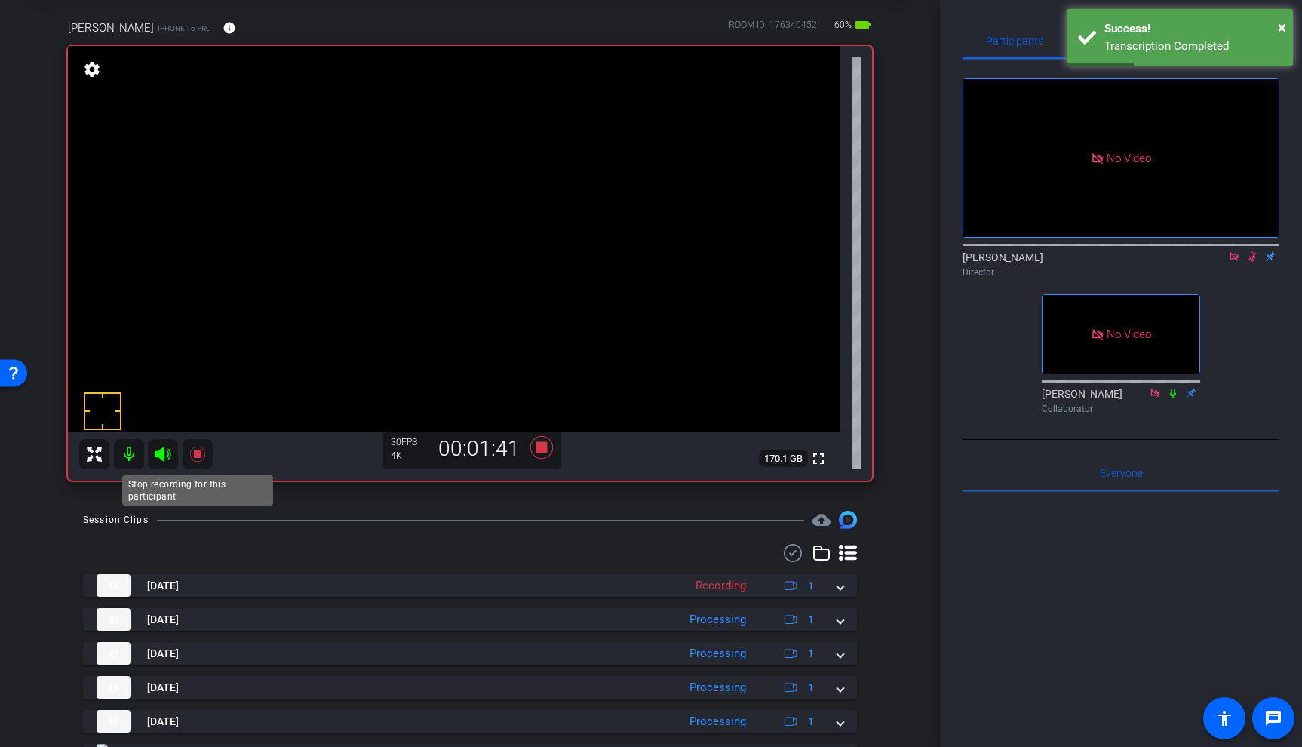
click at [197, 455] on icon at bounding box center [196, 453] width 15 height 15
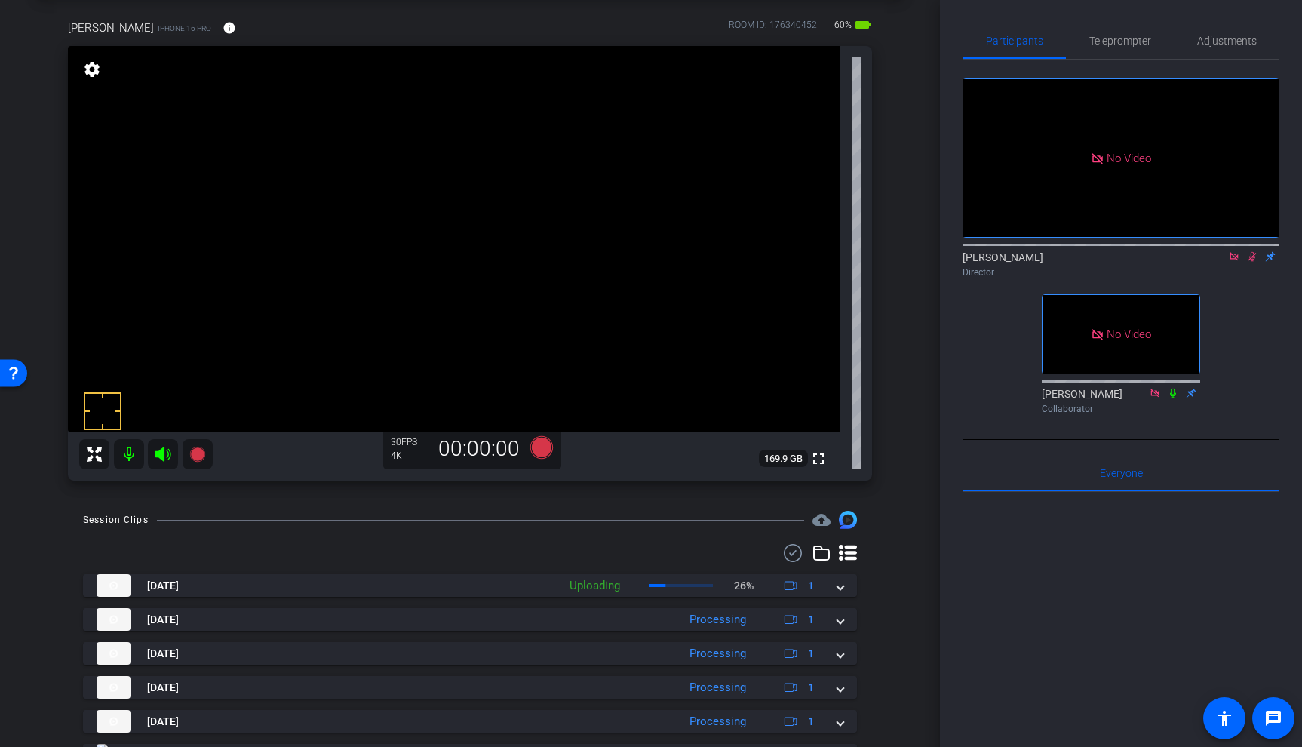
click at [1234, 262] on icon at bounding box center [1234, 256] width 12 height 11
click at [1231, 33] on span "Adjustments" at bounding box center [1227, 41] width 60 height 36
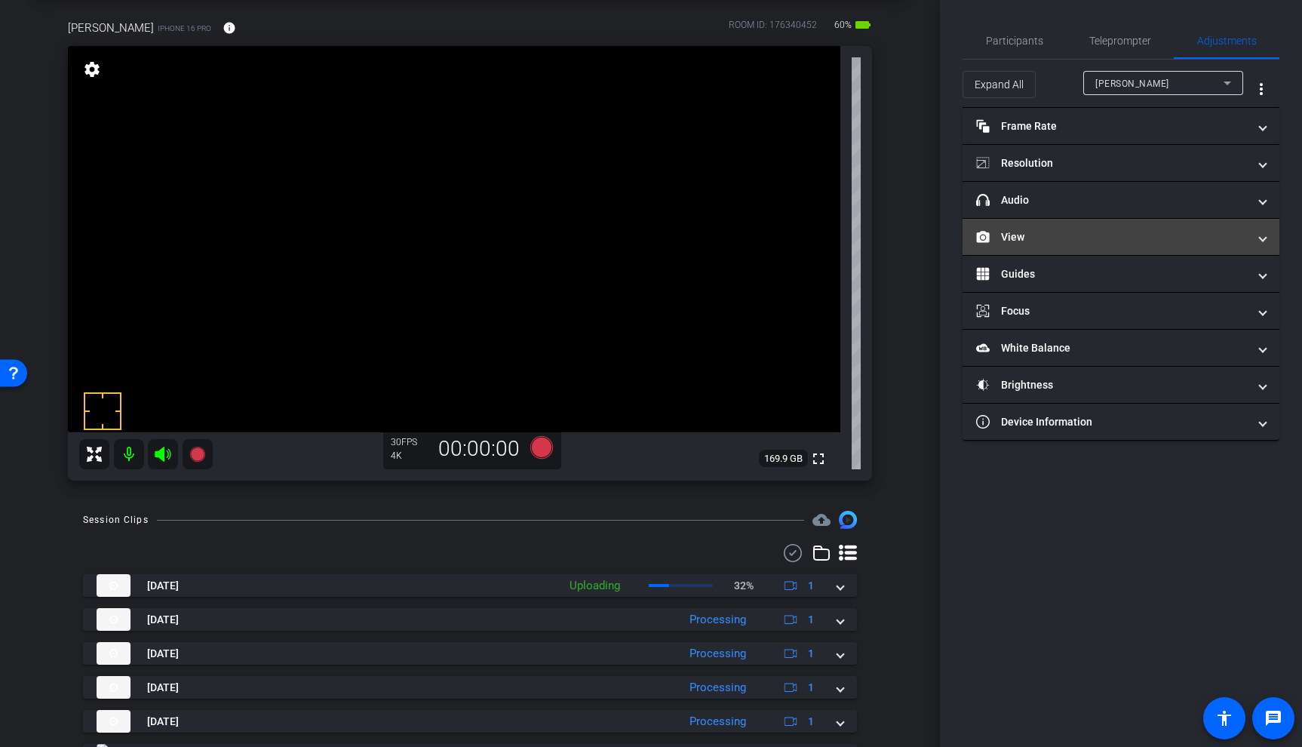
click at [1102, 230] on mat-panel-title "View" at bounding box center [1111, 237] width 271 height 16
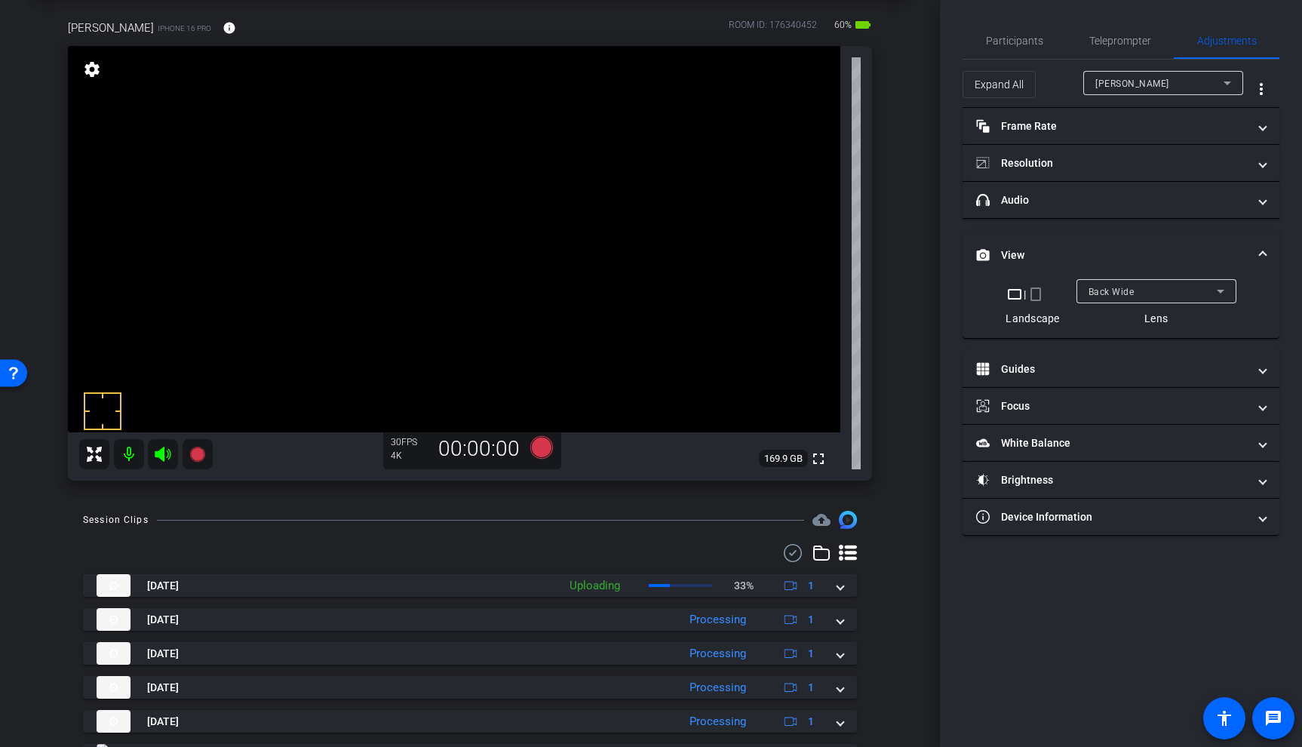
click at [1127, 293] on span "Back Wide" at bounding box center [1111, 292] width 46 height 11
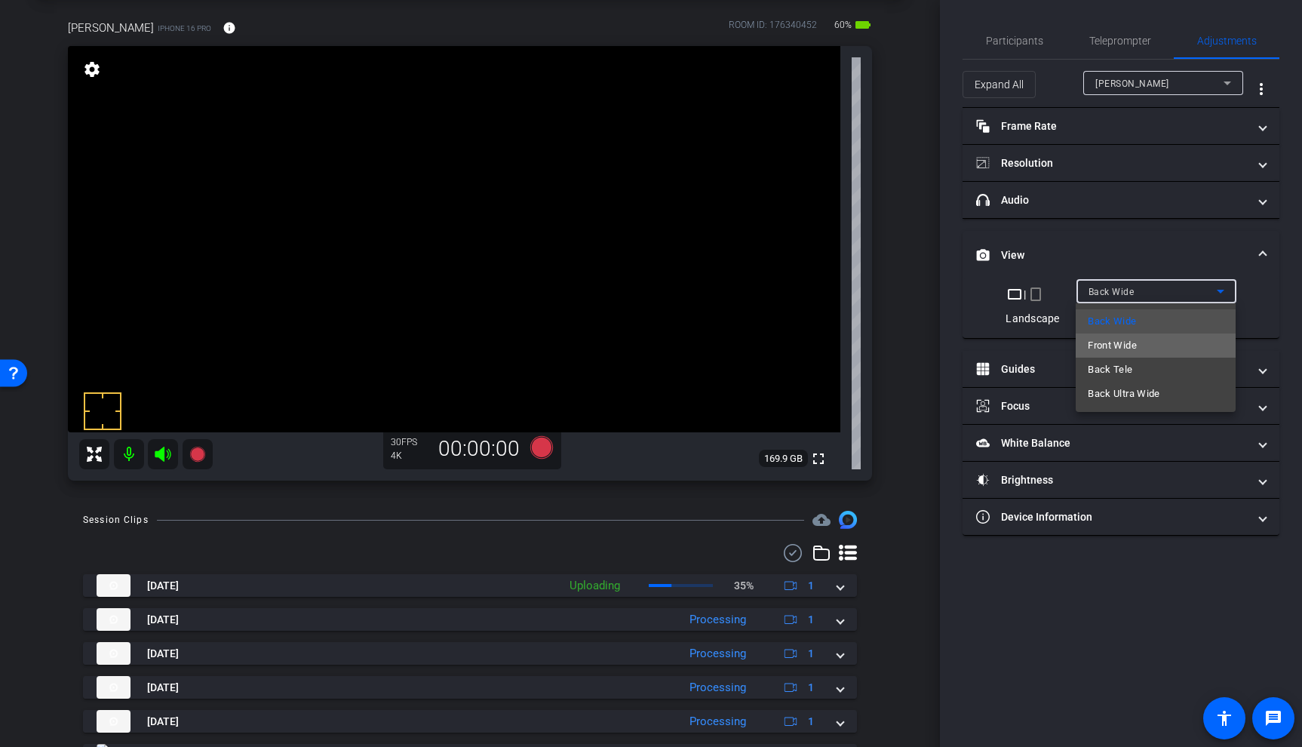
click at [1122, 348] on span "Front Wide" at bounding box center [1111, 345] width 49 height 18
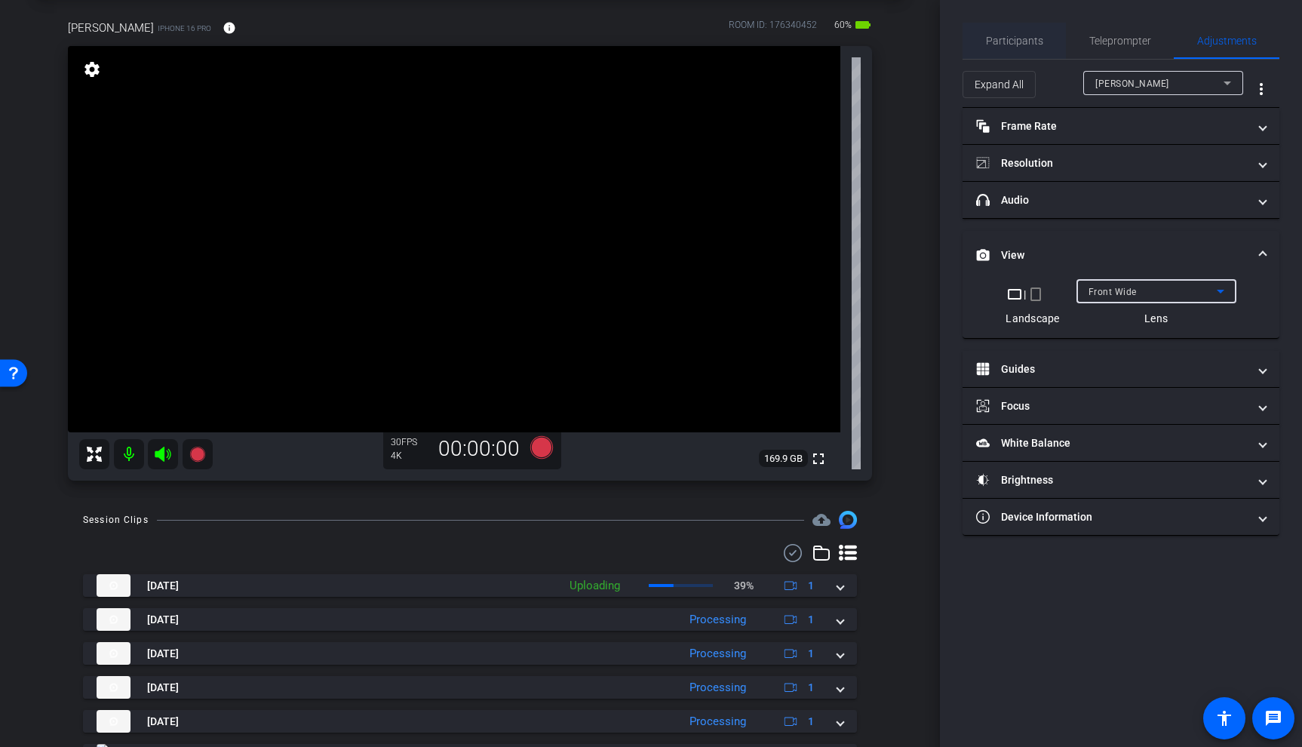
click at [1029, 40] on span "Participants" at bounding box center [1014, 40] width 57 height 11
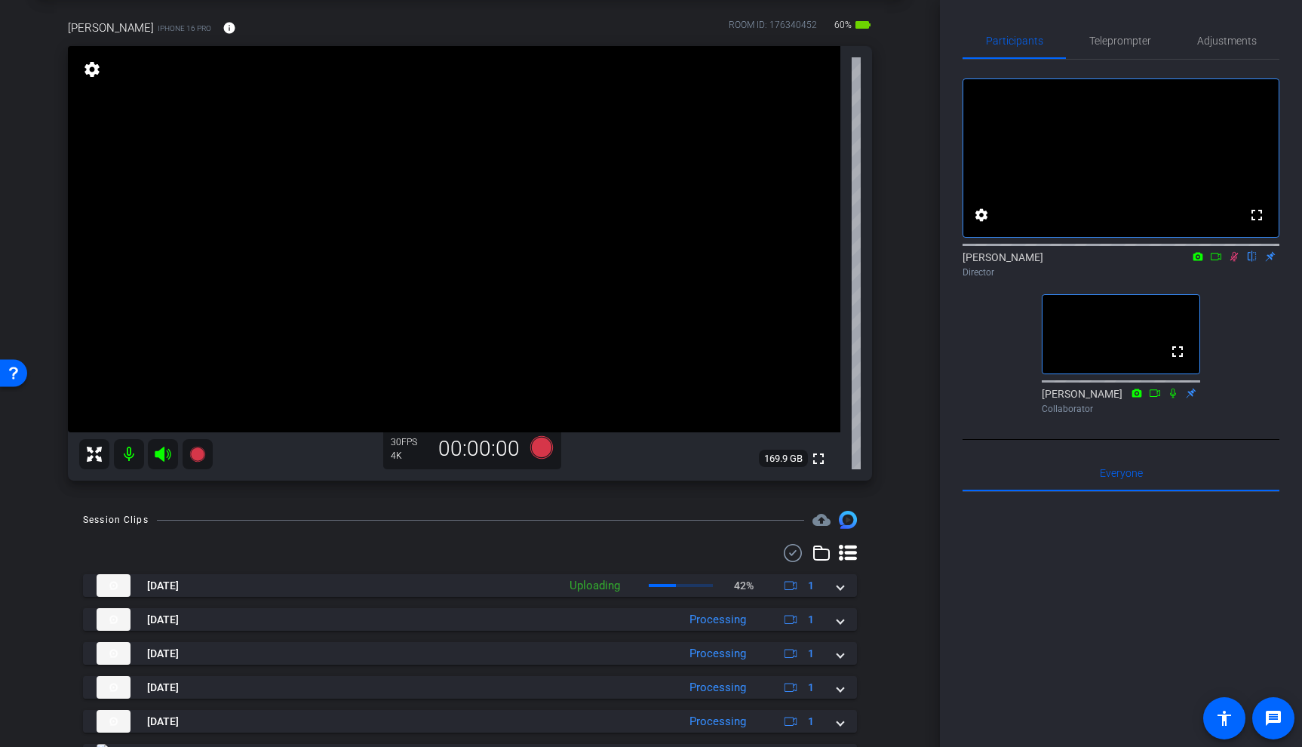
click at [388, 307] on video at bounding box center [454, 239] width 772 height 386
click at [1234, 262] on icon at bounding box center [1234, 257] width 8 height 10
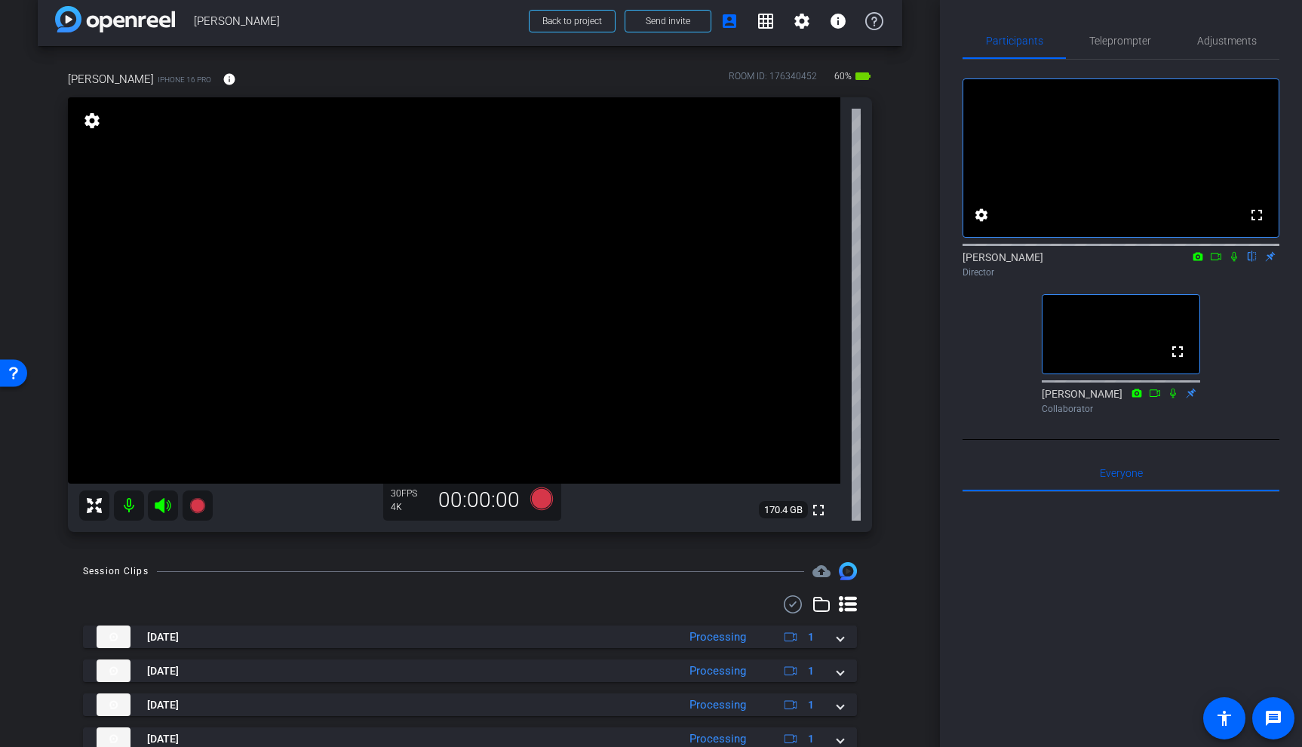
scroll to position [0, 0]
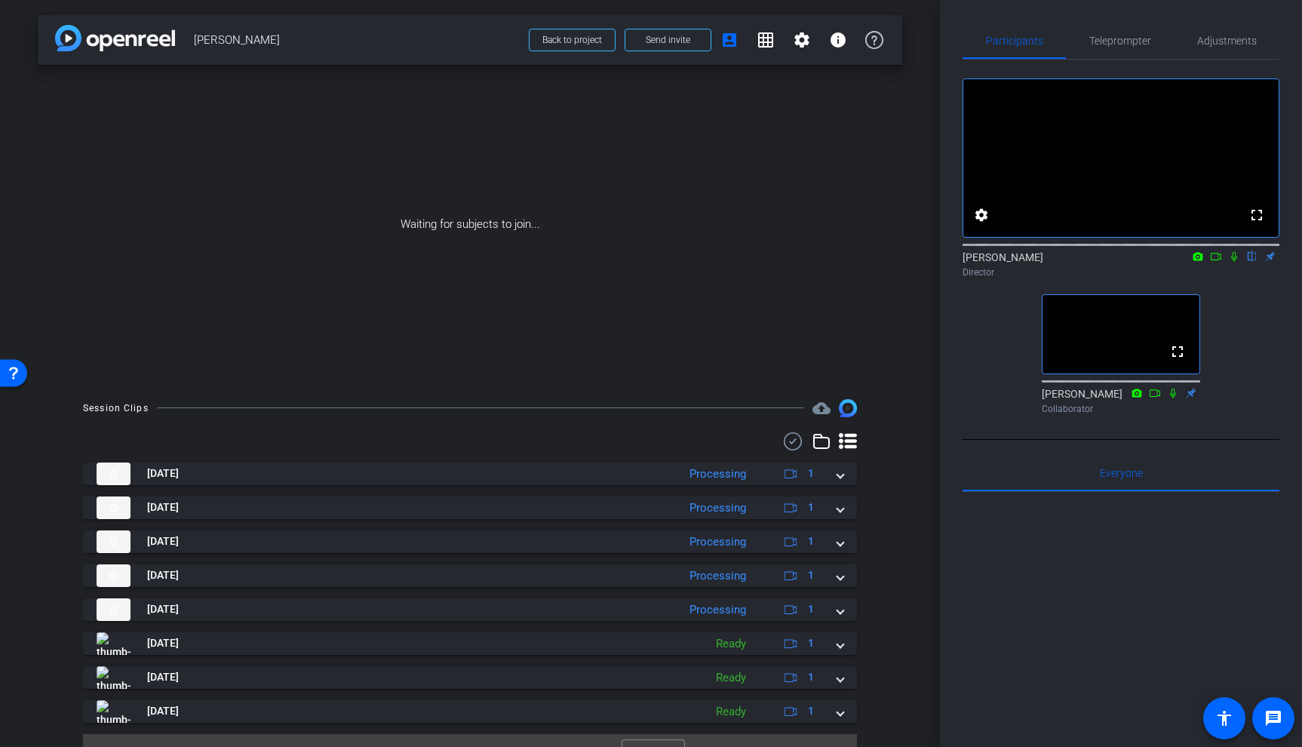
click at [895, 339] on div "Waiting for subjects to join..." at bounding box center [470, 224] width 864 height 319
click at [897, 174] on div "Waiting for subjects to join..." at bounding box center [470, 224] width 864 height 319
click at [900, 226] on div "Waiting for subjects to join..." at bounding box center [470, 224] width 864 height 319
click at [899, 254] on div "Waiting for subjects to join..." at bounding box center [470, 224] width 864 height 319
click at [917, 285] on div "arrow_back Patrick Mumme Back to project Send invite account_box grid_on settin…" at bounding box center [470, 373] width 940 height 747
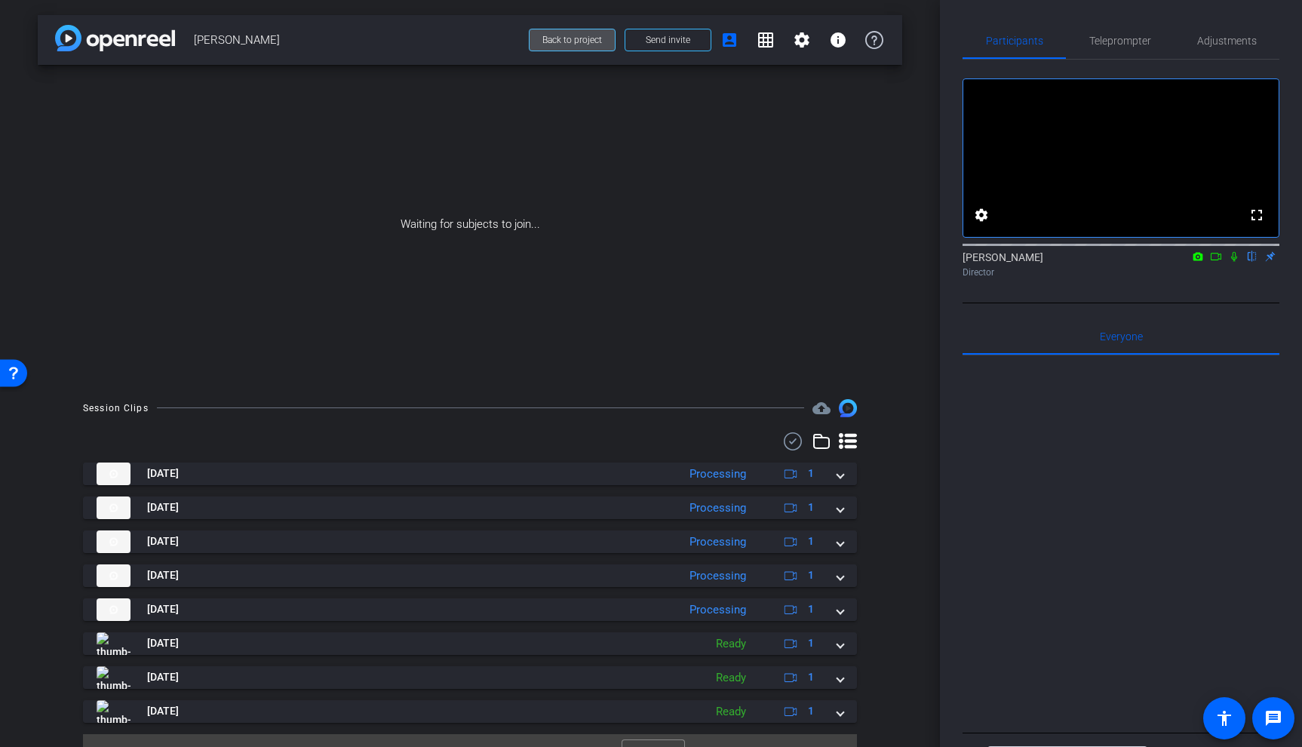
click at [570, 43] on span "Back to project" at bounding box center [572, 40] width 60 height 11
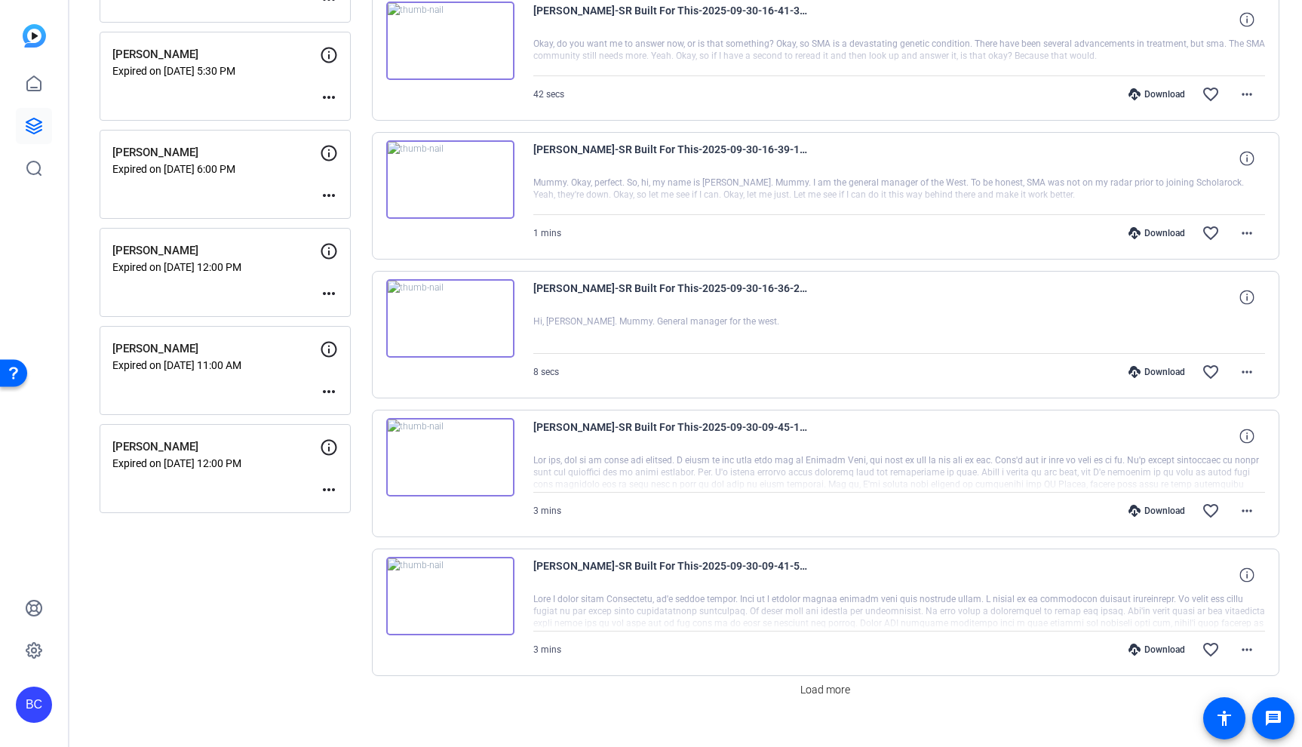
scroll to position [922, 0]
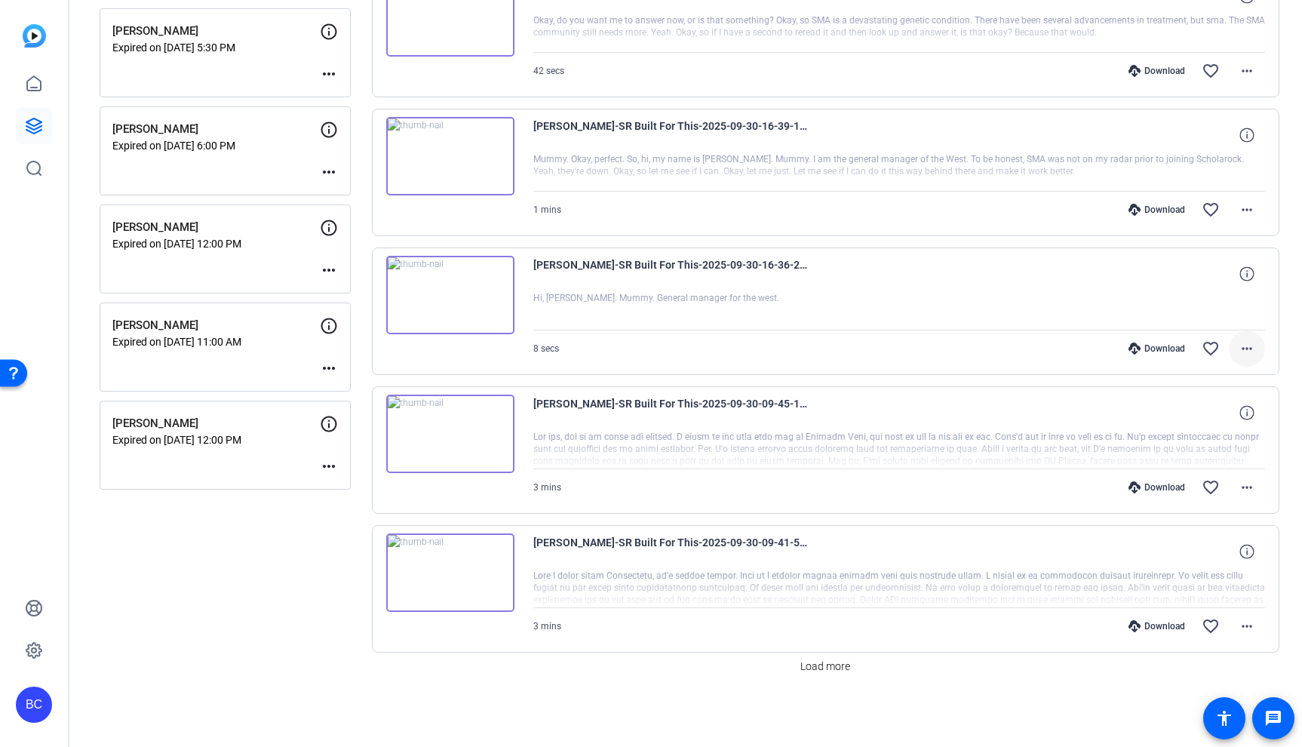
click at [1253, 349] on mat-icon "more_horiz" at bounding box center [1246, 348] width 18 height 18
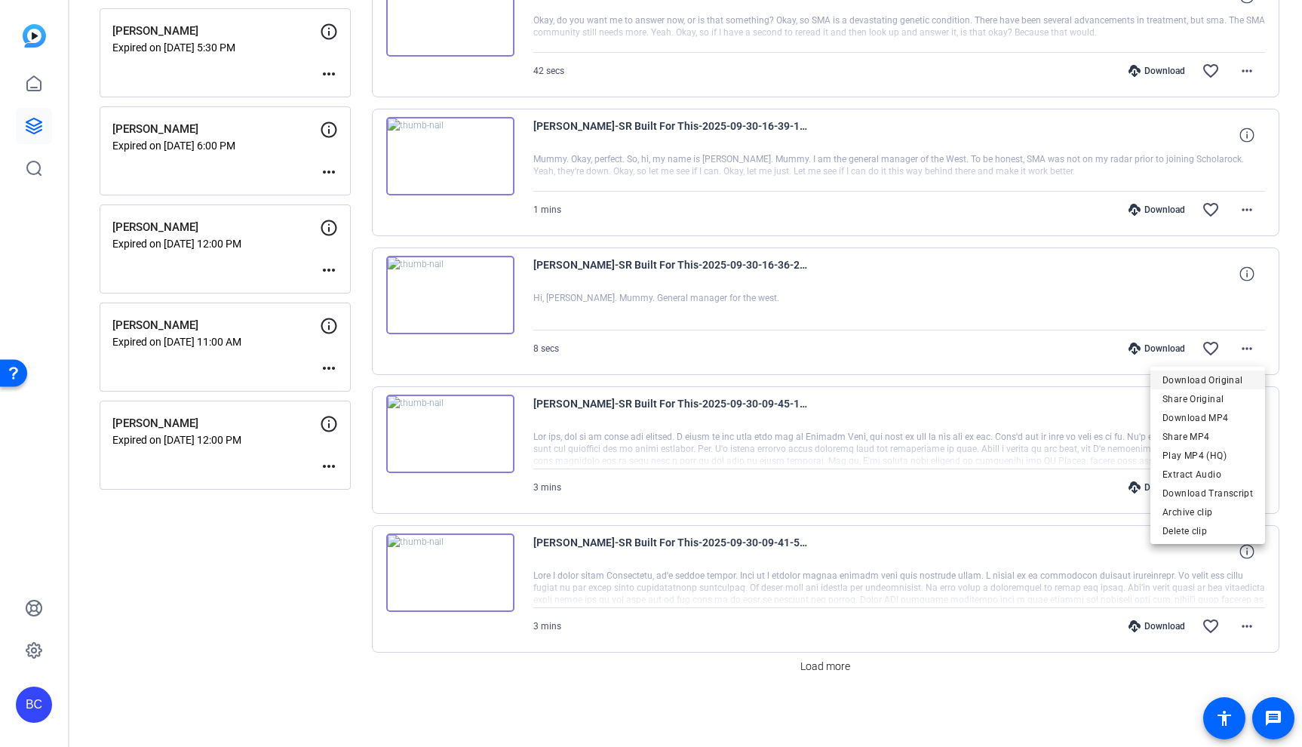
click at [1211, 379] on span "Download Original" at bounding box center [1207, 380] width 90 height 18
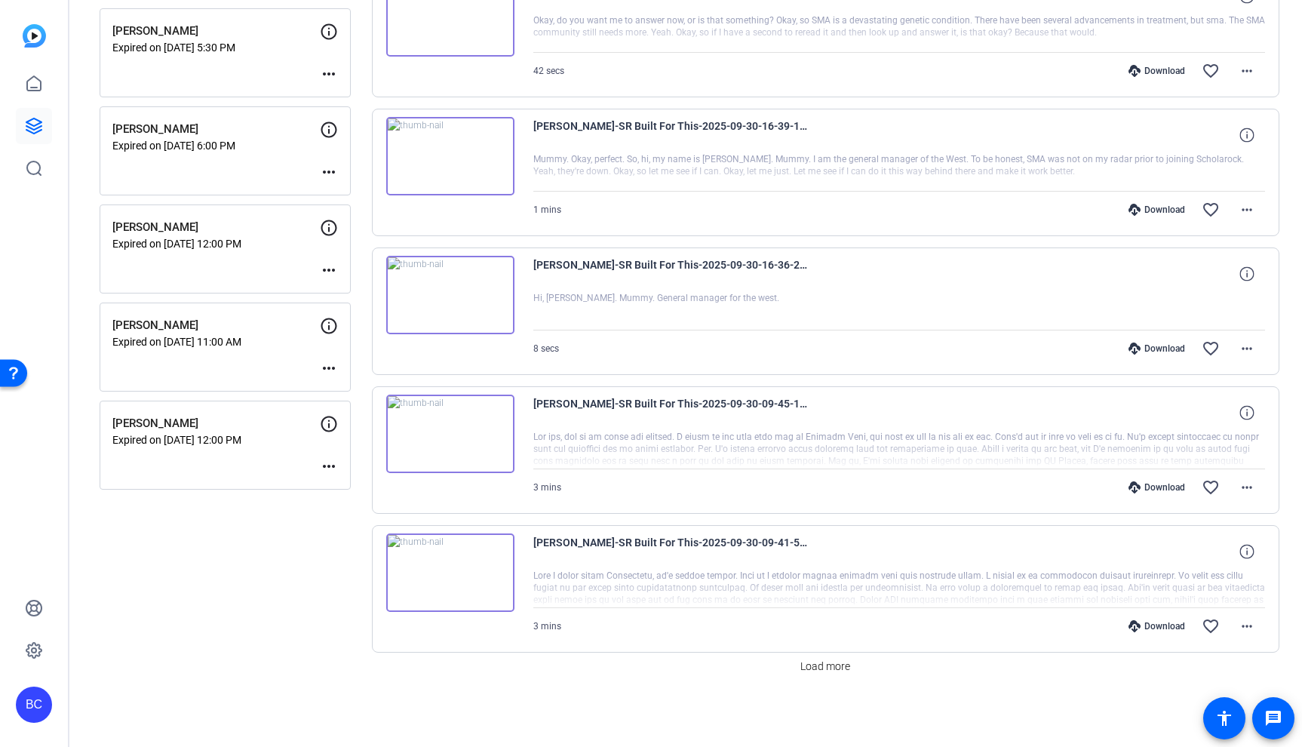
click at [1208, 353] on mat-icon "favorite_border" at bounding box center [1210, 348] width 18 height 18
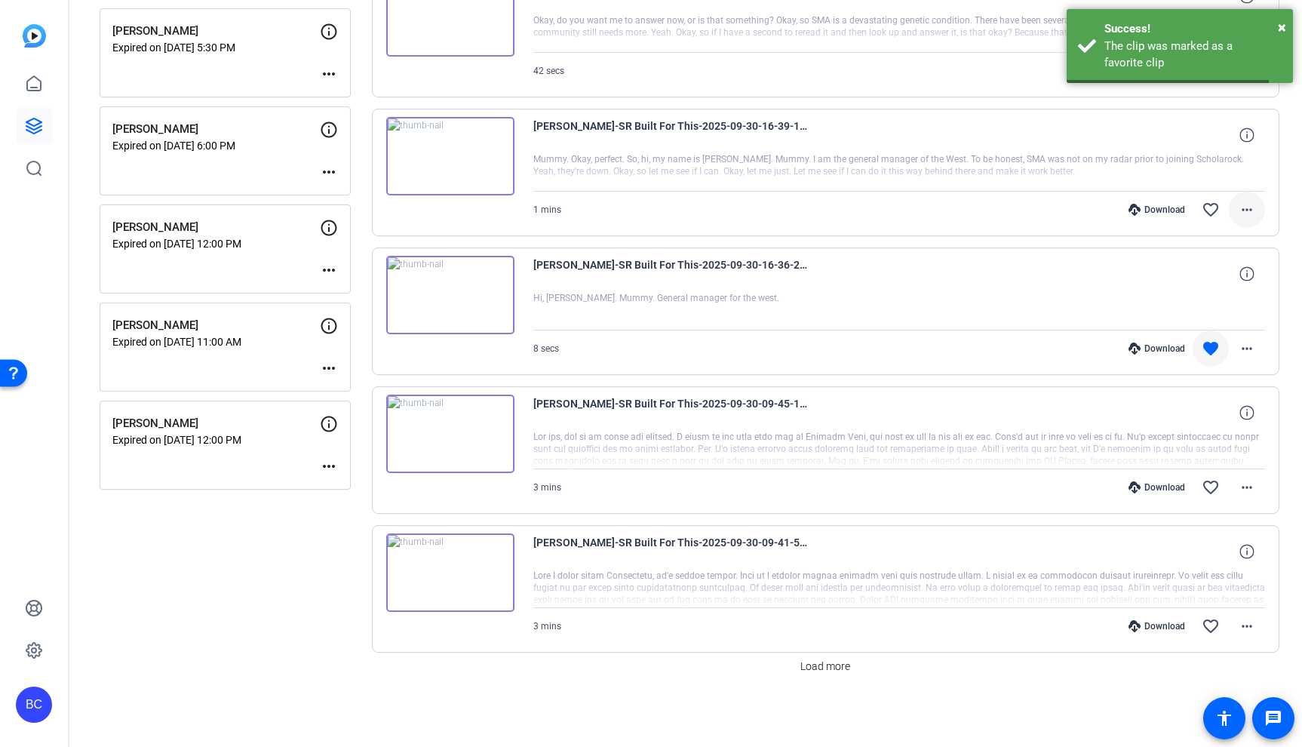
click at [1245, 208] on mat-icon "more_horiz" at bounding box center [1246, 210] width 18 height 18
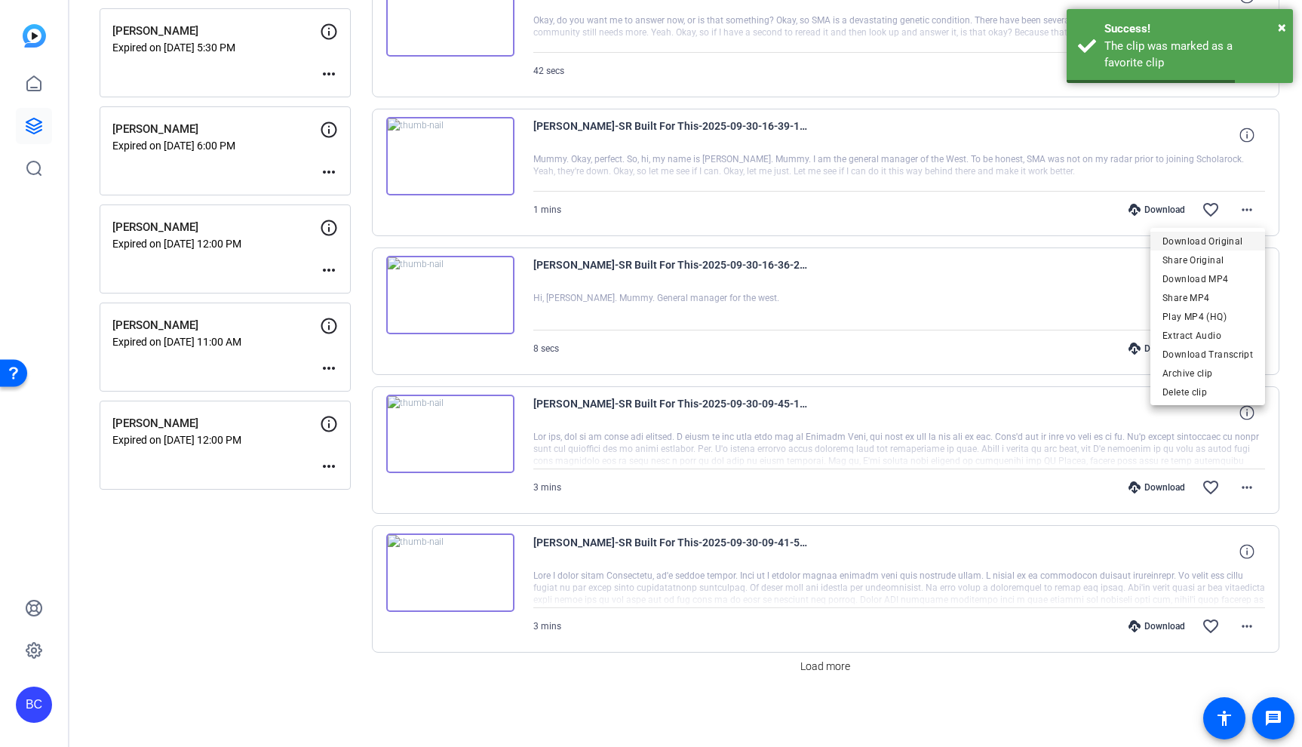
click at [1225, 245] on span "Download Original" at bounding box center [1207, 241] width 90 height 18
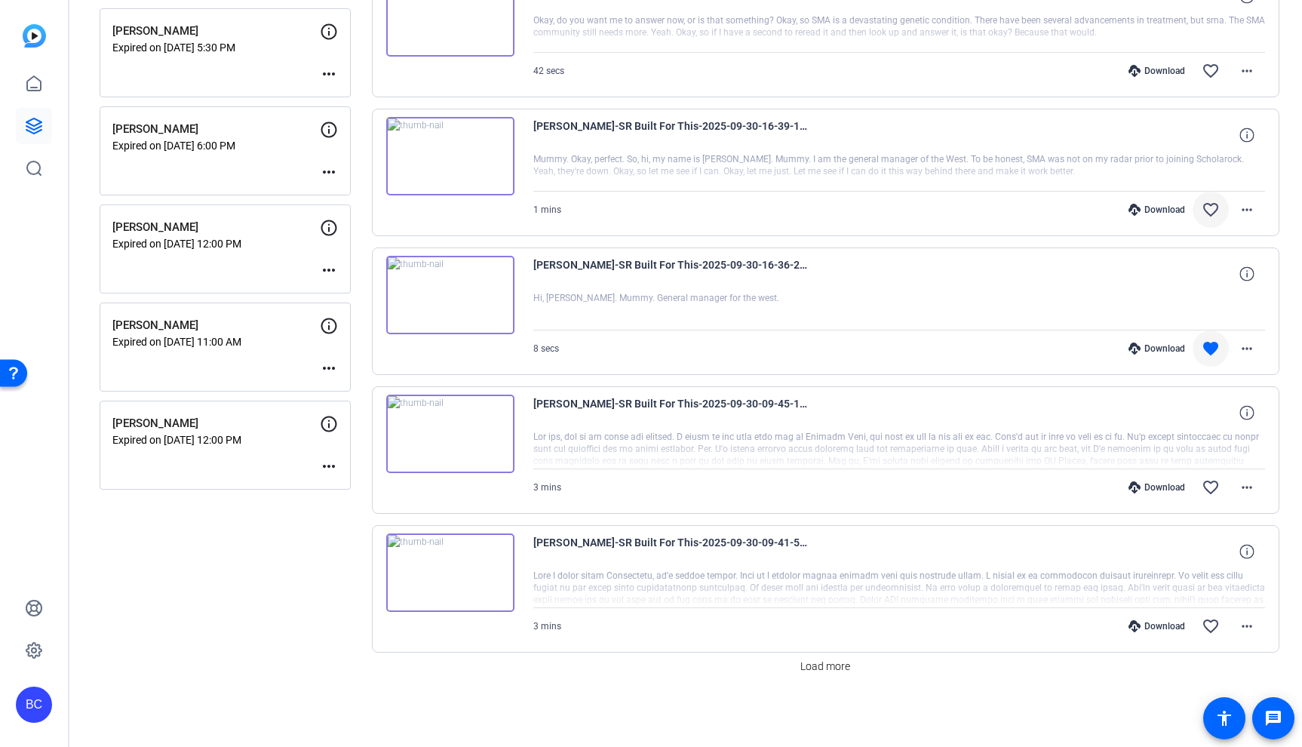
click at [1210, 215] on mat-icon "favorite_border" at bounding box center [1210, 210] width 18 height 18
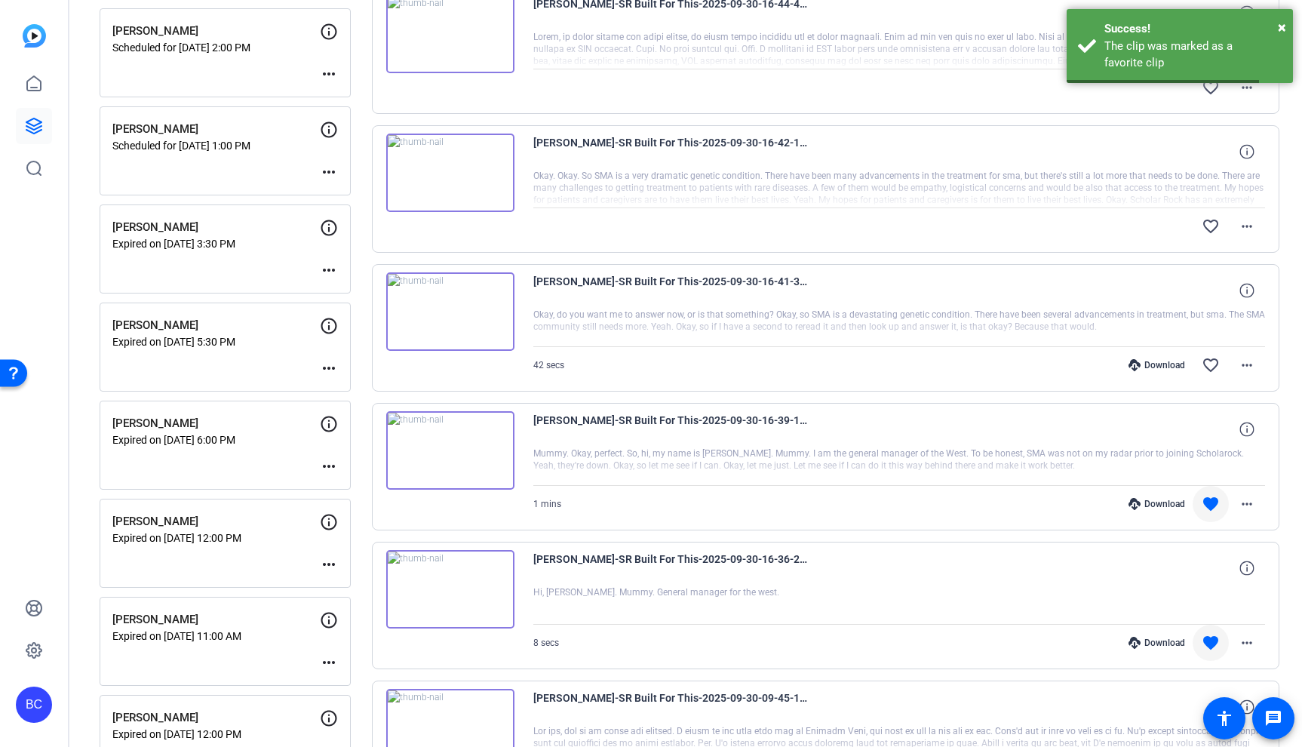
scroll to position [573, 0]
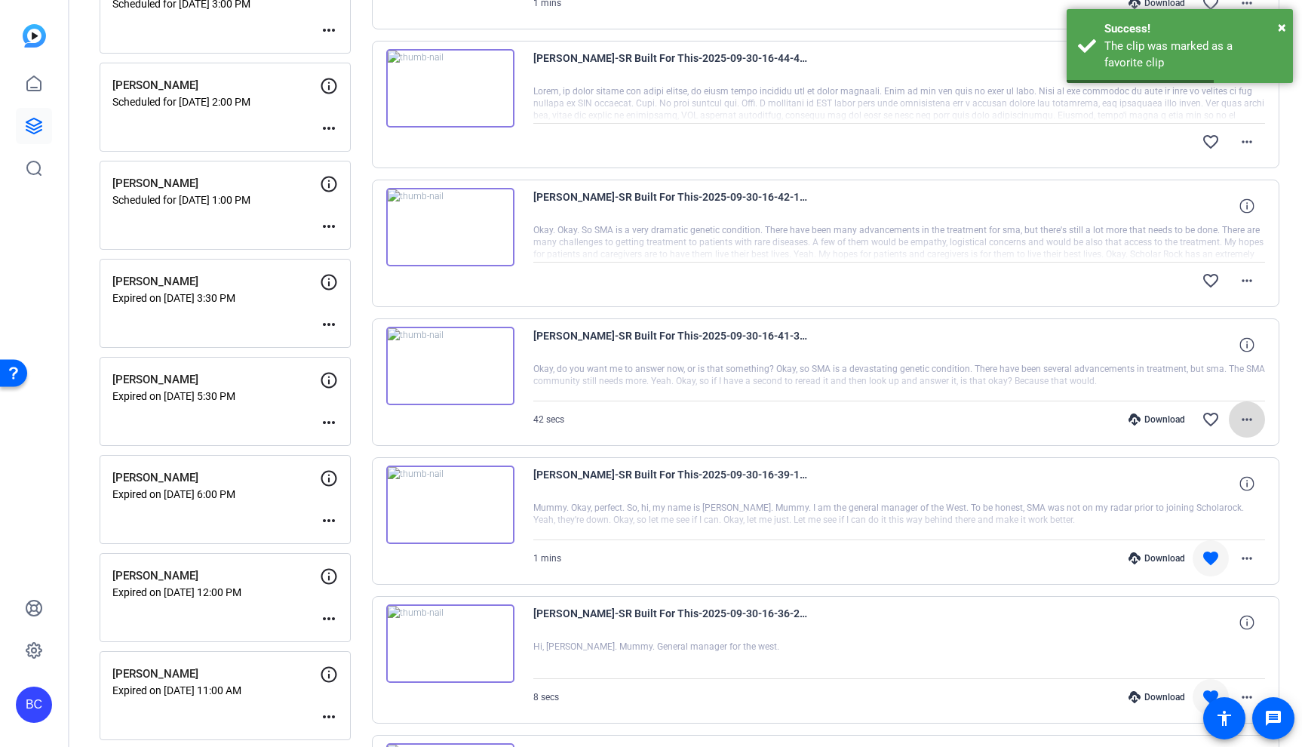
click at [1251, 418] on mat-icon "more_horiz" at bounding box center [1246, 419] width 18 height 18
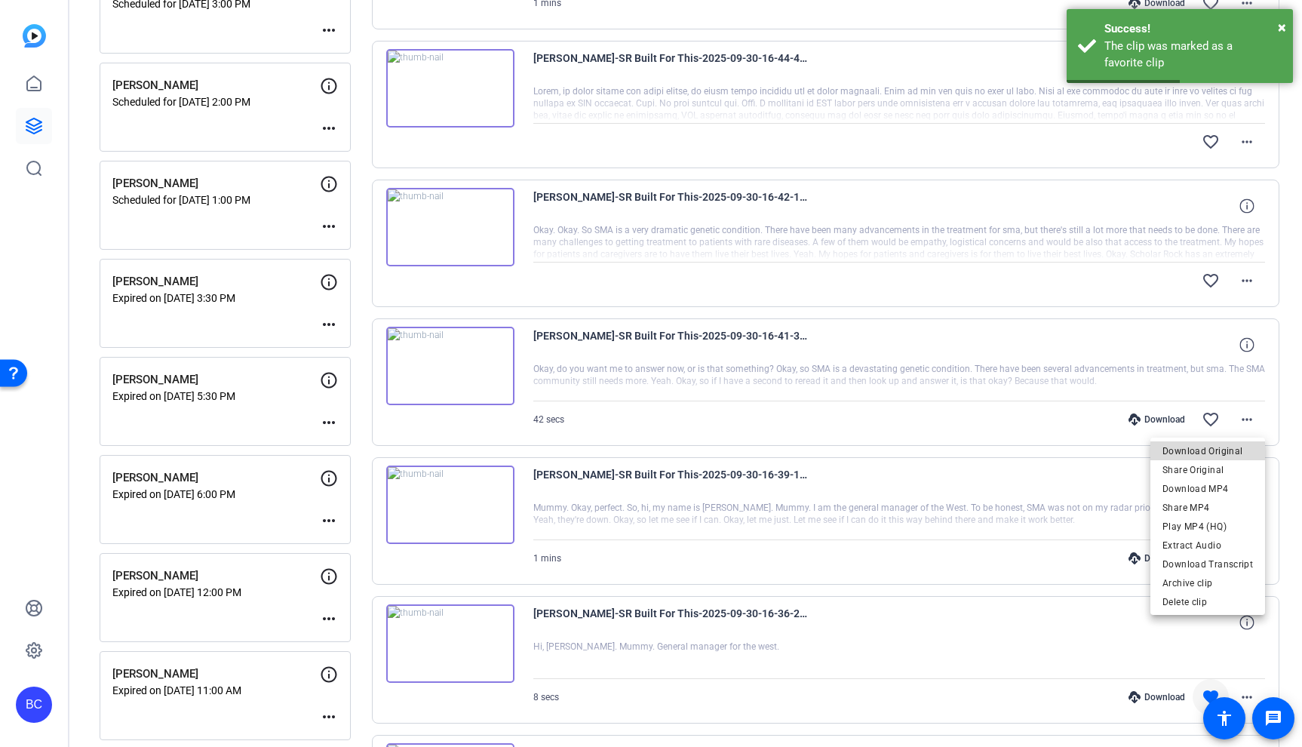
click at [1213, 444] on span "Download Original" at bounding box center [1207, 451] width 90 height 18
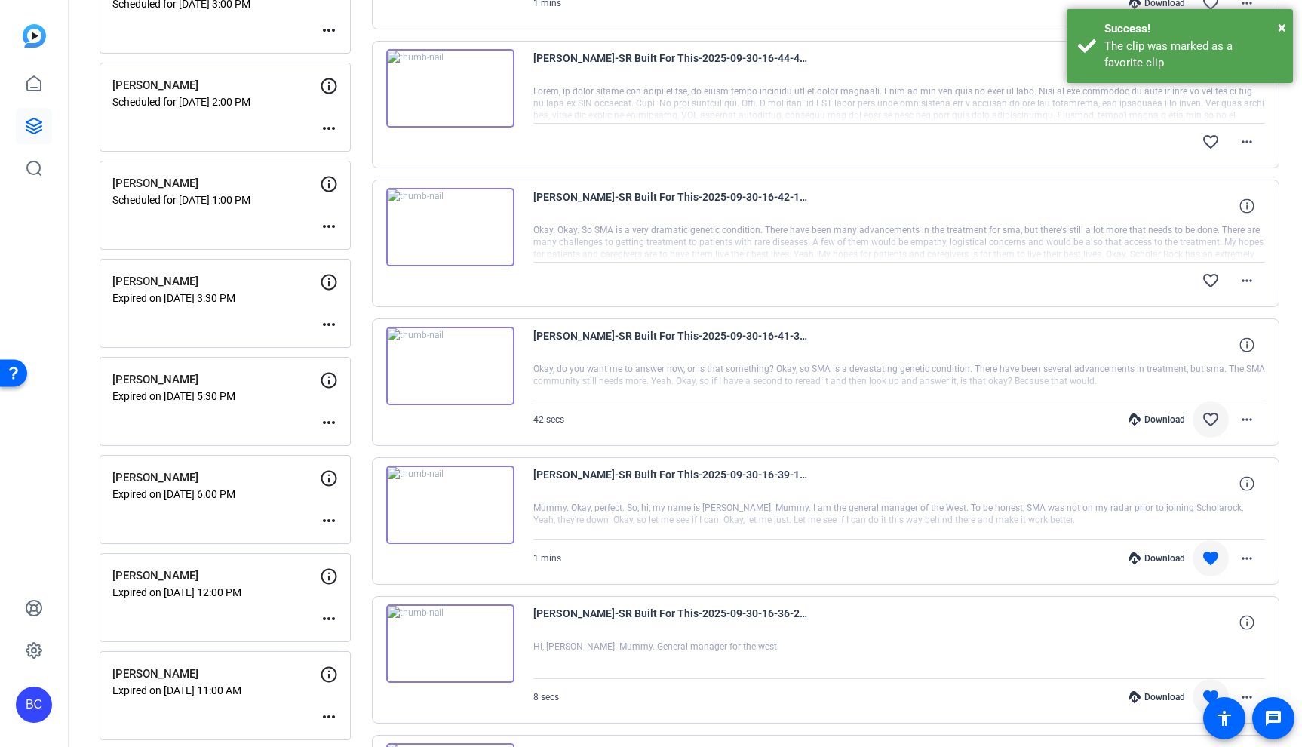
click at [1215, 416] on mat-icon "favorite_border" at bounding box center [1210, 419] width 18 height 18
click at [1246, 278] on mat-icon "more_horiz" at bounding box center [1246, 280] width 18 height 18
click at [1240, 299] on div "Download Original Share Original Extract Audio Download Transcript Archive clip…" at bounding box center [1207, 359] width 115 height 121
click at [1247, 280] on mat-icon "more_horiz" at bounding box center [1246, 280] width 18 height 18
click at [1240, 310] on span "Download Original" at bounding box center [1207, 312] width 90 height 18
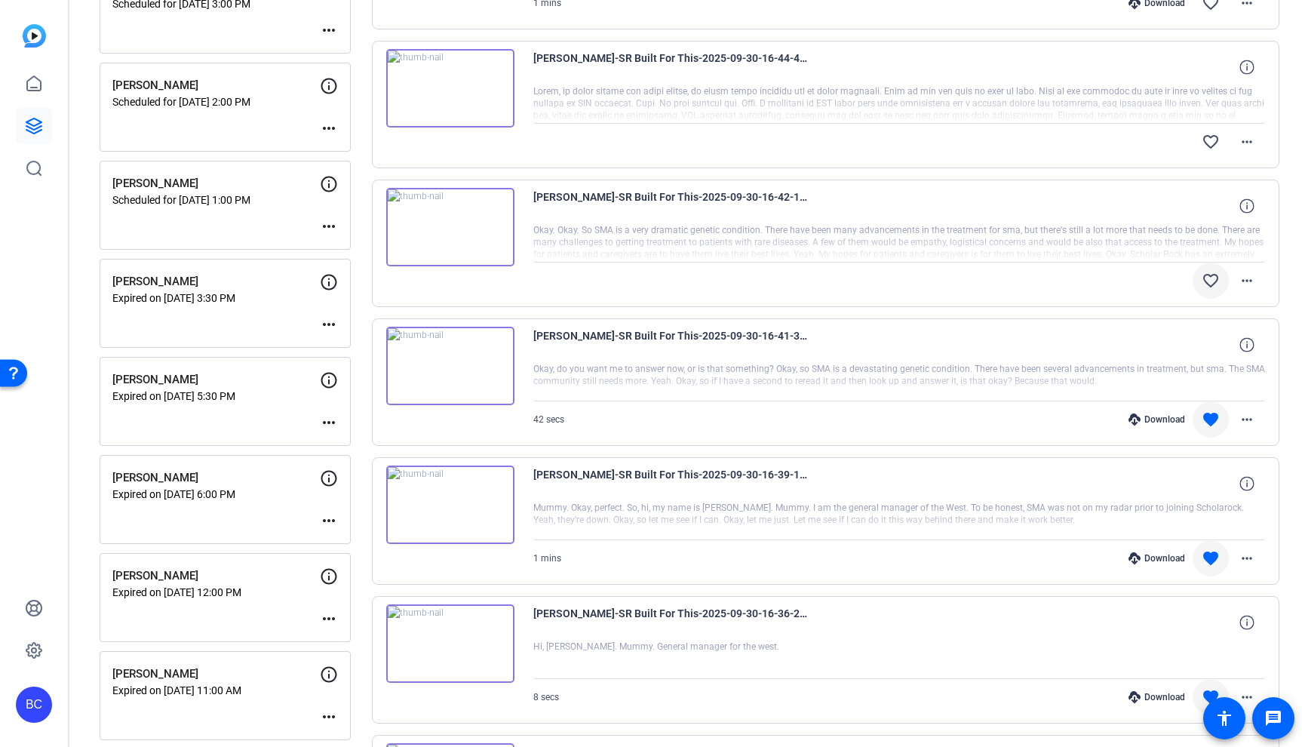
click at [1213, 275] on mat-icon "favorite_border" at bounding box center [1210, 280] width 18 height 18
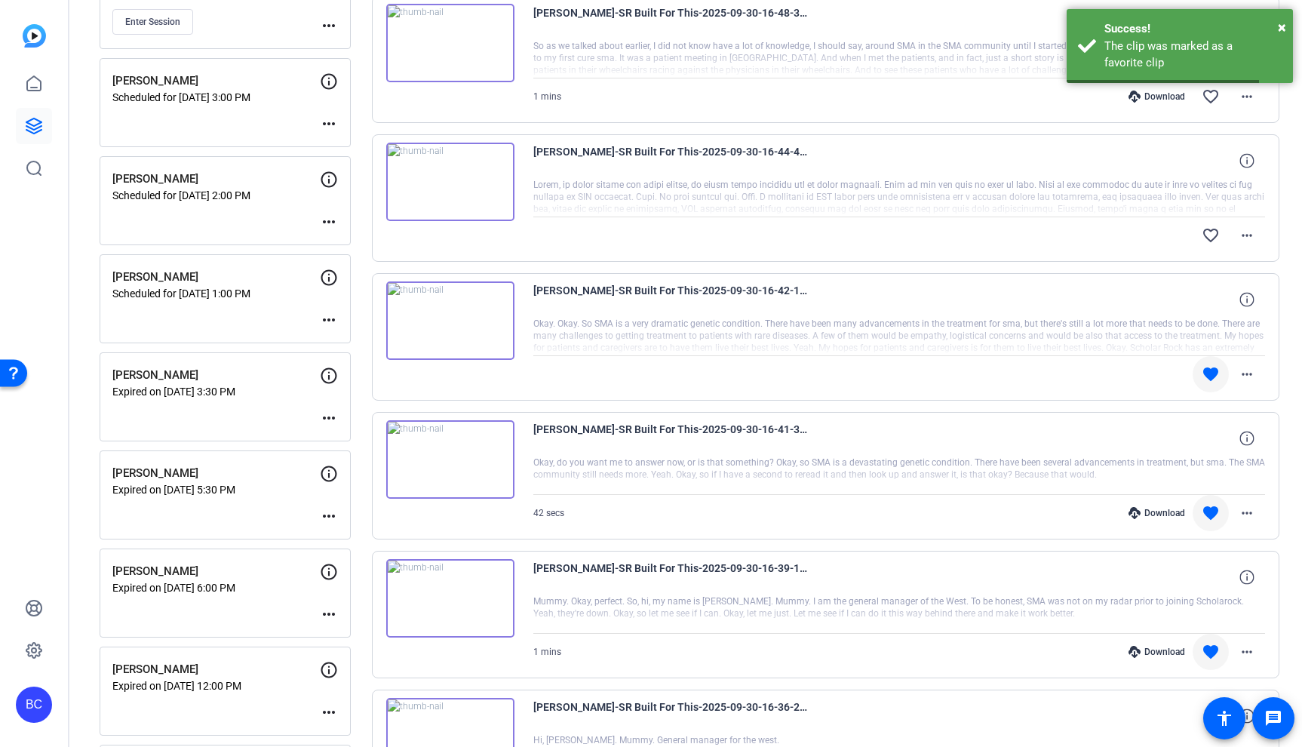
scroll to position [468, 0]
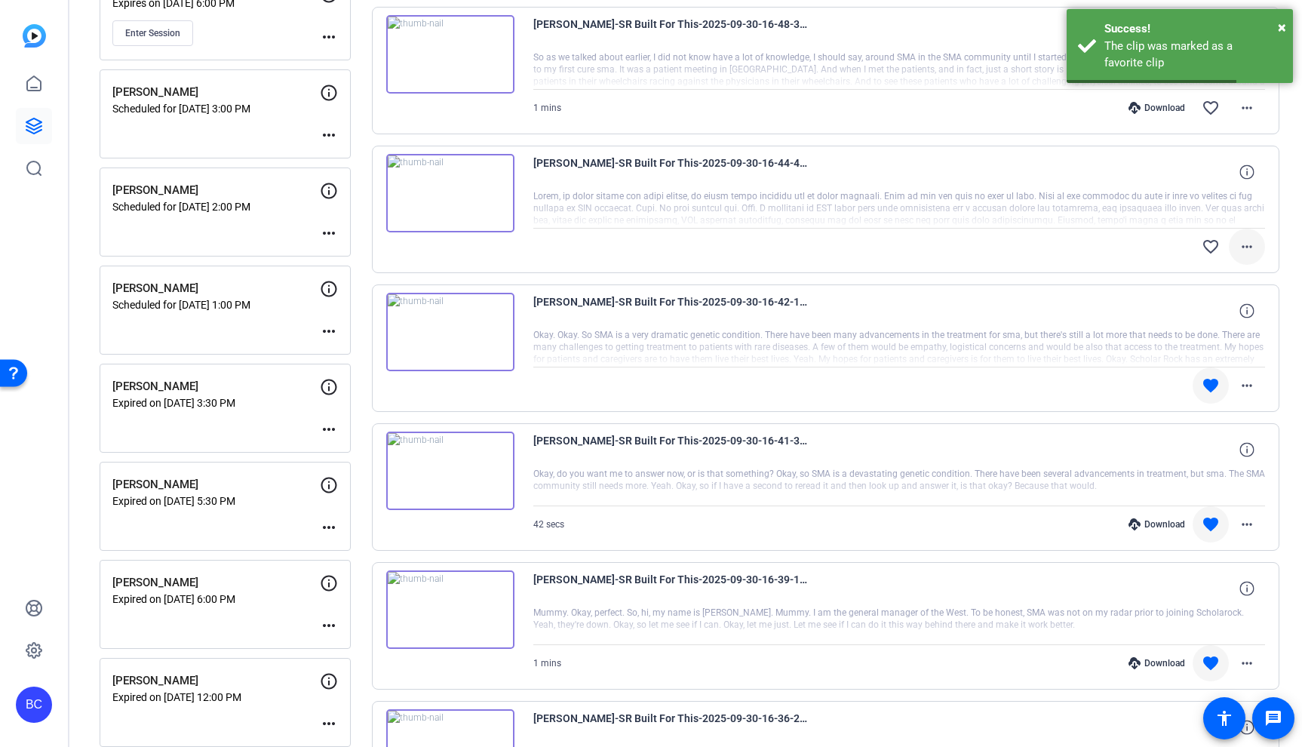
click at [1251, 247] on mat-icon "more_horiz" at bounding box center [1246, 247] width 18 height 18
click at [1218, 279] on span "Download Original" at bounding box center [1207, 278] width 90 height 18
click at [1207, 241] on mat-icon "favorite_border" at bounding box center [1210, 247] width 18 height 18
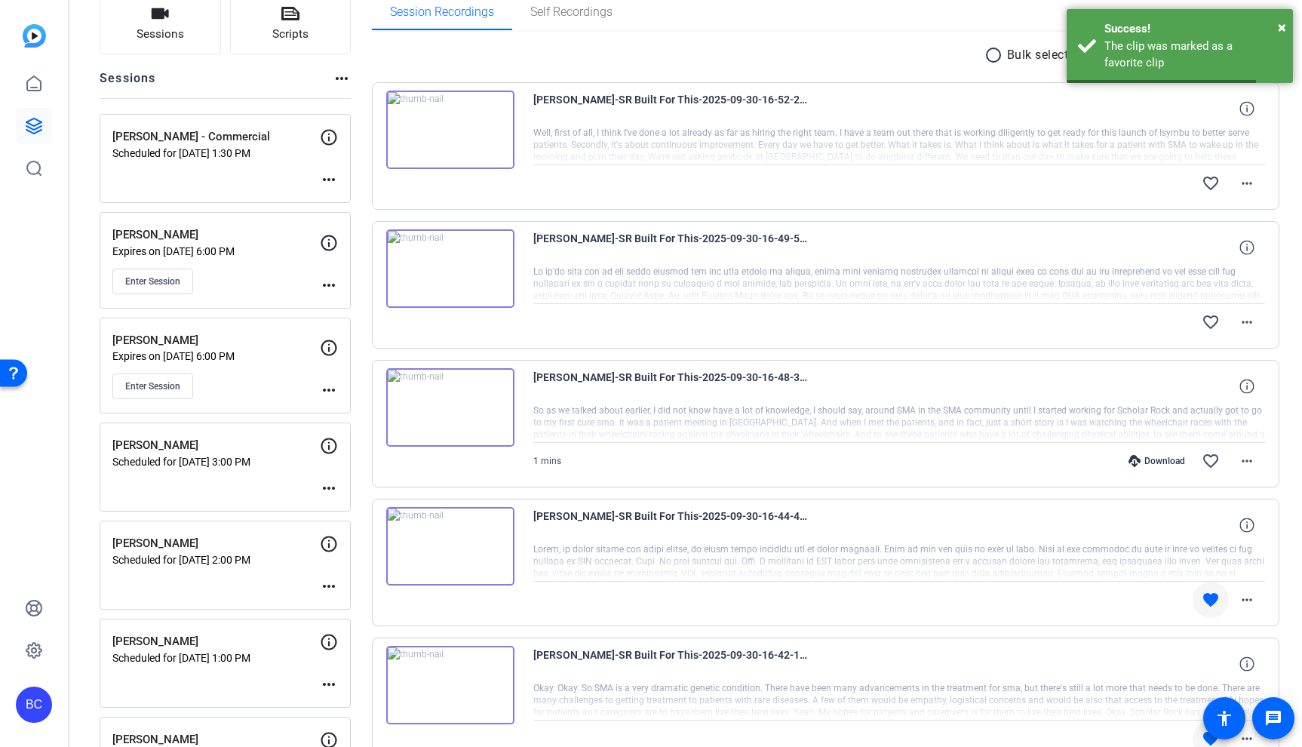
scroll to position [96, 0]
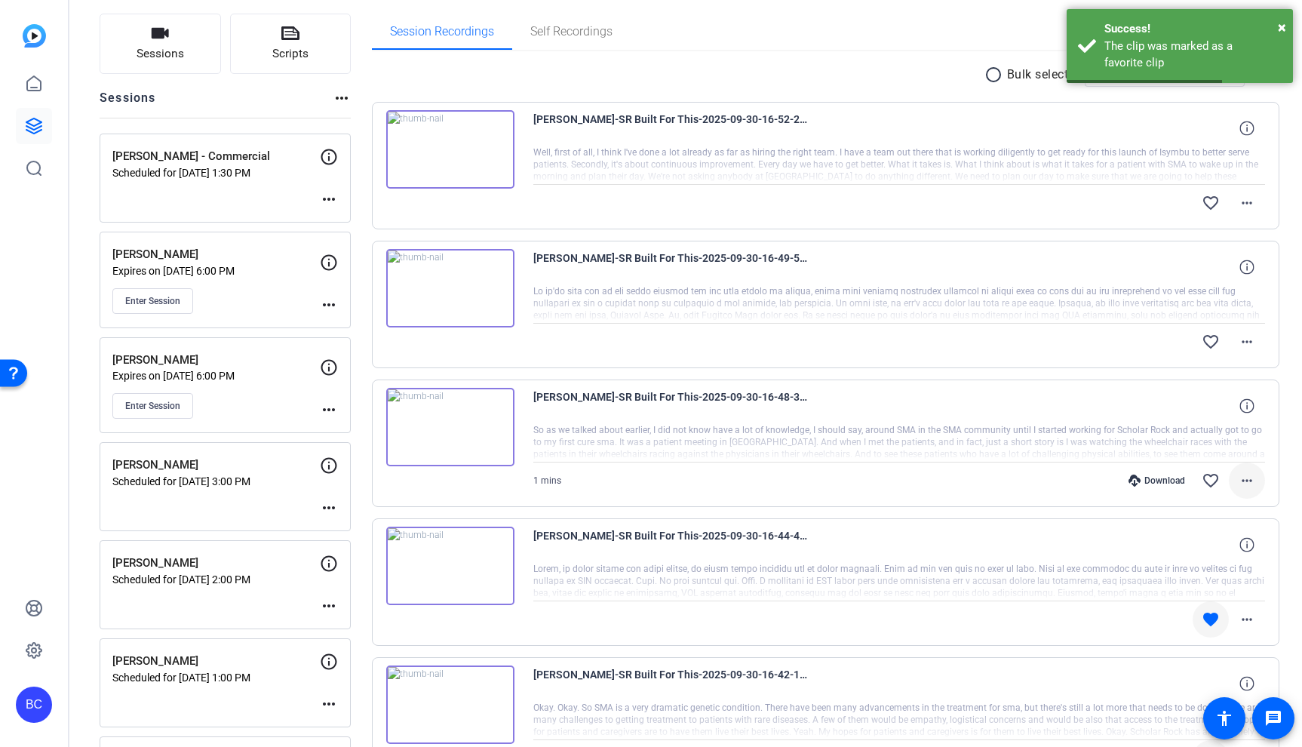
click at [1246, 477] on mat-icon "more_horiz" at bounding box center [1246, 480] width 18 height 18
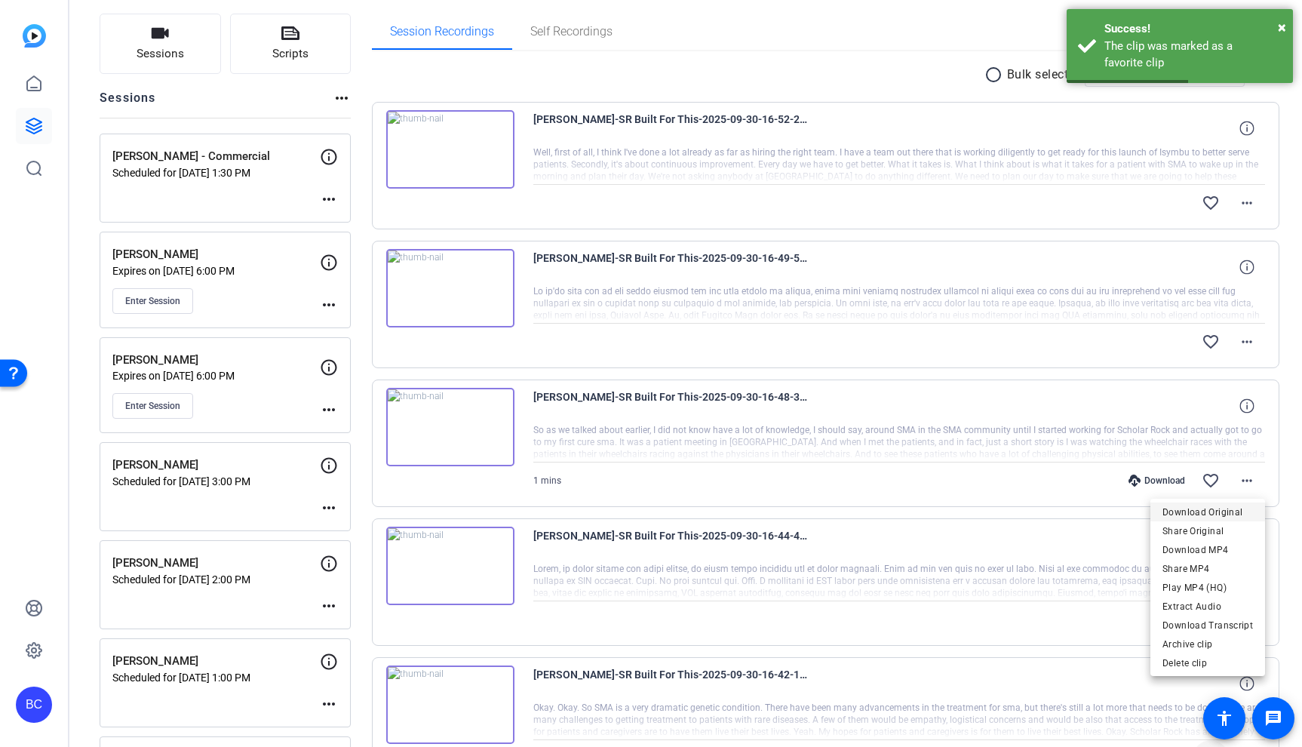
click at [1214, 508] on span "Download Original" at bounding box center [1207, 512] width 90 height 18
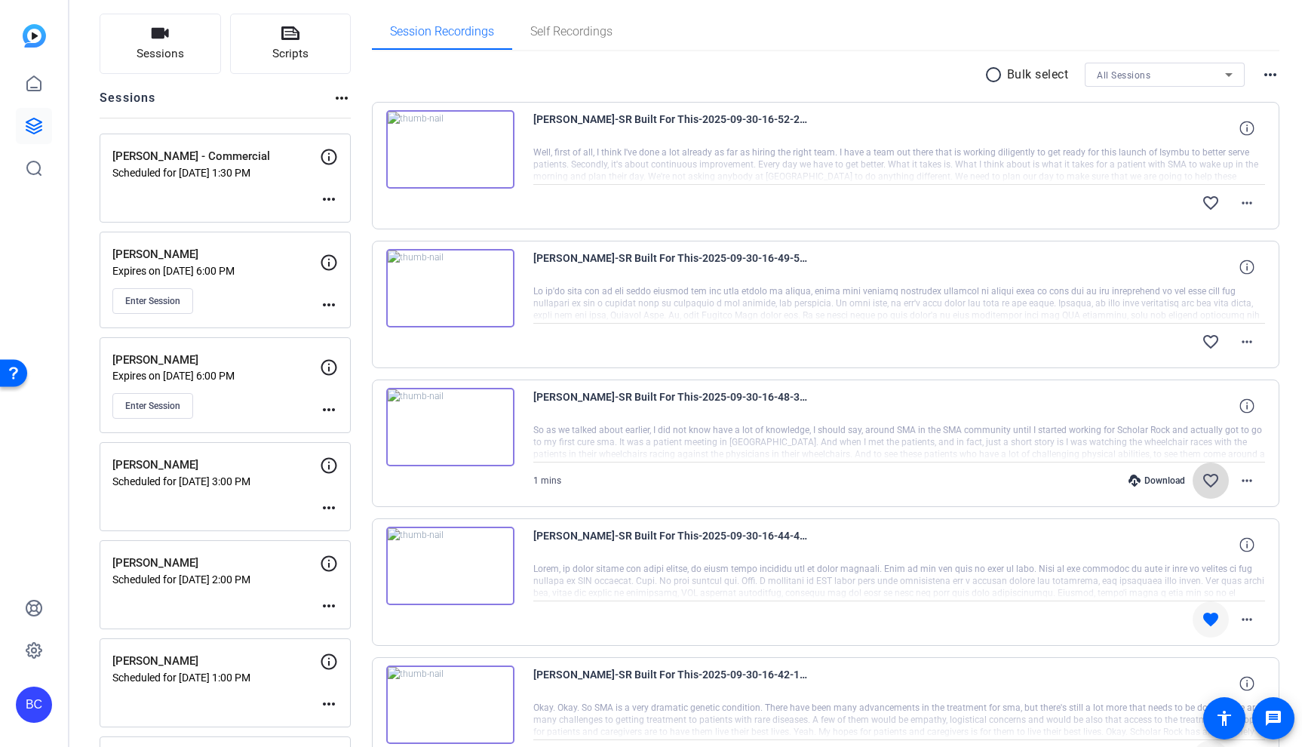
click at [1209, 472] on mat-icon "favorite_border" at bounding box center [1210, 480] width 18 height 18
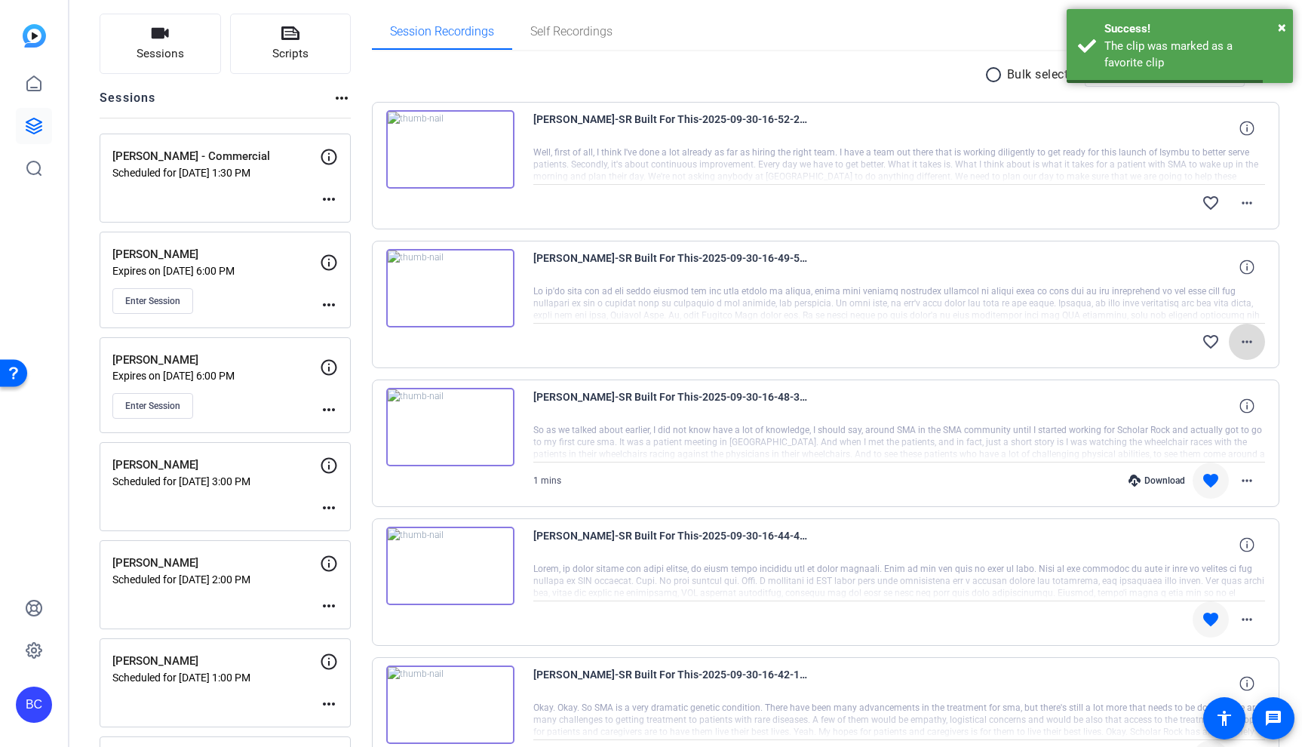
click at [1244, 343] on mat-icon "more_horiz" at bounding box center [1246, 342] width 18 height 18
click at [1208, 373] on span "Download Original" at bounding box center [1207, 373] width 90 height 18
click at [1212, 345] on mat-icon "favorite_border" at bounding box center [1210, 342] width 18 height 18
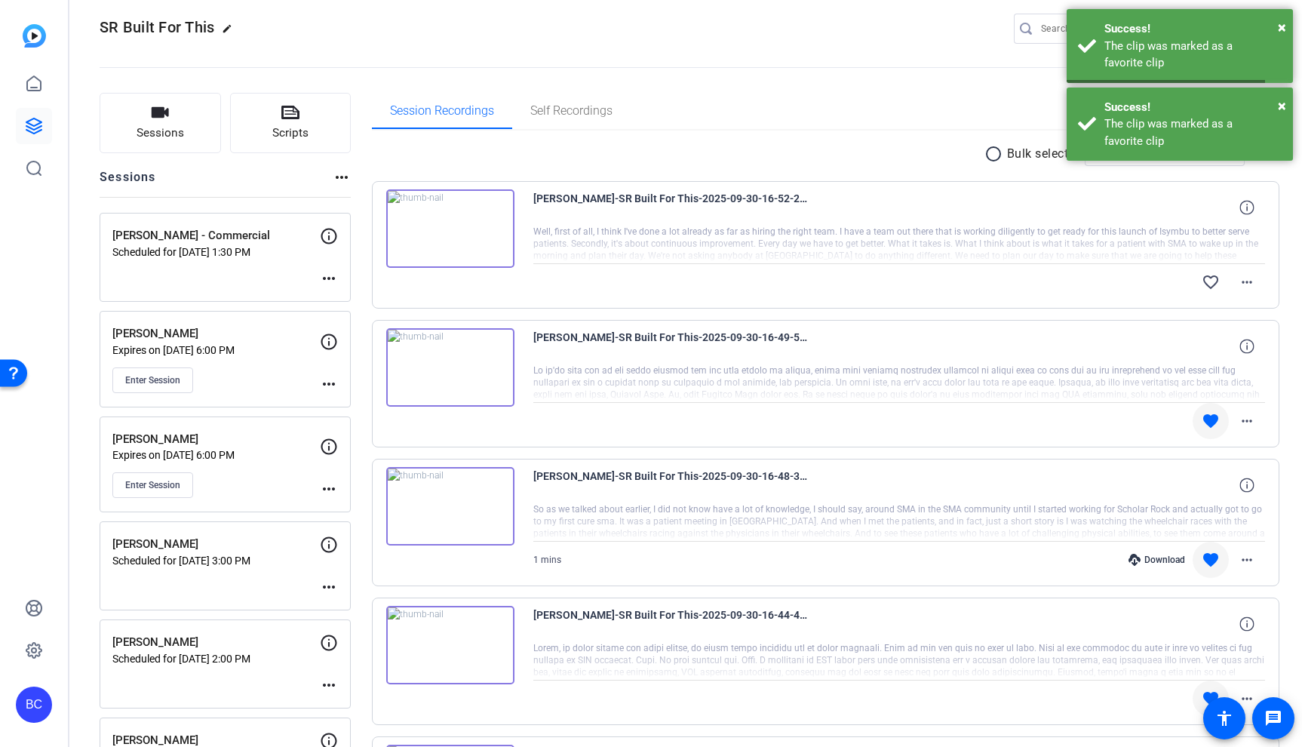
scroll to position [0, 0]
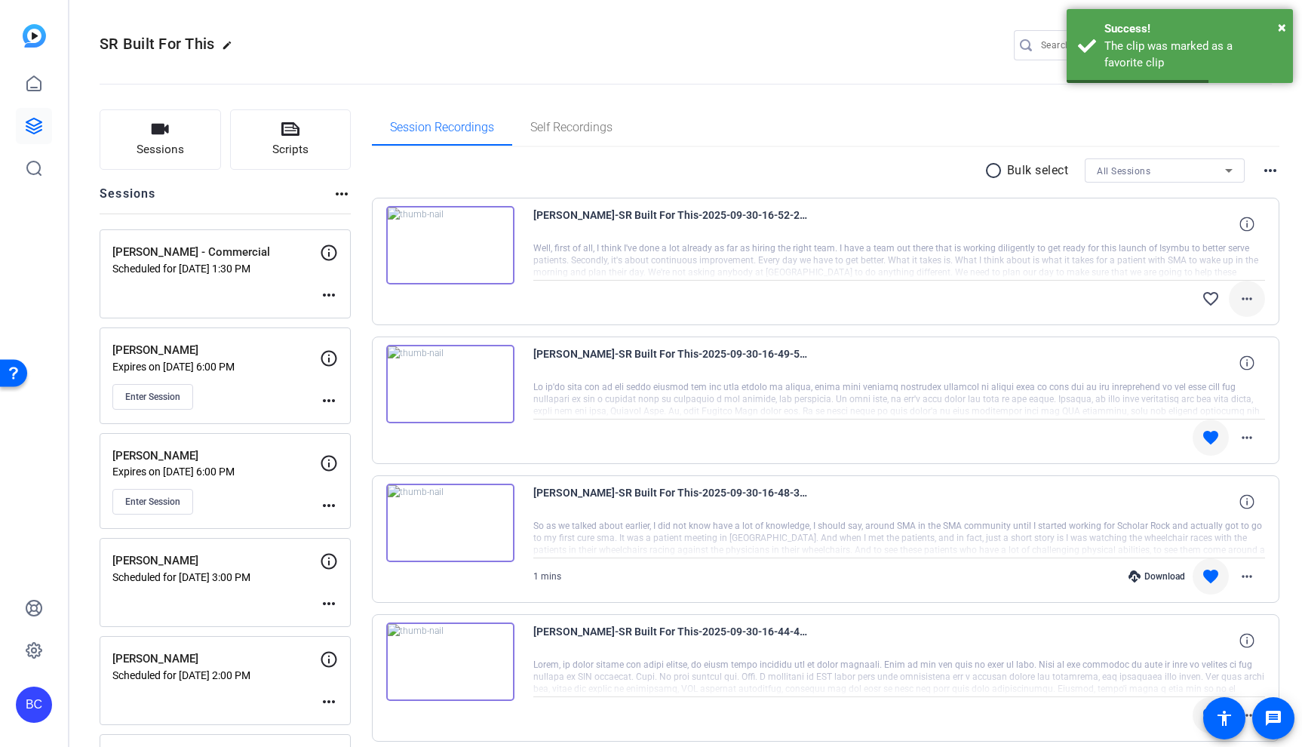
click at [1250, 302] on mat-icon "more_horiz" at bounding box center [1246, 299] width 18 height 18
click at [1216, 327] on span "Download Original" at bounding box center [1207, 330] width 90 height 18
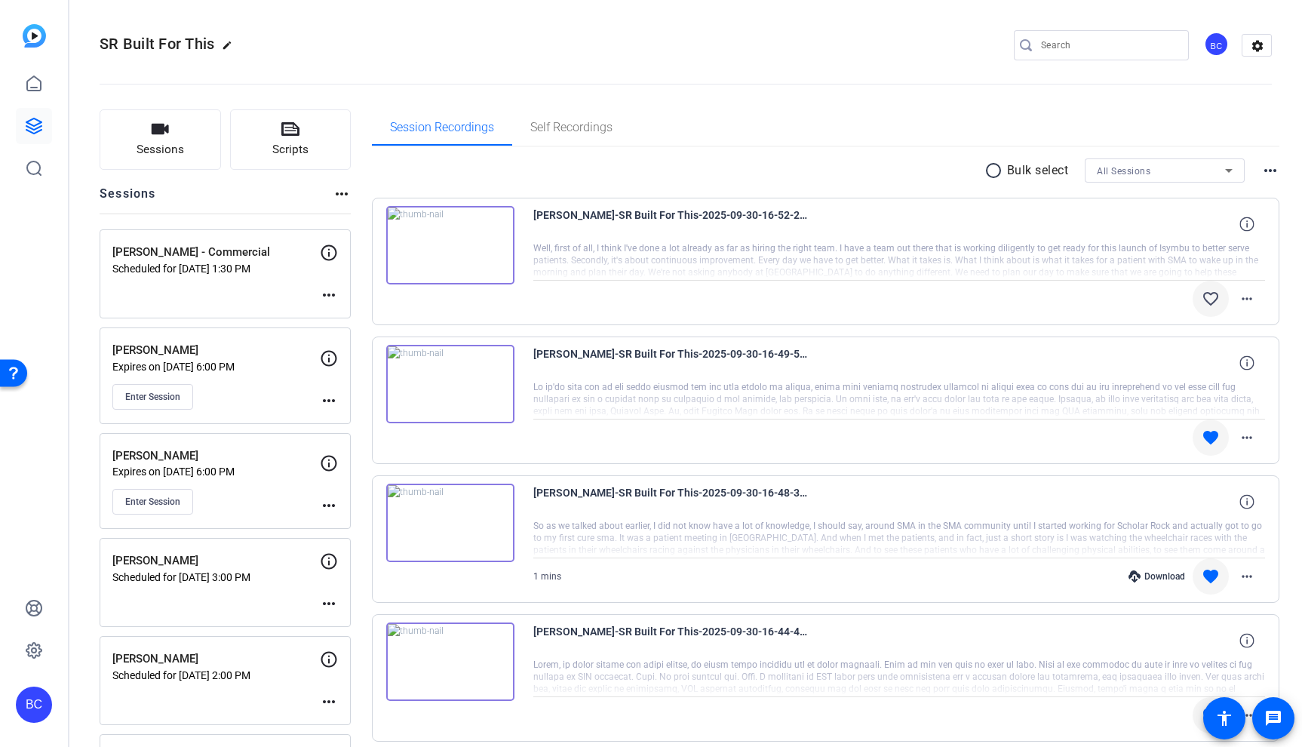
click at [1207, 300] on mat-icon "favorite_border" at bounding box center [1210, 299] width 18 height 18
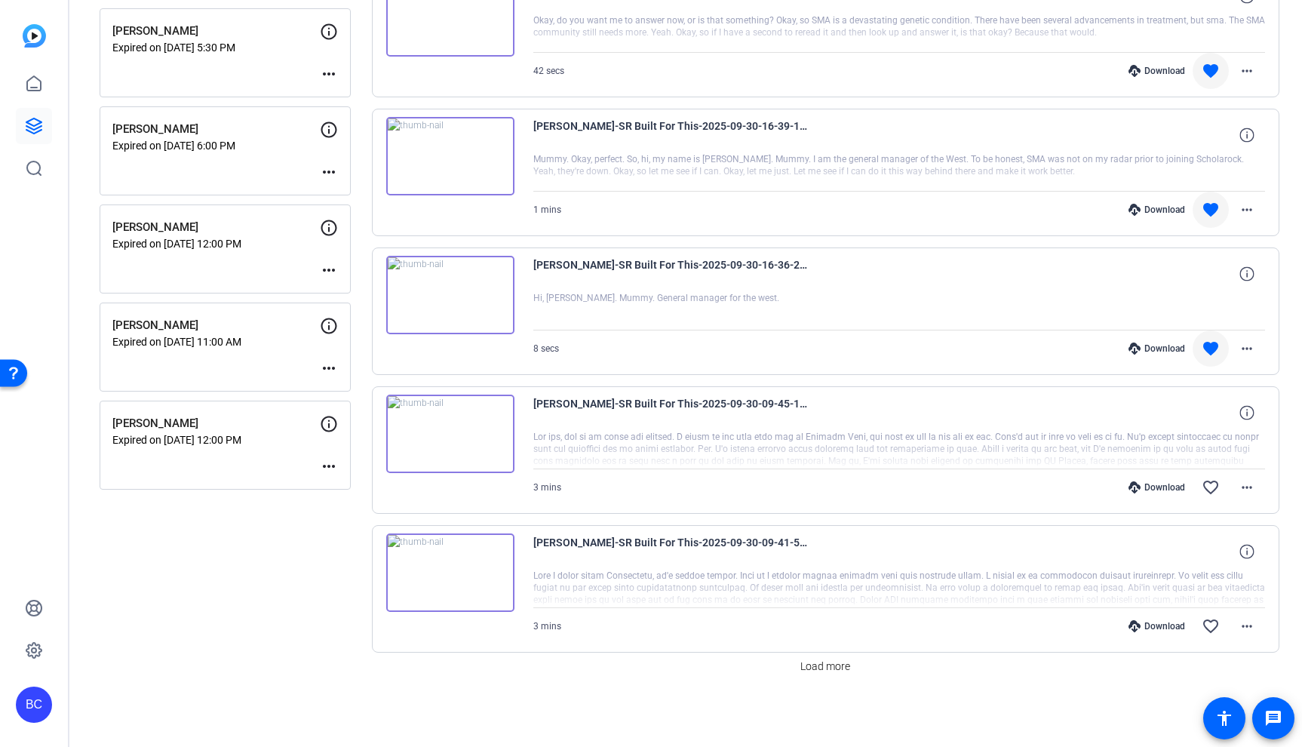
scroll to position [917, 0]
